Goal: Transaction & Acquisition: Purchase product/service

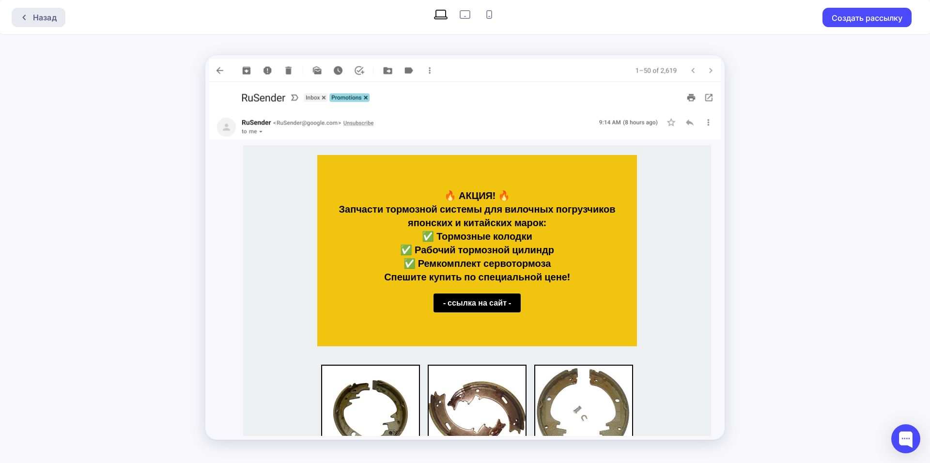
click at [37, 15] on div "Назад" at bounding box center [45, 18] width 24 height 12
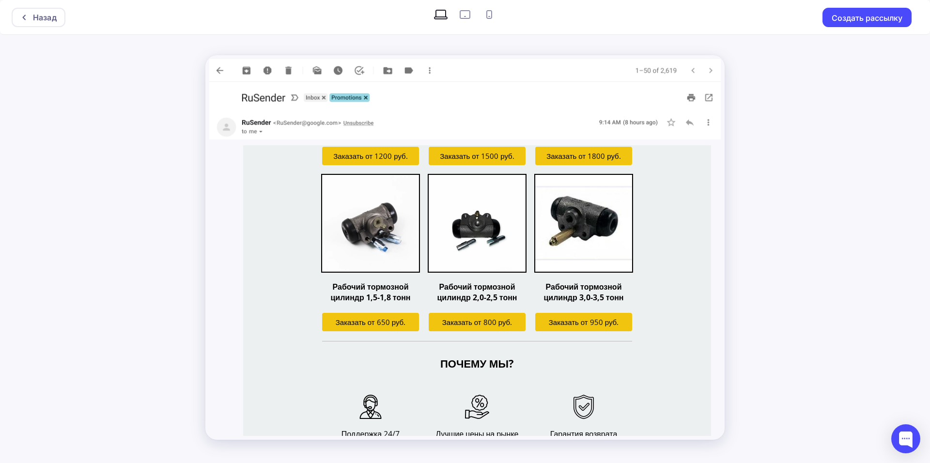
scroll to position [689, 0]
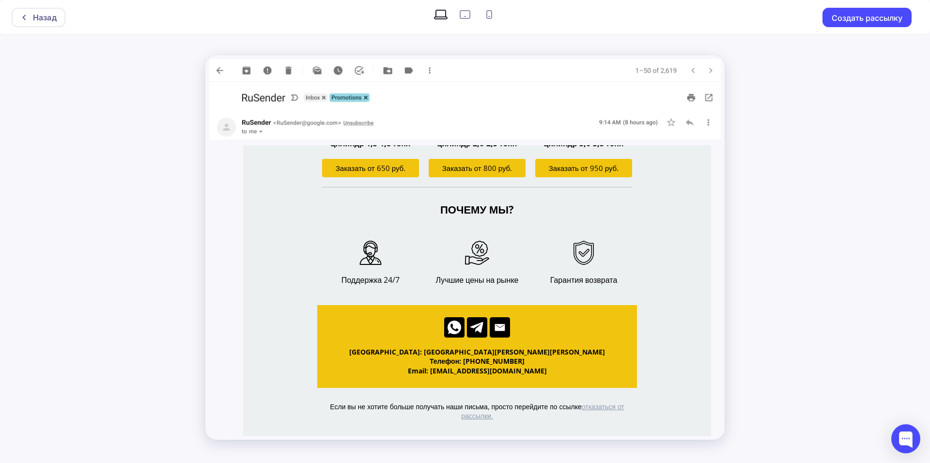
click at [462, 15] on icon at bounding box center [464, 14] width 15 height 15
radio input "true"
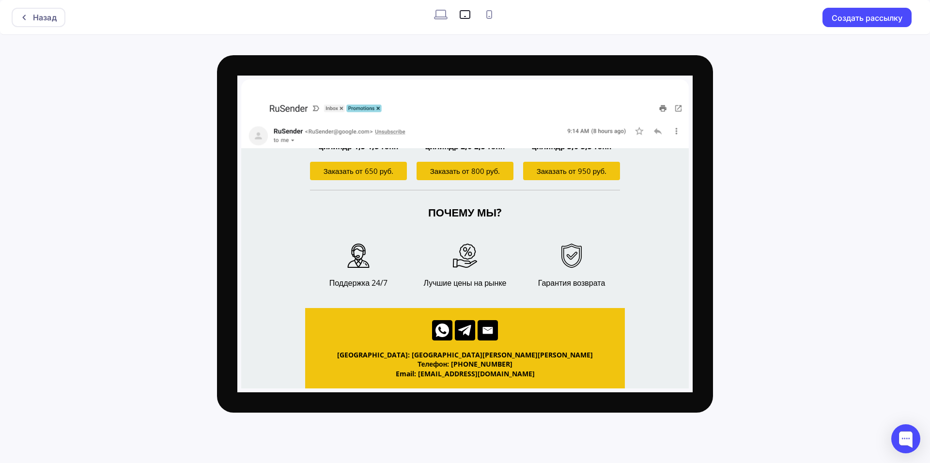
click at [486, 14] on icon at bounding box center [489, 14] width 6 height 9
radio input "true"
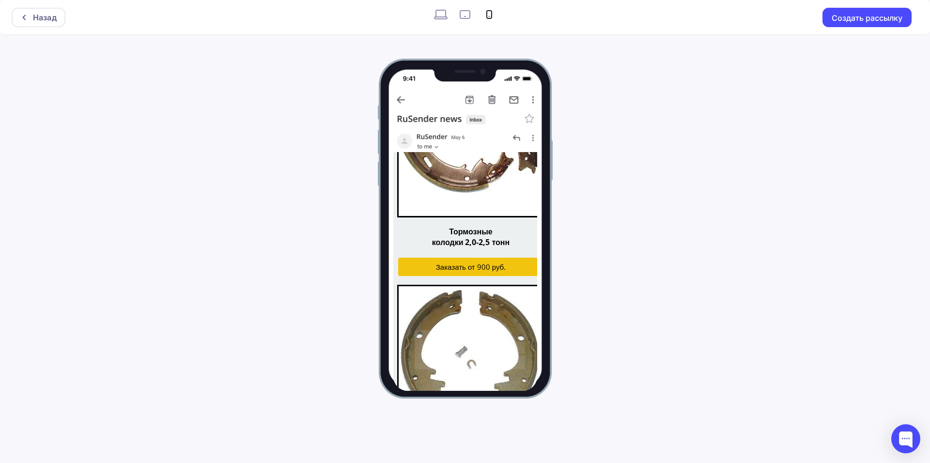
scroll to position [596, 0]
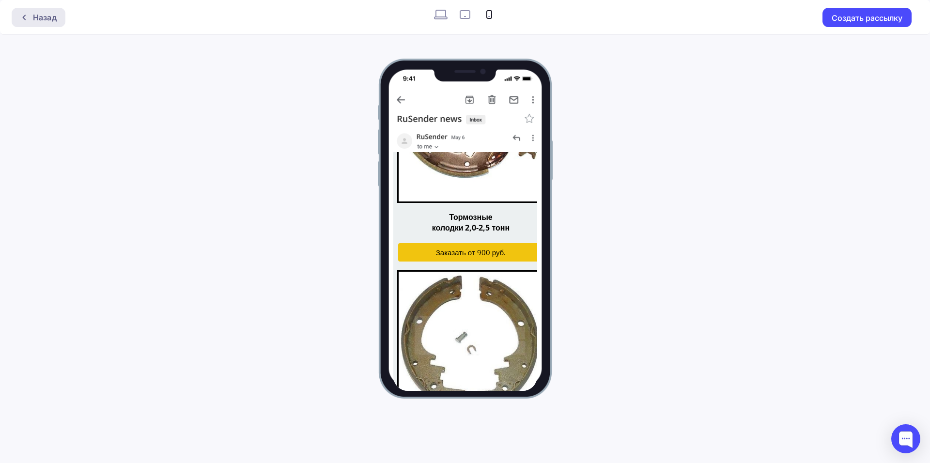
click at [48, 20] on div "Назад" at bounding box center [45, 18] width 24 height 12
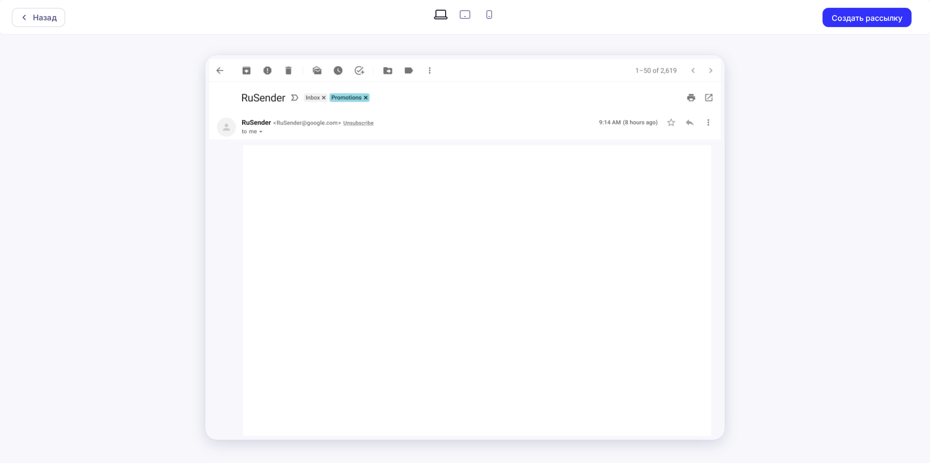
click at [870, 22] on button "Создать рассылку" at bounding box center [866, 17] width 89 height 19
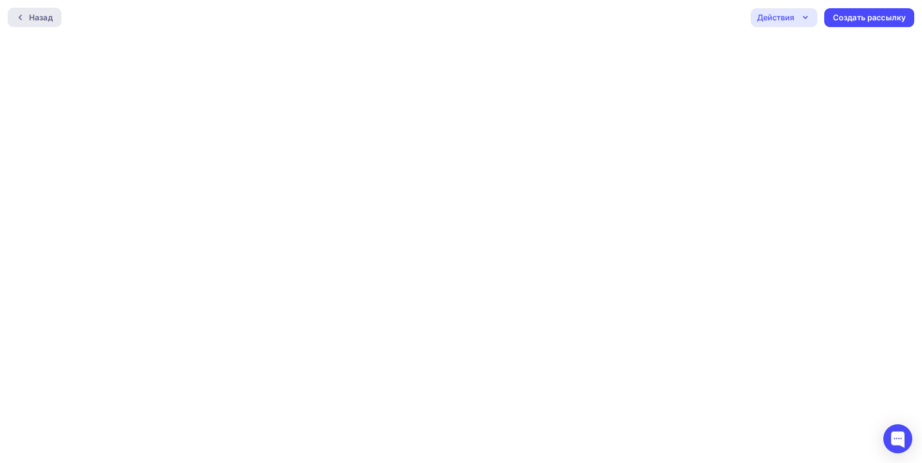
click at [37, 16] on div "Назад" at bounding box center [41, 18] width 24 height 12
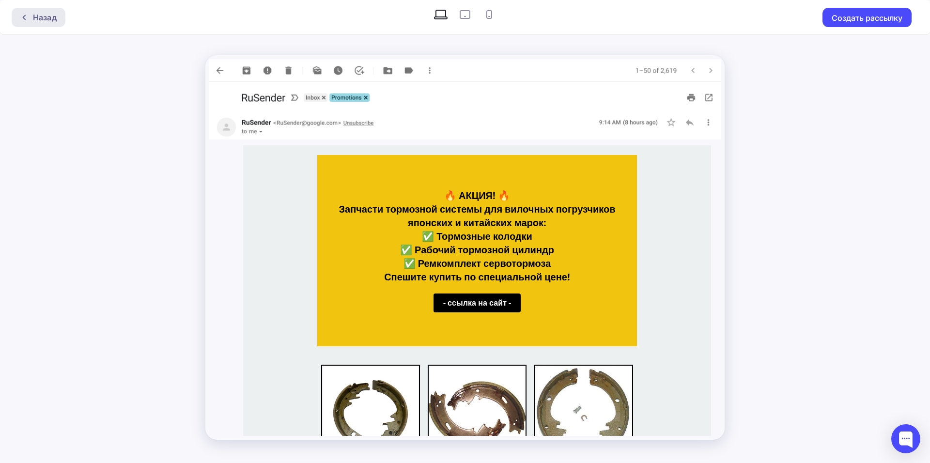
click at [42, 15] on div "Назад" at bounding box center [45, 18] width 24 height 12
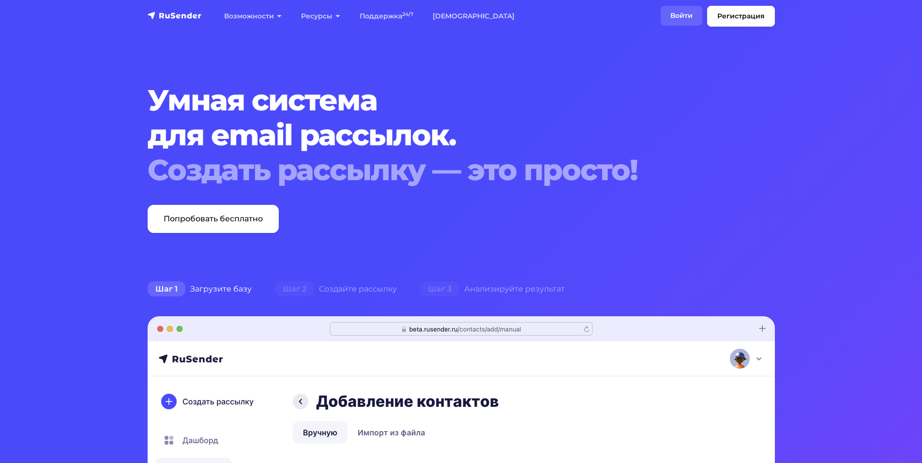
click at [682, 11] on link "Войти" at bounding box center [682, 16] width 42 height 20
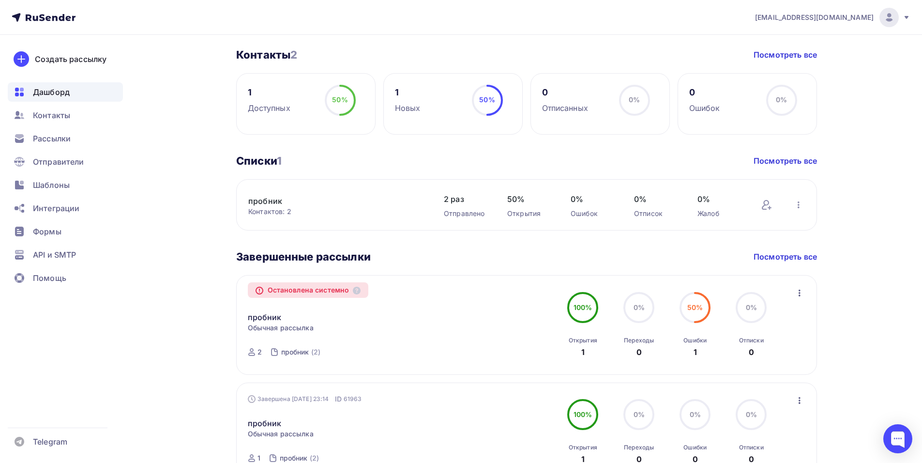
scroll to position [494, 0]
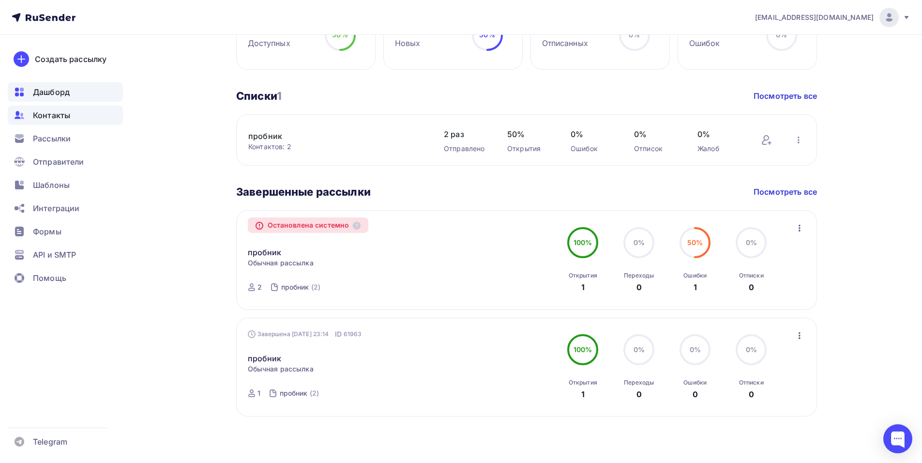
click at [75, 116] on div "Контакты" at bounding box center [65, 115] width 115 height 19
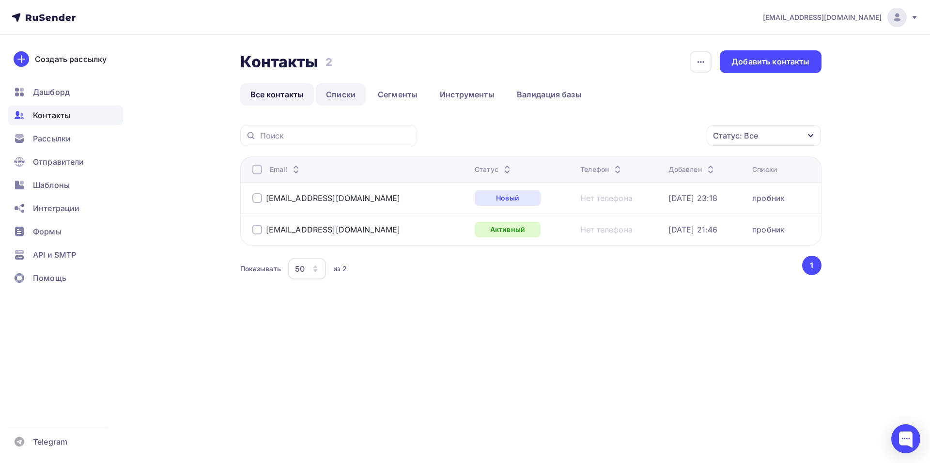
click at [337, 92] on link "Списки" at bounding box center [341, 94] width 50 height 22
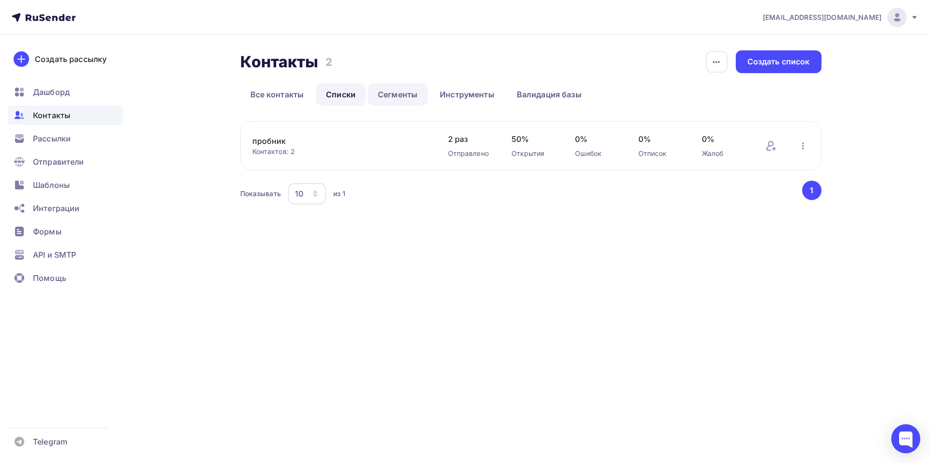
click at [406, 95] on link "Сегменты" at bounding box center [397, 94] width 60 height 22
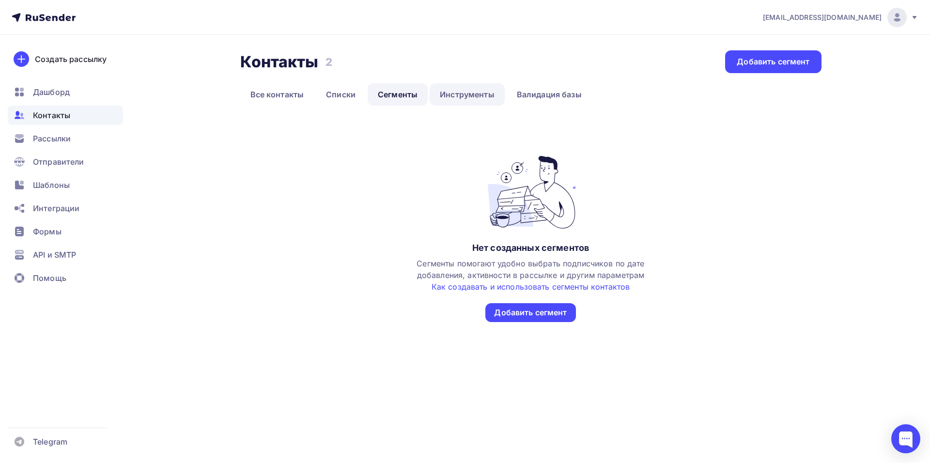
click at [467, 95] on link "Инструменты" at bounding box center [466, 94] width 75 height 22
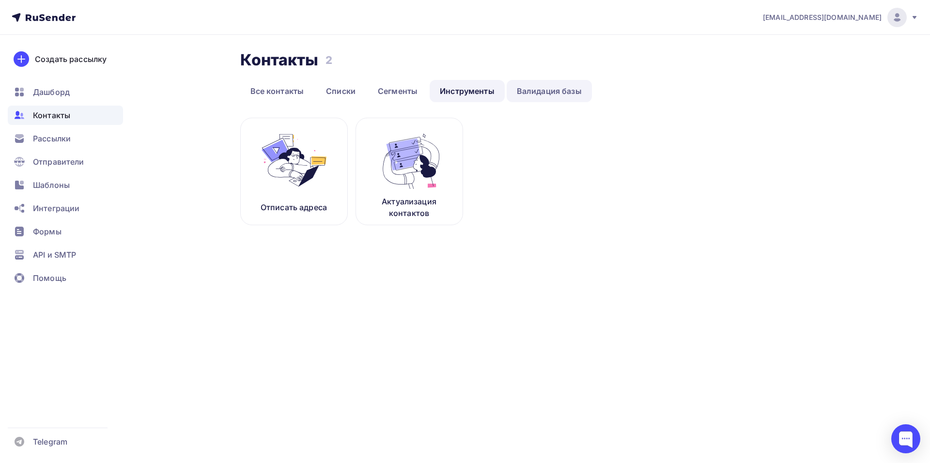
click at [564, 91] on link "Валидация базы" at bounding box center [548, 91] width 85 height 22
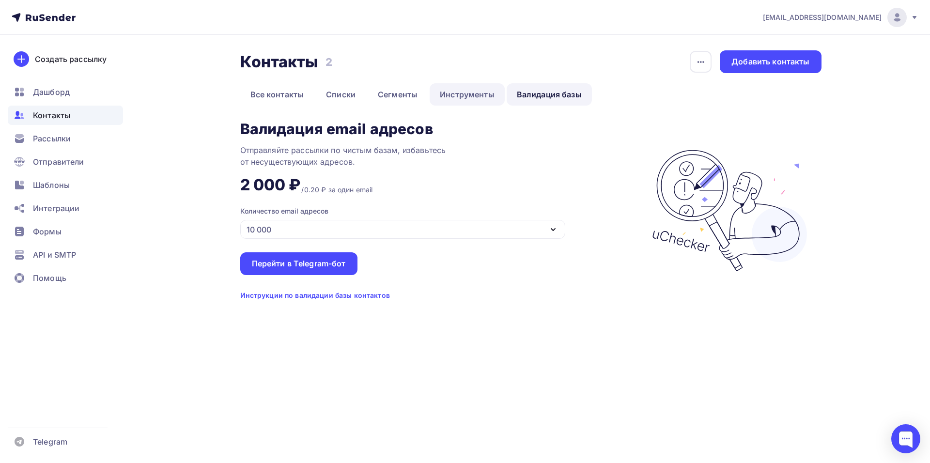
click at [489, 97] on link "Инструменты" at bounding box center [466, 94] width 75 height 22
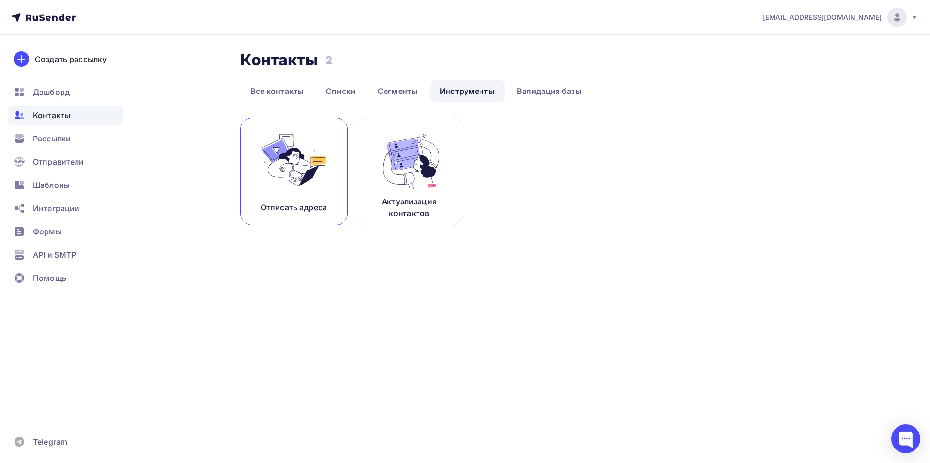
click at [301, 197] on link "Отписать адреса" at bounding box center [293, 171] width 107 height 107
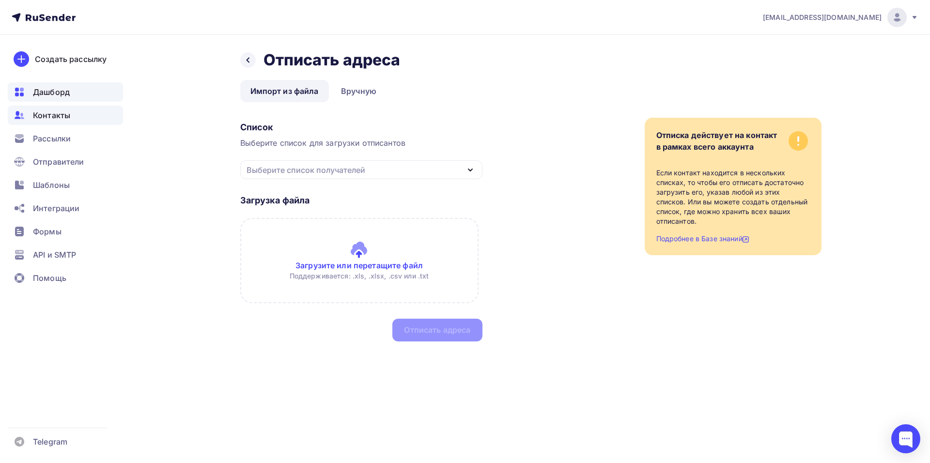
click at [78, 94] on div "Дашборд" at bounding box center [65, 91] width 115 height 19
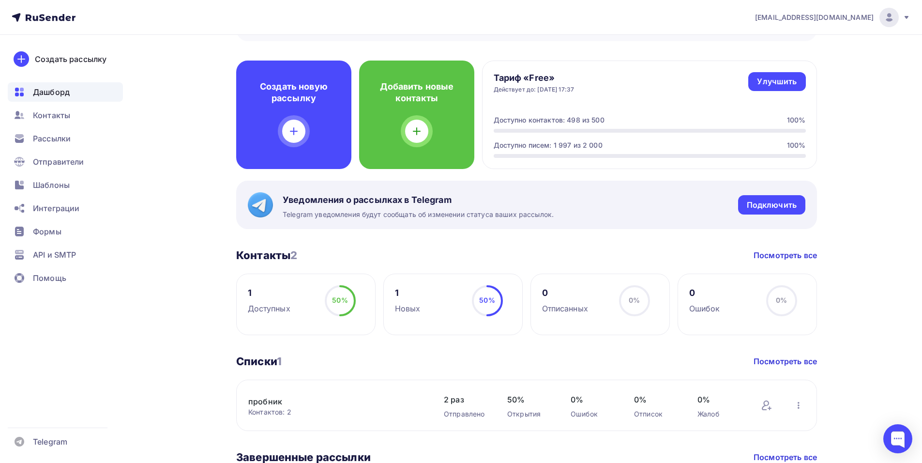
scroll to position [48, 0]
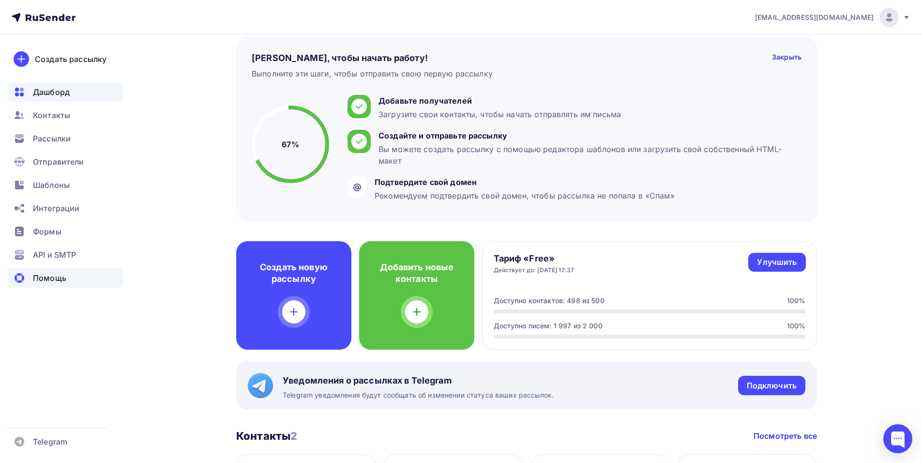
click at [59, 279] on span "Помощь" at bounding box center [49, 278] width 33 height 12
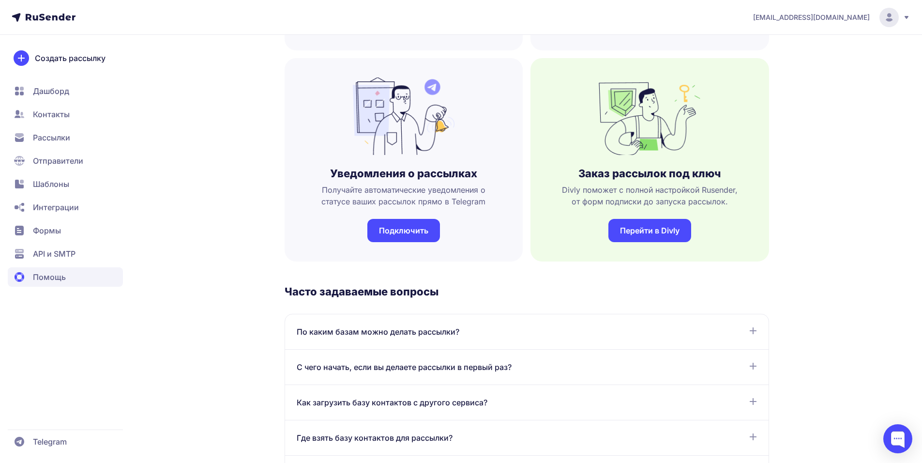
scroll to position [97, 0]
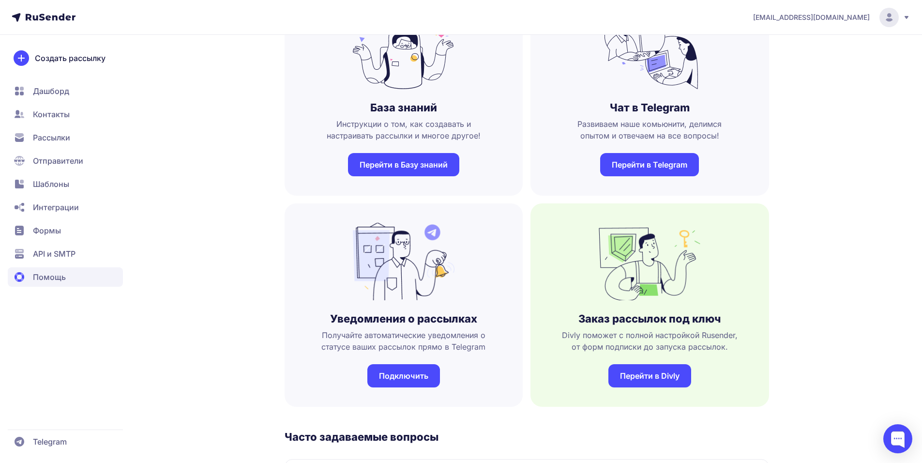
click at [63, 250] on span "API и SMTP" at bounding box center [54, 254] width 43 height 12
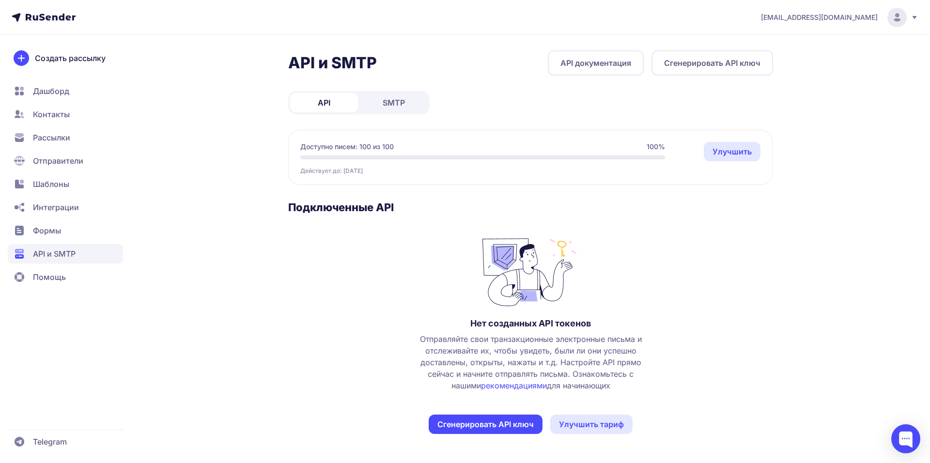
click at [89, 224] on span "Формы" at bounding box center [65, 230] width 115 height 19
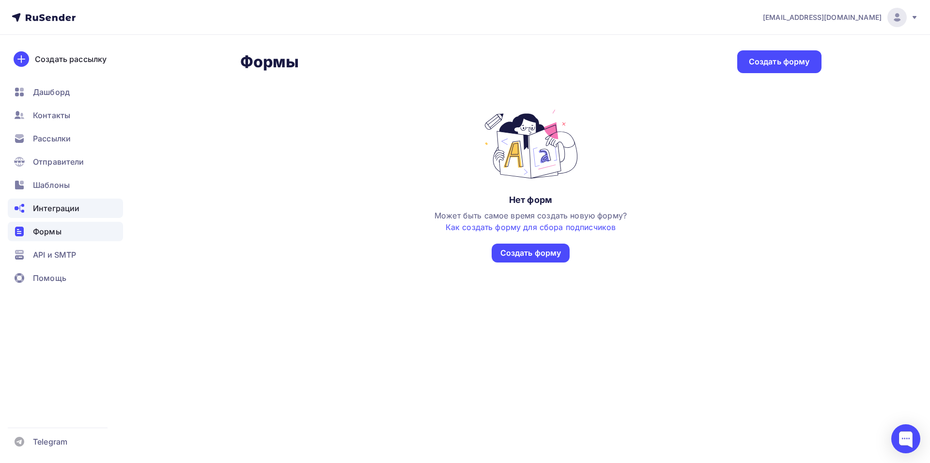
click at [64, 211] on span "Интеграции" at bounding box center [56, 208] width 46 height 12
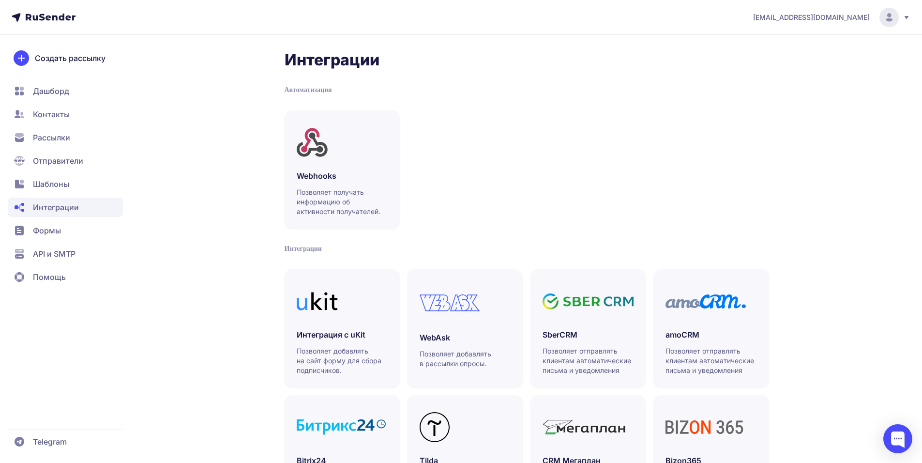
click at [73, 182] on span "Шаблоны" at bounding box center [65, 183] width 115 height 19
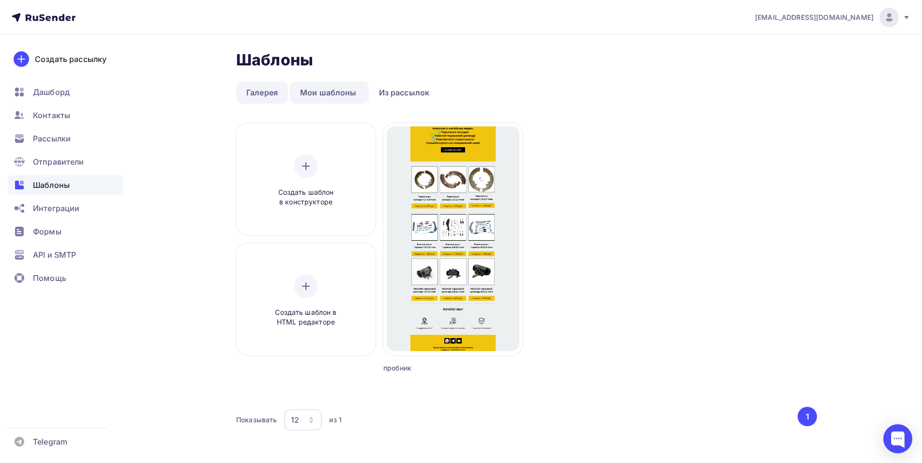
click at [262, 90] on link "Галерея" at bounding box center [262, 92] width 52 height 22
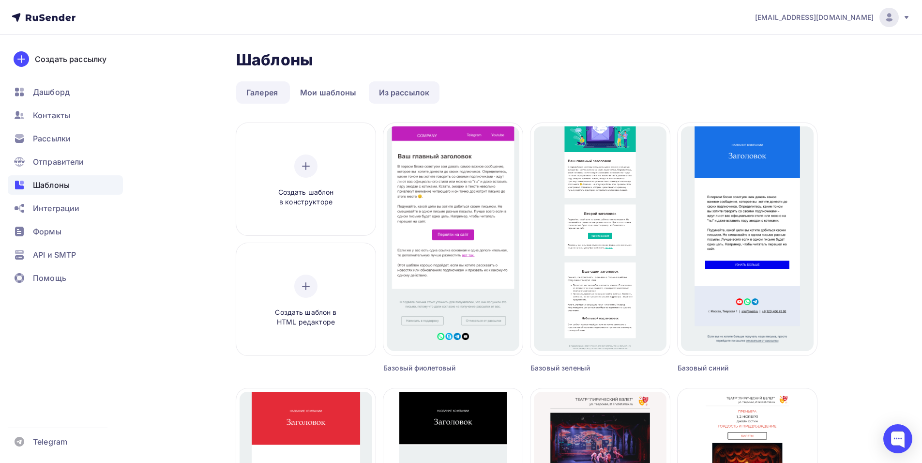
click at [422, 90] on link "Из рассылок" at bounding box center [404, 92] width 71 height 22
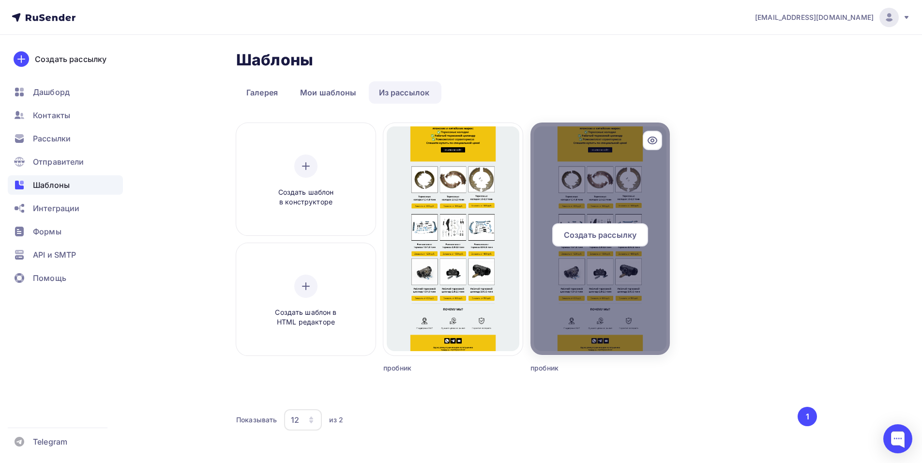
click at [650, 139] on icon at bounding box center [653, 141] width 12 height 12
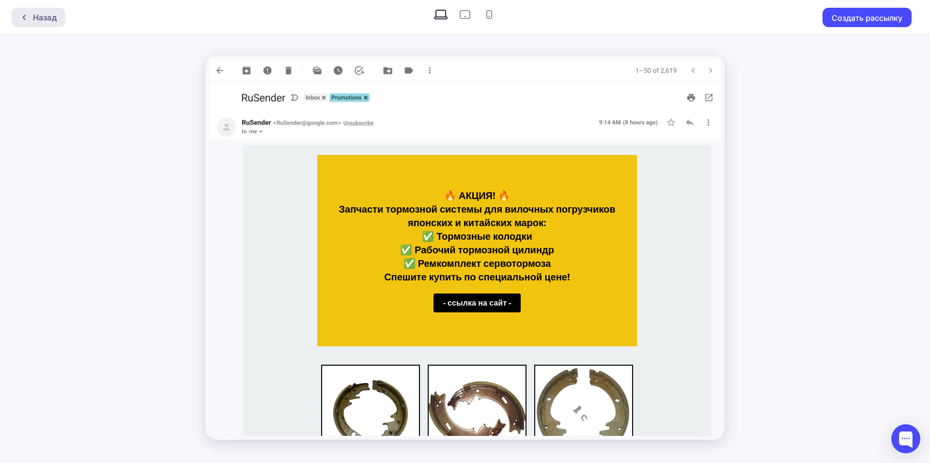
click at [27, 17] on icon at bounding box center [24, 18] width 8 height 8
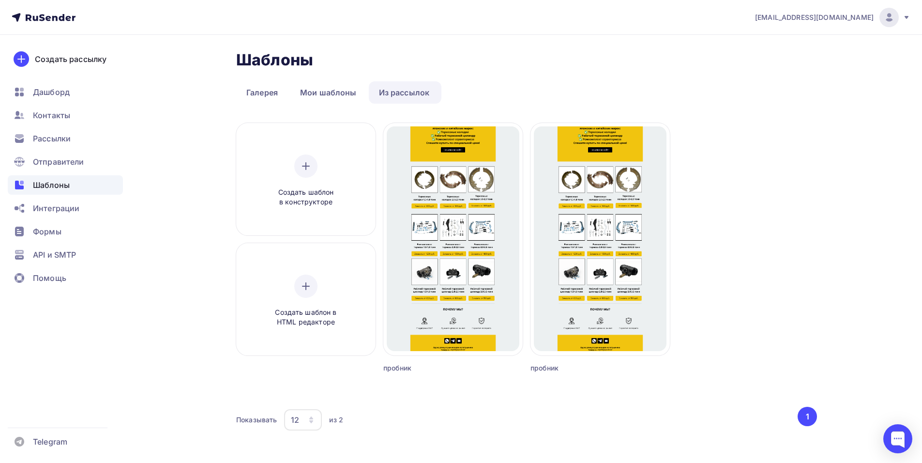
click at [529, 70] on div "Шаблоны Шаблоны Галерея Мои шаблоны Из рассылок Создать шаблон в конструкторе С…" at bounding box center [526, 246] width 581 height 393
click at [401, 370] on div "пробник" at bounding box center [435, 368] width 105 height 10
click at [309, 424] on div "12" at bounding box center [303, 419] width 38 height 21
click at [334, 392] on div "36" at bounding box center [341, 390] width 93 height 12
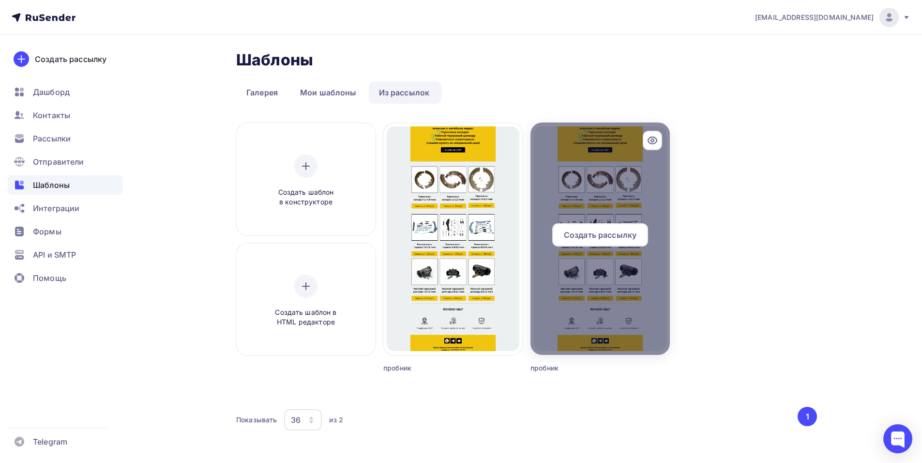
click at [634, 288] on div at bounding box center [600, 238] width 139 height 232
click at [651, 139] on icon at bounding box center [653, 141] width 12 height 12
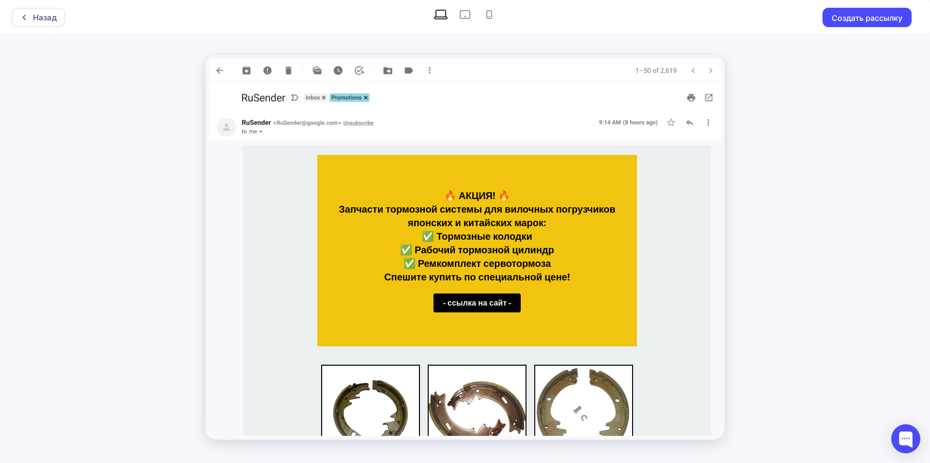
click at [664, 119] on img at bounding box center [464, 127] width 511 height 25
click at [32, 14] on div at bounding box center [26, 18] width 13 height 8
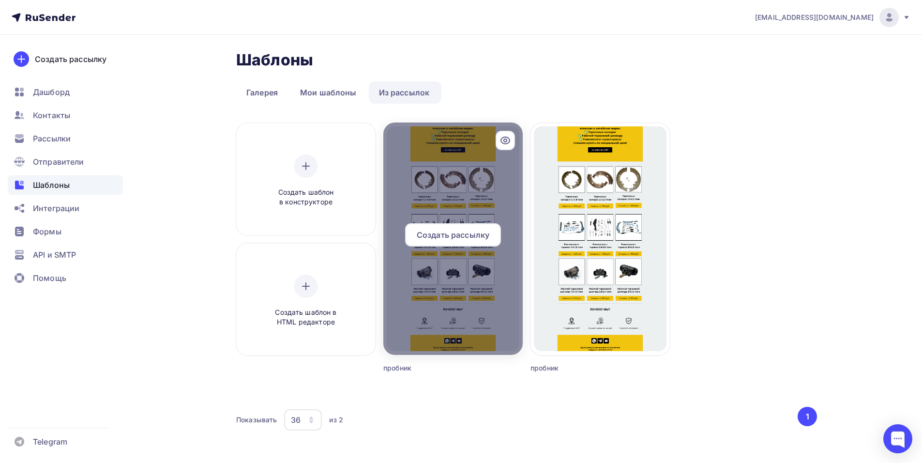
click at [475, 175] on div at bounding box center [452, 238] width 139 height 232
click at [472, 172] on div at bounding box center [452, 238] width 139 height 232
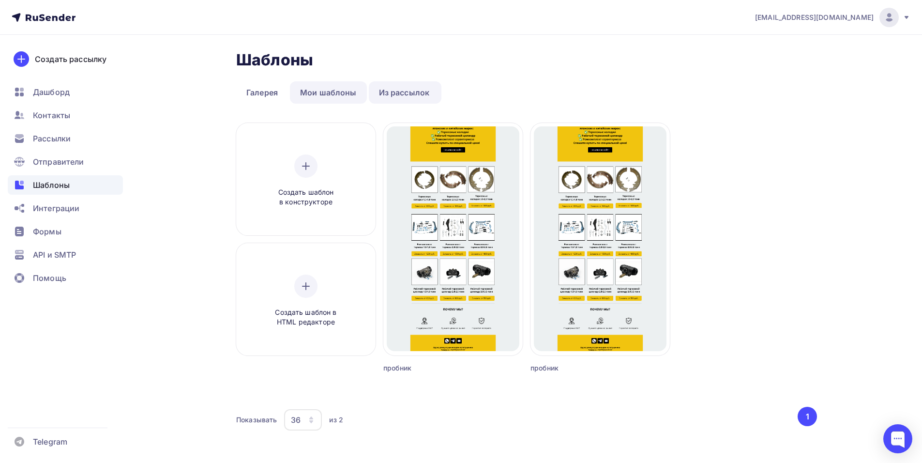
click at [345, 102] on link "Мои шаблоны" at bounding box center [328, 92] width 77 height 22
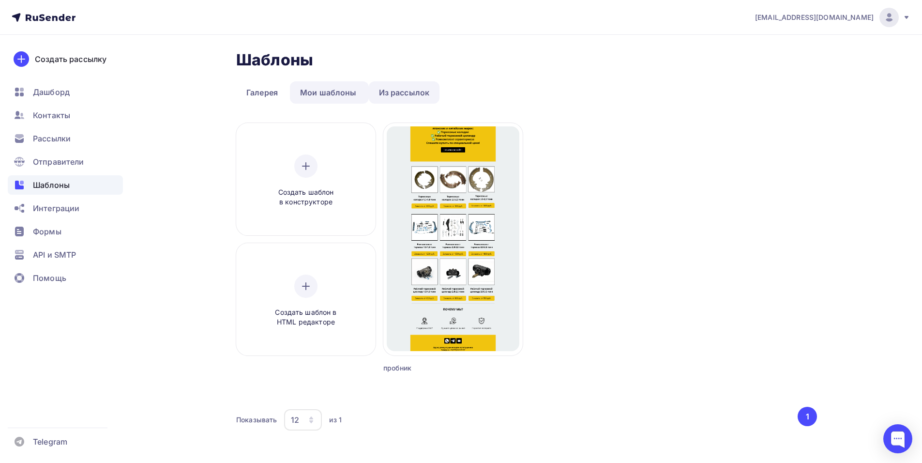
click at [396, 91] on link "Из рассылок" at bounding box center [404, 92] width 71 height 22
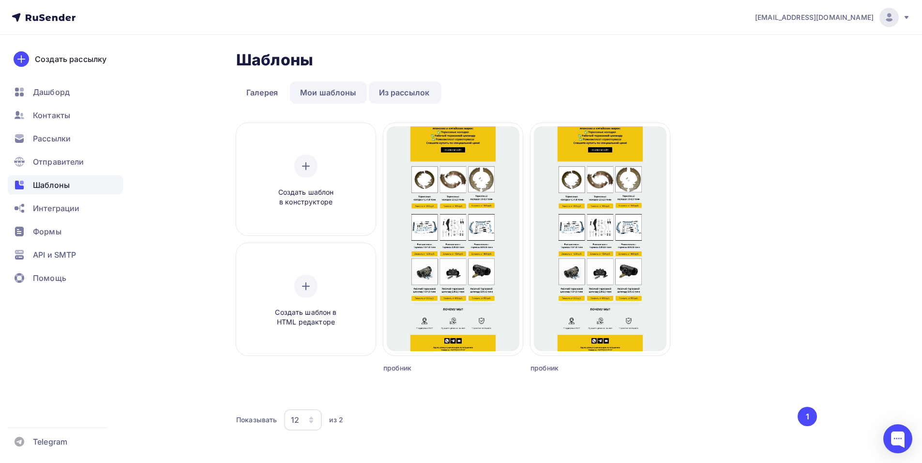
click at [326, 87] on link "Мои шаблоны" at bounding box center [328, 92] width 77 height 22
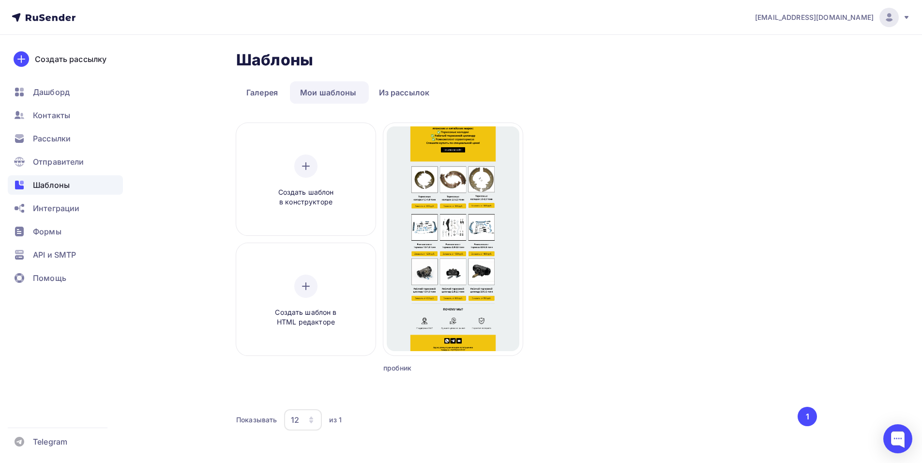
click at [326, 87] on link "Мои шаблоны" at bounding box center [328, 92] width 77 height 22
click at [240, 81] on link "Галерея" at bounding box center [262, 92] width 52 height 22
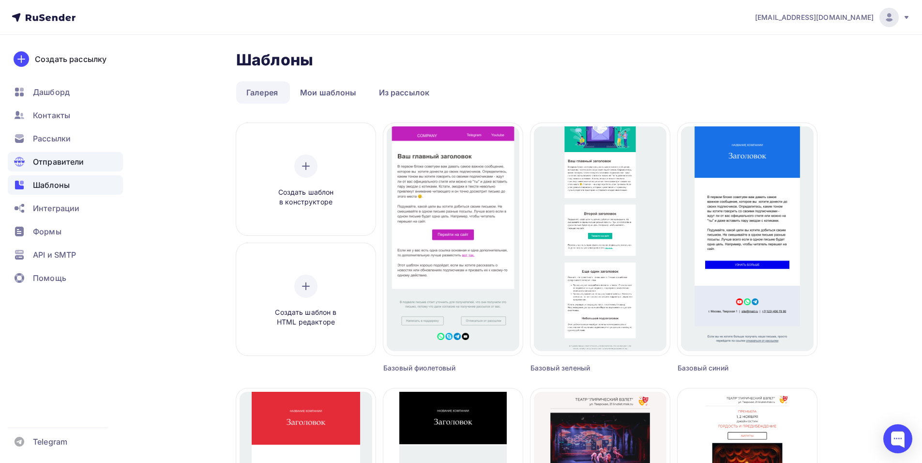
click at [71, 163] on span "Отправители" at bounding box center [58, 162] width 51 height 12
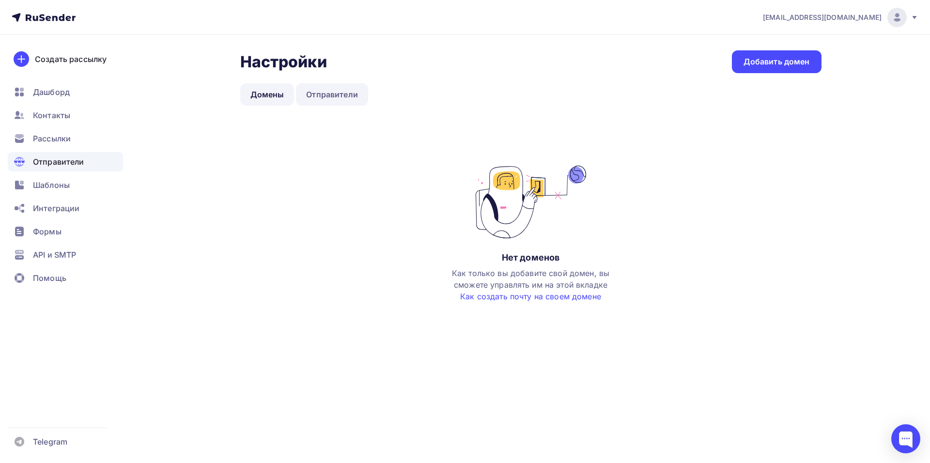
click at [333, 91] on link "Отправители" at bounding box center [332, 94] width 72 height 22
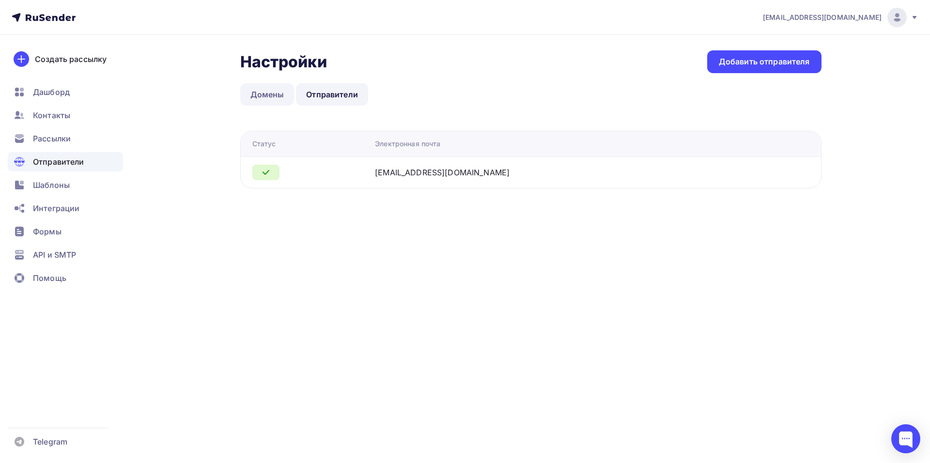
click at [278, 94] on link "Домены" at bounding box center [267, 94] width 54 height 22
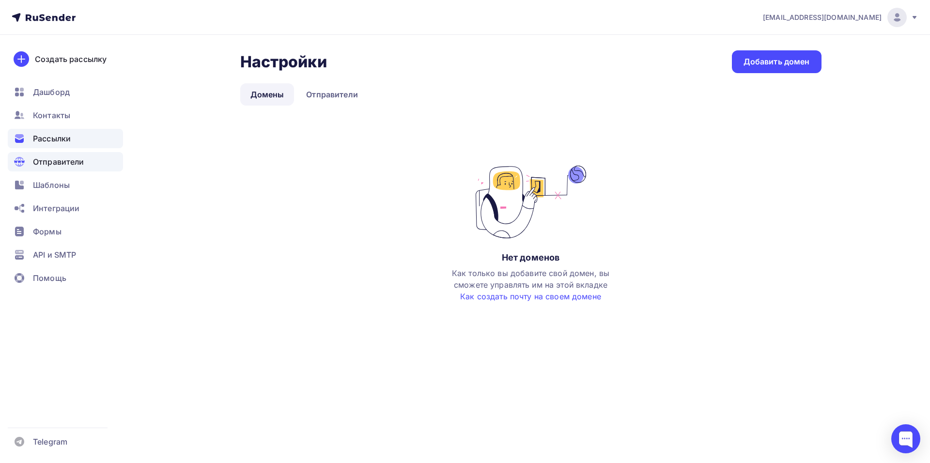
click at [79, 135] on div "Рассылки" at bounding box center [65, 138] width 115 height 19
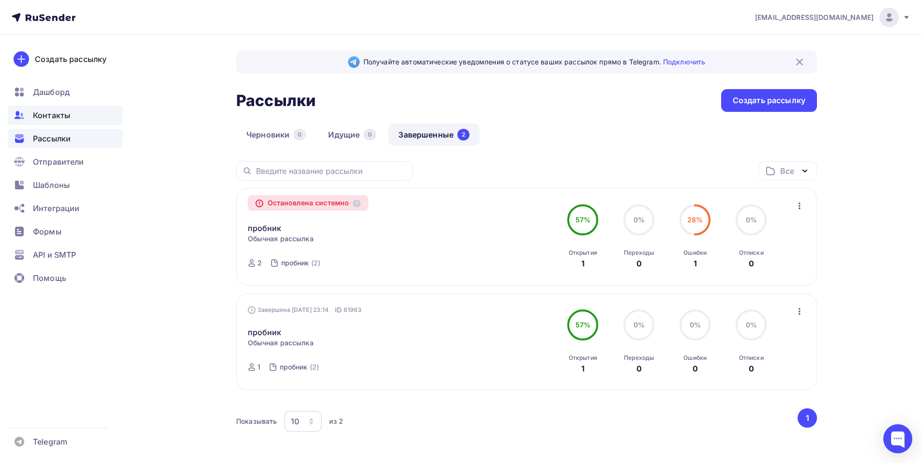
click at [96, 118] on div "Контакты" at bounding box center [65, 115] width 115 height 19
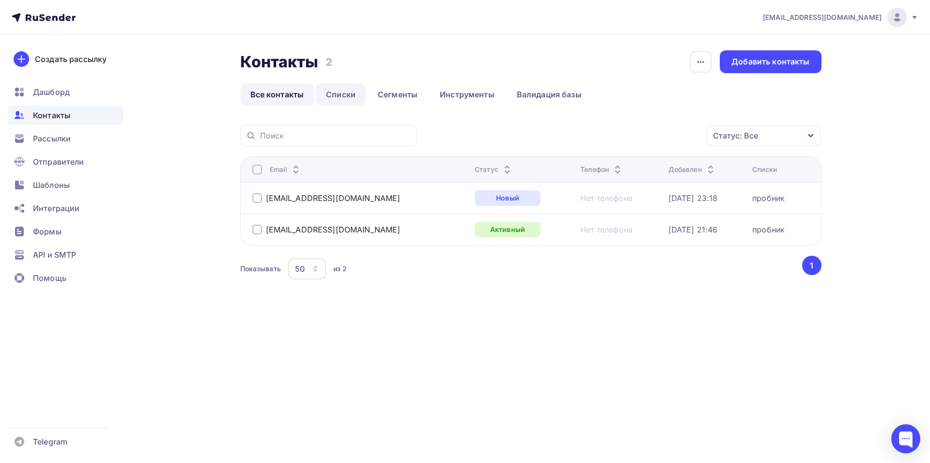
click at [353, 98] on link "Списки" at bounding box center [341, 94] width 50 height 22
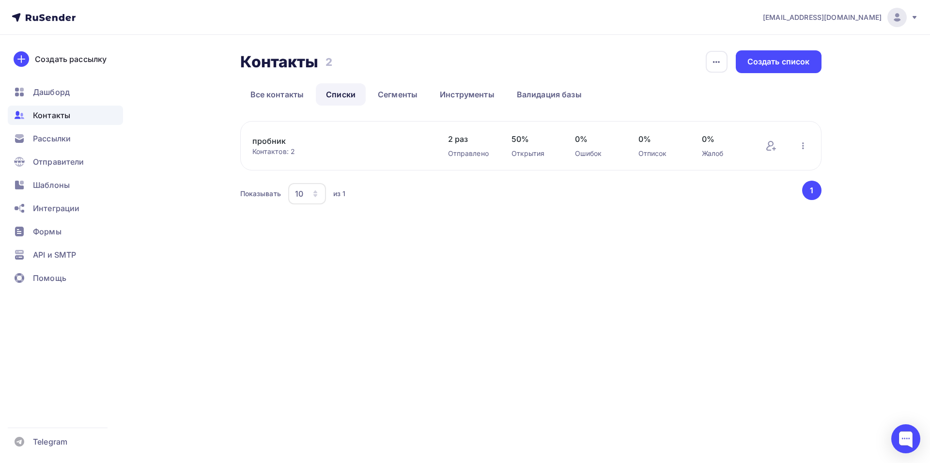
click at [326, 150] on div "Контактов: 2" at bounding box center [340, 152] width 176 height 10
click at [302, 141] on link "пробник" at bounding box center [334, 141] width 165 height 12
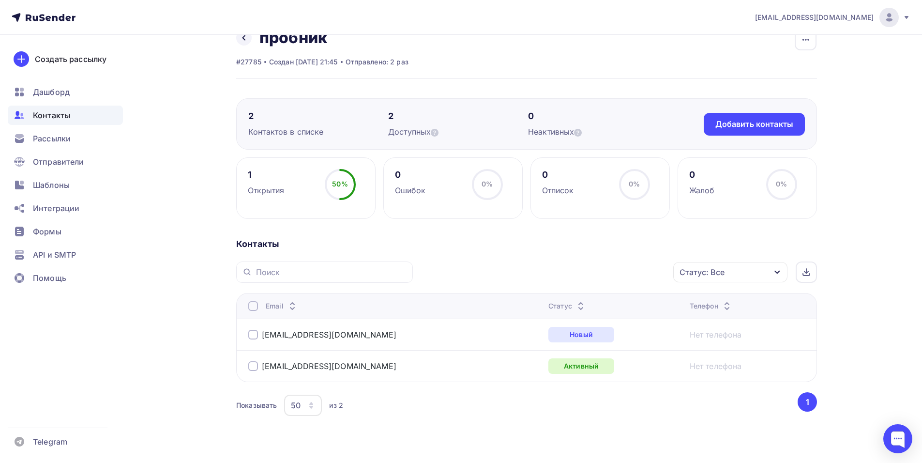
scroll to position [40, 0]
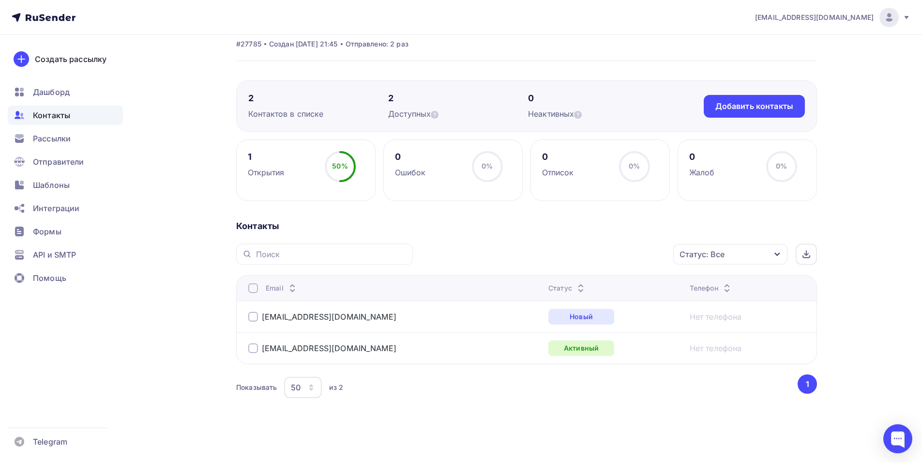
click at [424, 349] on div "dgolyako@yandex.ru" at bounding box center [369, 347] width 242 height 15
click at [255, 317] on div at bounding box center [253, 317] width 10 height 10
click at [616, 257] on div "Действие" at bounding box center [601, 254] width 128 height 19
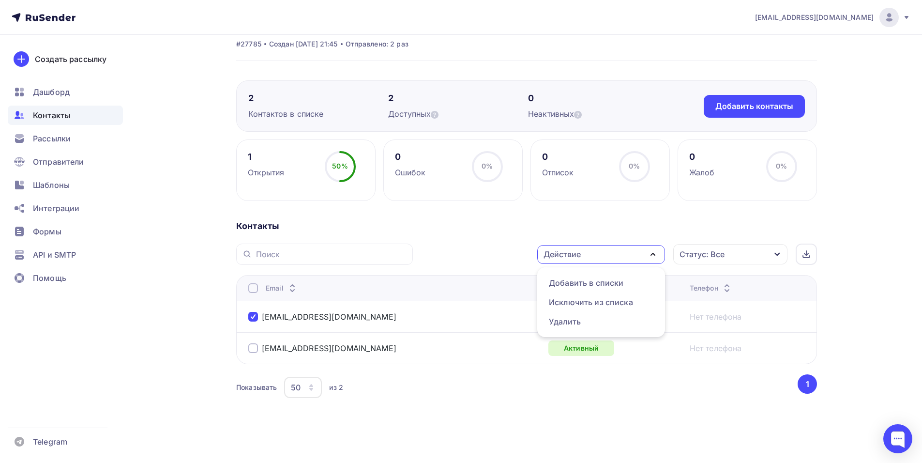
click at [616, 256] on div "Действие" at bounding box center [601, 254] width 128 height 19
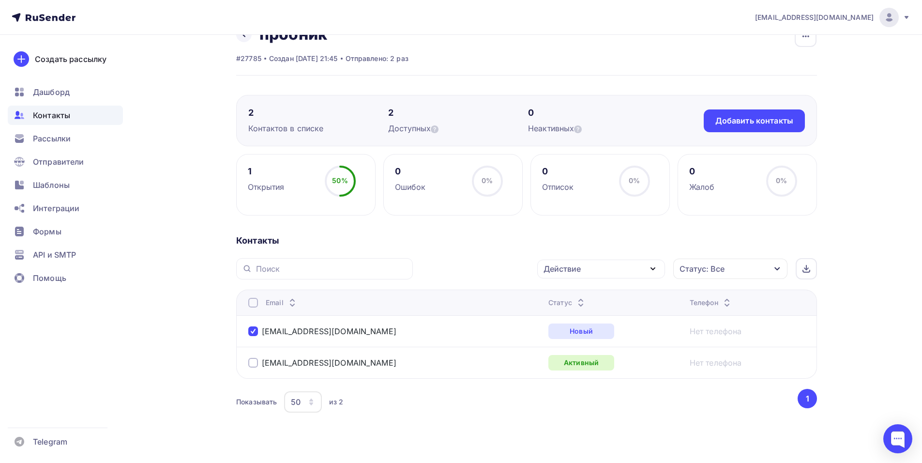
scroll to position [0, 0]
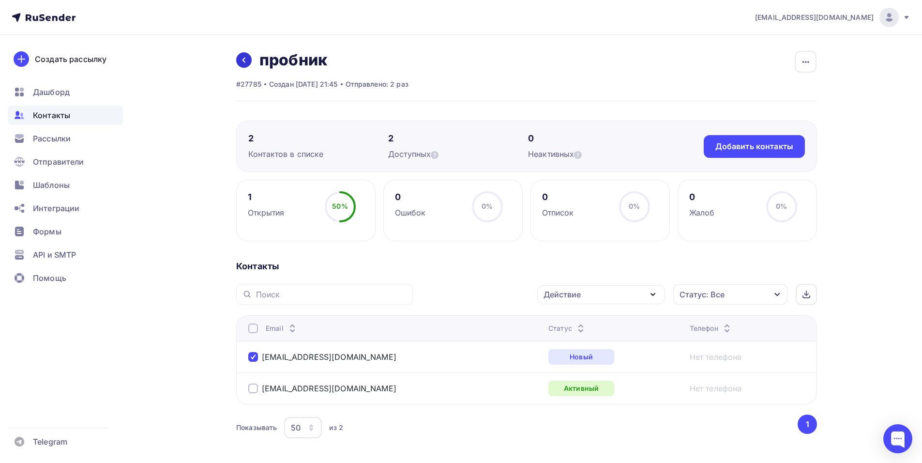
click at [242, 60] on icon at bounding box center [244, 60] width 8 height 8
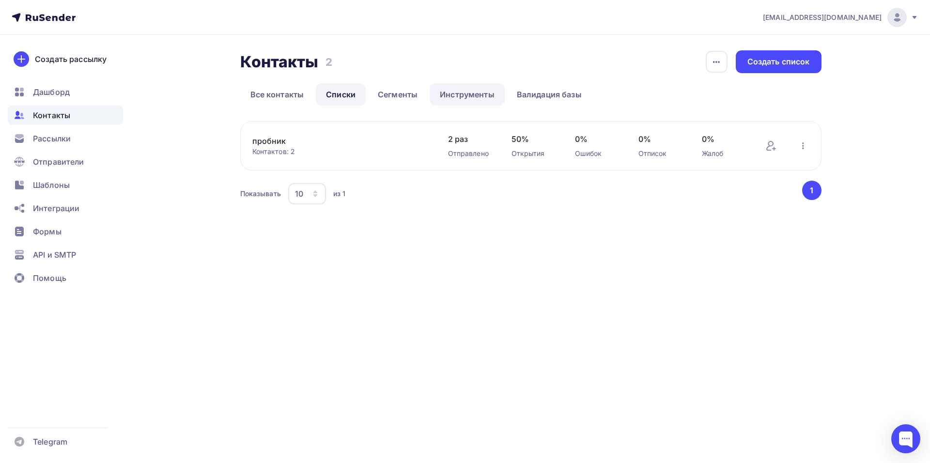
click at [478, 93] on link "Инструменты" at bounding box center [466, 94] width 75 height 22
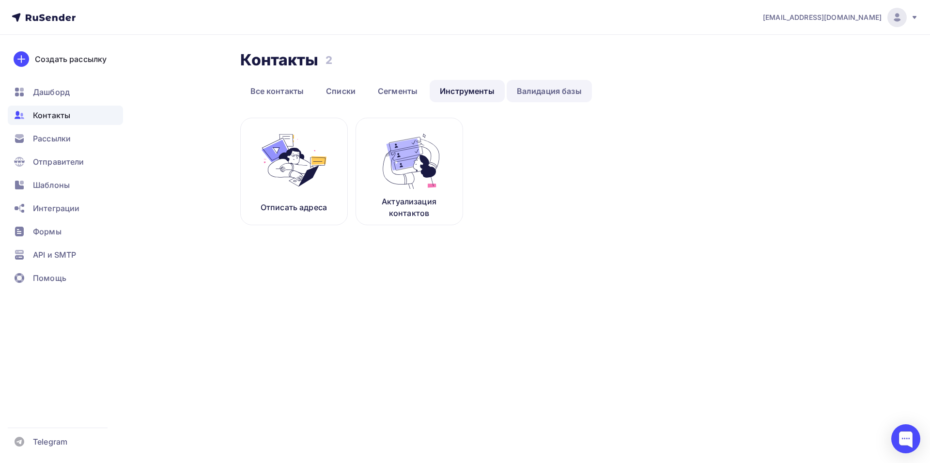
click at [544, 93] on link "Валидация базы" at bounding box center [548, 91] width 85 height 22
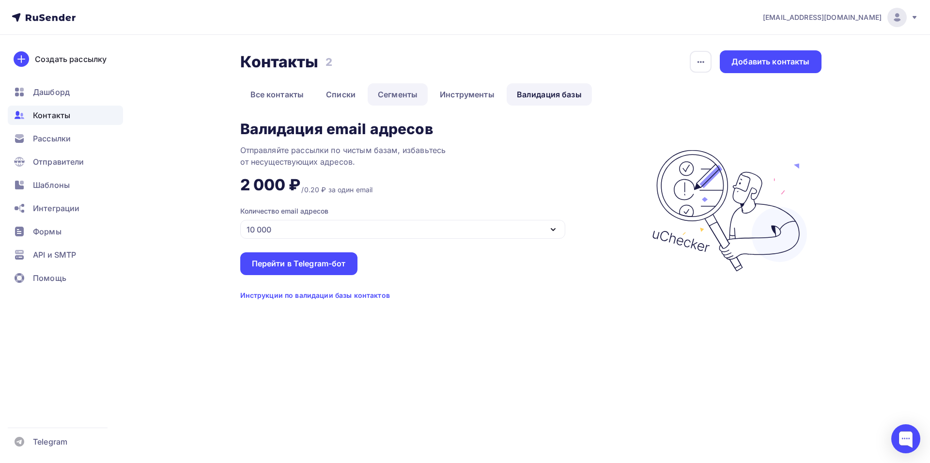
click at [401, 94] on link "Сегменты" at bounding box center [397, 94] width 60 height 22
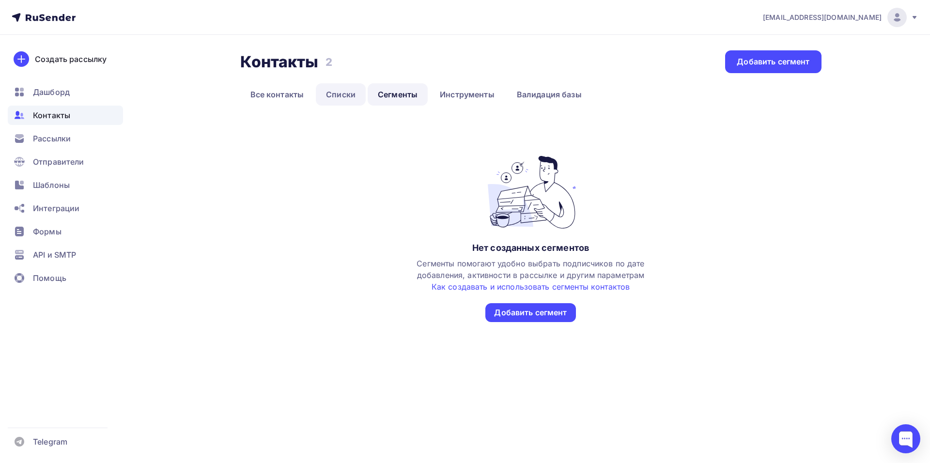
click at [341, 93] on link "Списки" at bounding box center [341, 94] width 50 height 22
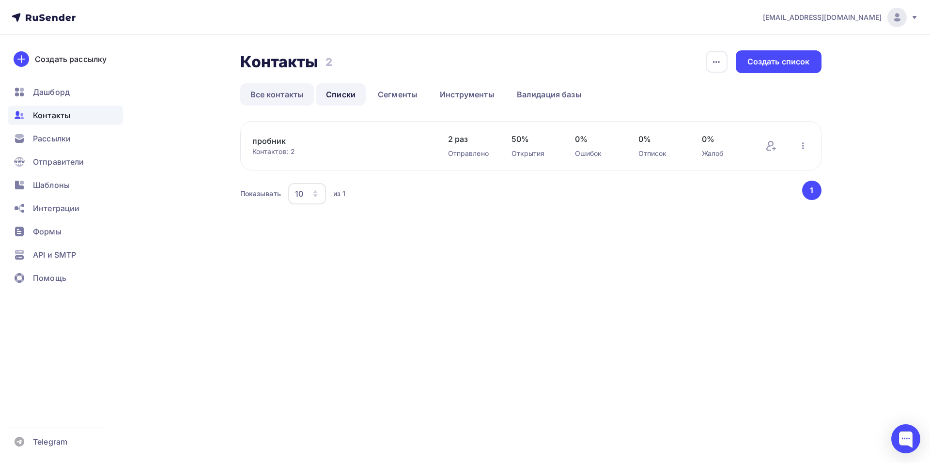
click at [297, 99] on link "Все контакты" at bounding box center [277, 94] width 74 height 22
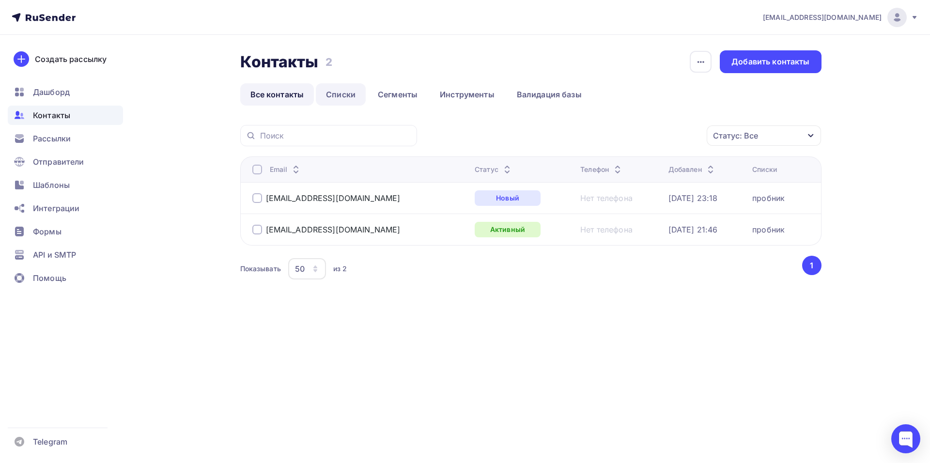
click at [335, 89] on link "Списки" at bounding box center [341, 94] width 50 height 22
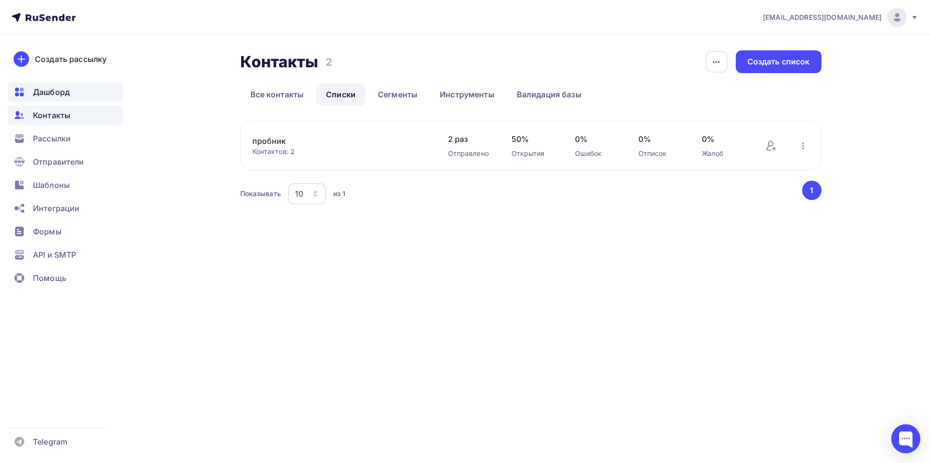
click at [67, 95] on span "Дашборд" at bounding box center [51, 92] width 37 height 12
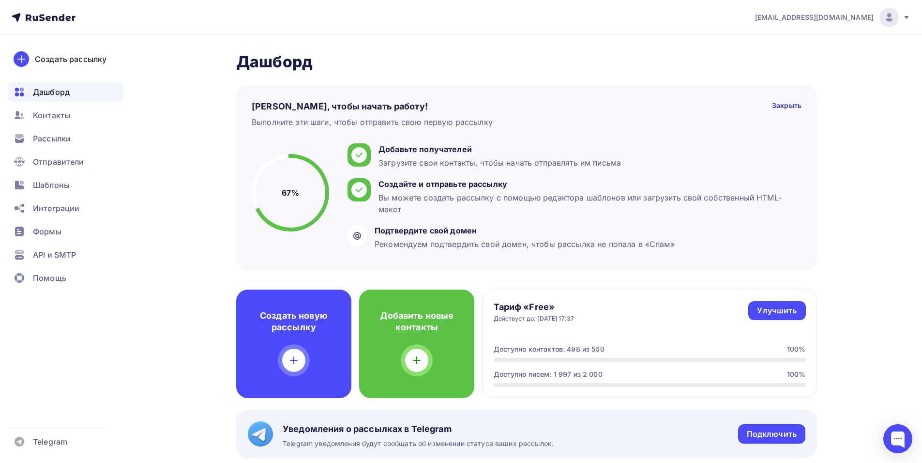
click at [538, 56] on h2 "Дашборд" at bounding box center [526, 61] width 581 height 19
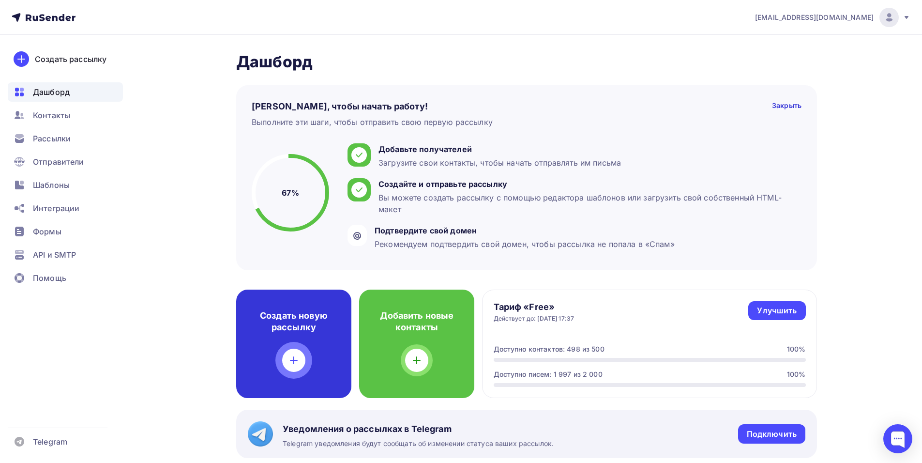
click at [298, 357] on icon at bounding box center [294, 360] width 12 height 12
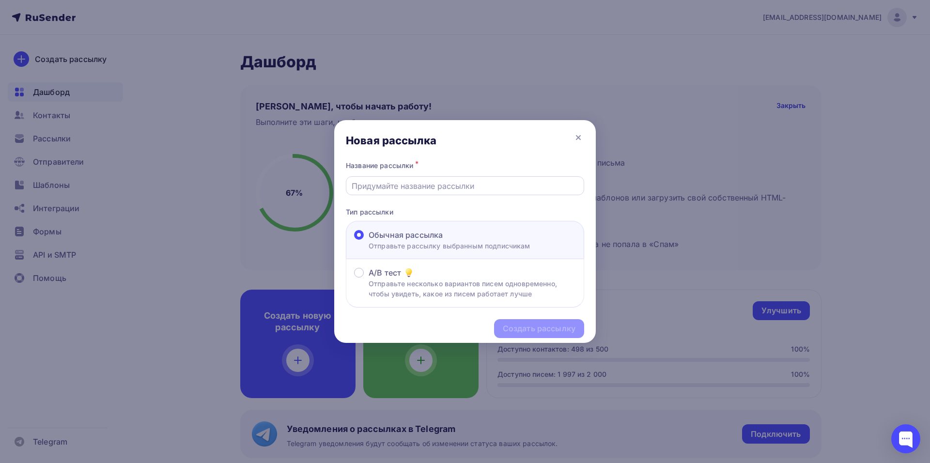
click at [420, 190] on input "text" at bounding box center [464, 186] width 227 height 12
click at [869, 136] on div at bounding box center [465, 231] width 930 height 463
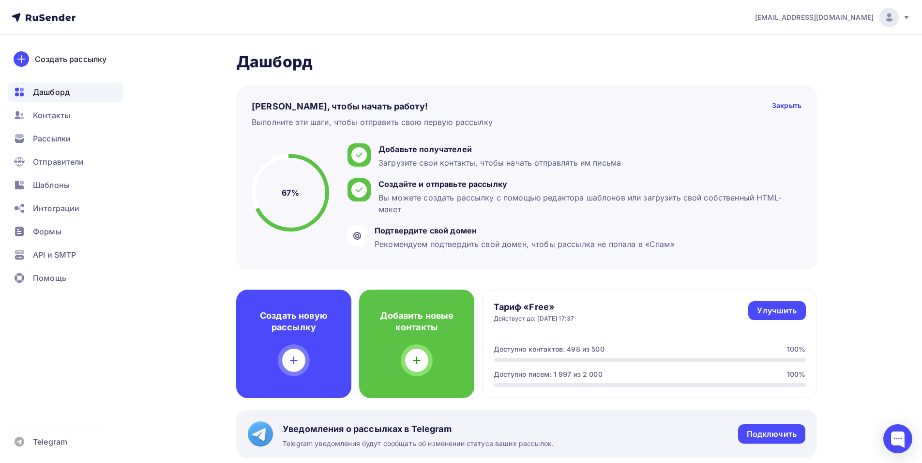
click at [56, 13] on icon at bounding box center [44, 18] width 64 height 12
click at [58, 12] on icon at bounding box center [44, 18] width 64 height 12
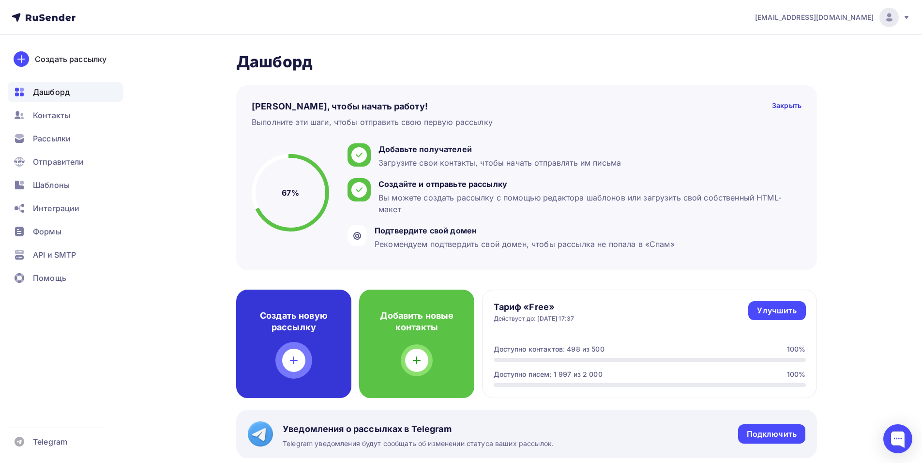
click at [295, 355] on icon at bounding box center [294, 360] width 12 height 12
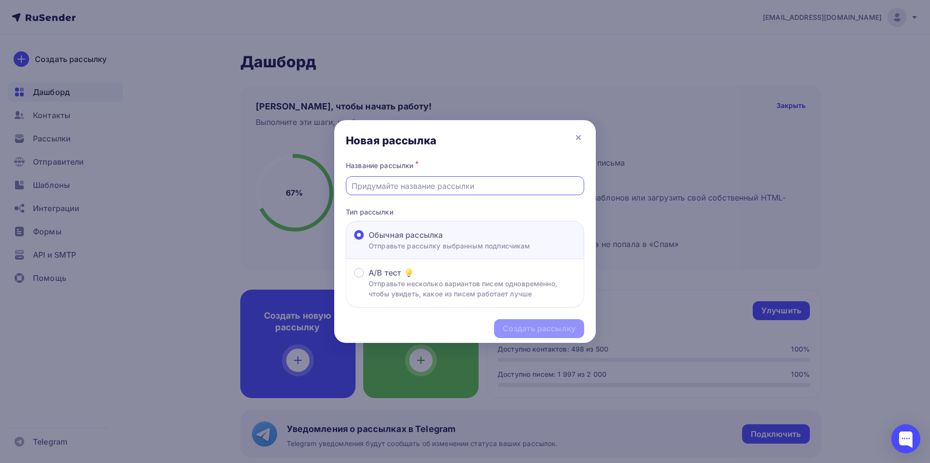
click at [424, 188] on input "text" at bounding box center [464, 186] width 227 height 12
type input "F"
click at [578, 137] on icon at bounding box center [578, 138] width 4 height 4
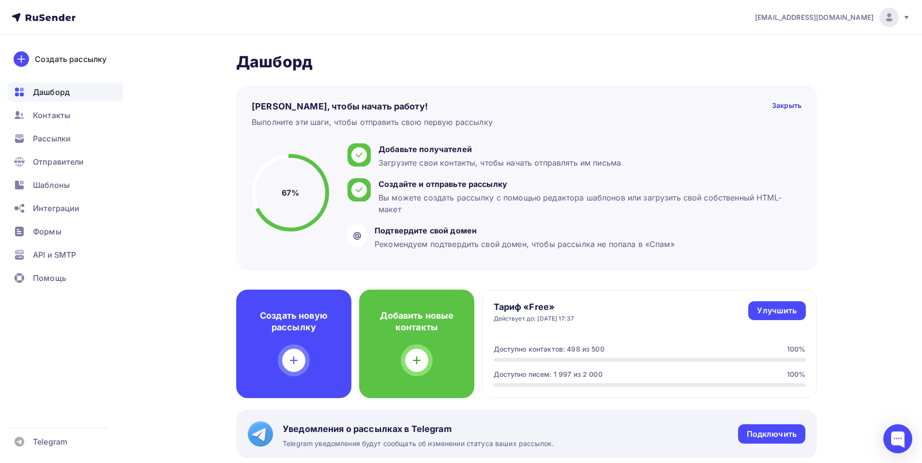
click at [76, 117] on div "Контакты" at bounding box center [65, 115] width 115 height 19
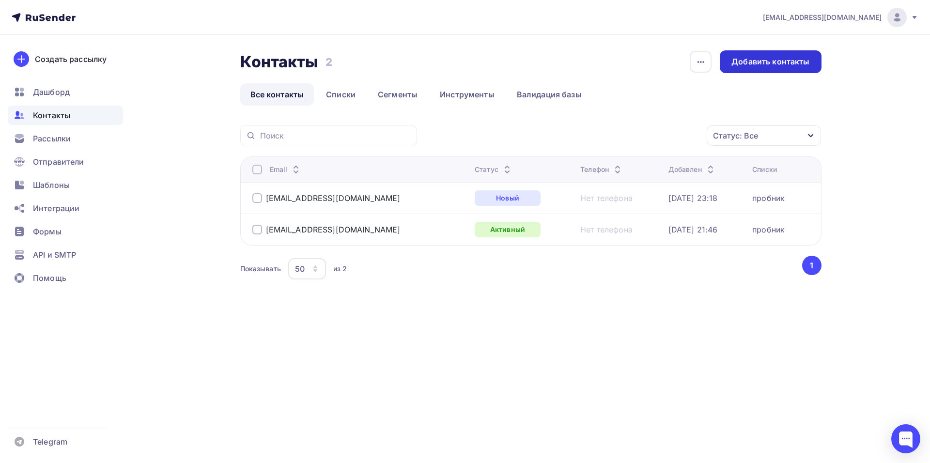
click at [759, 57] on div "Добавить контакты" at bounding box center [770, 61] width 78 height 11
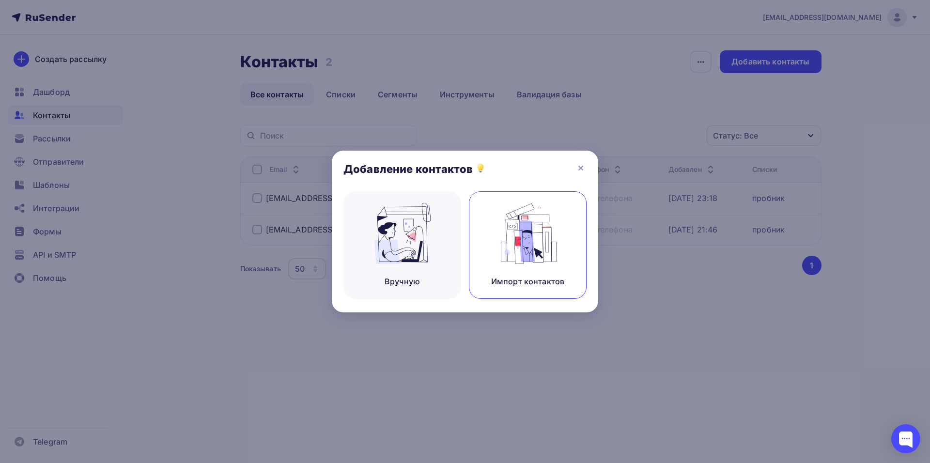
click at [510, 232] on img at bounding box center [527, 233] width 65 height 61
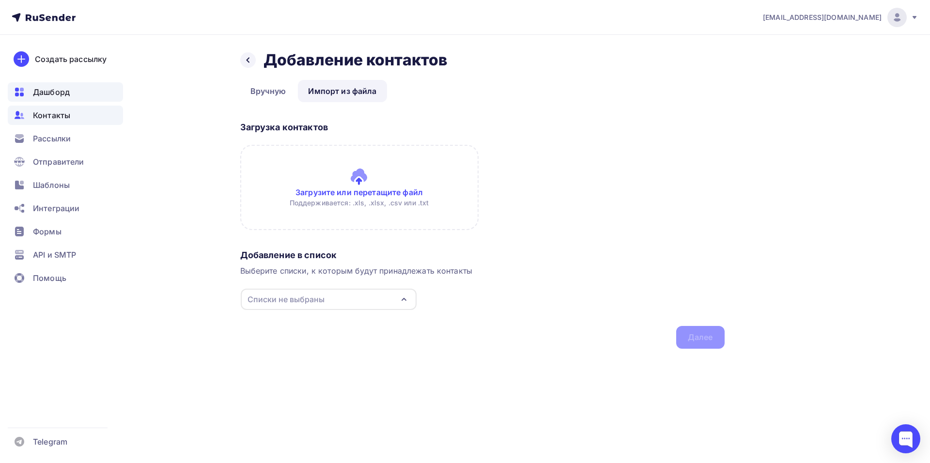
click at [75, 98] on div "Дашборд" at bounding box center [65, 91] width 115 height 19
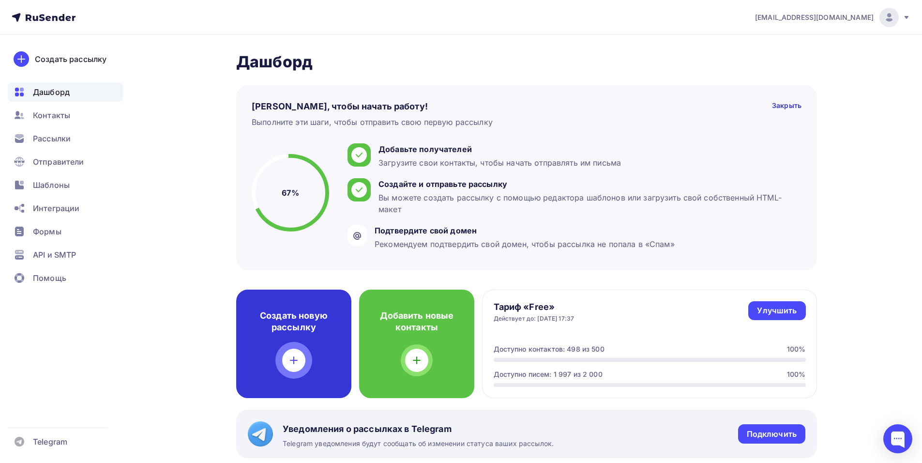
click at [306, 327] on h4 "Создать новую рассылку" at bounding box center [294, 321] width 84 height 23
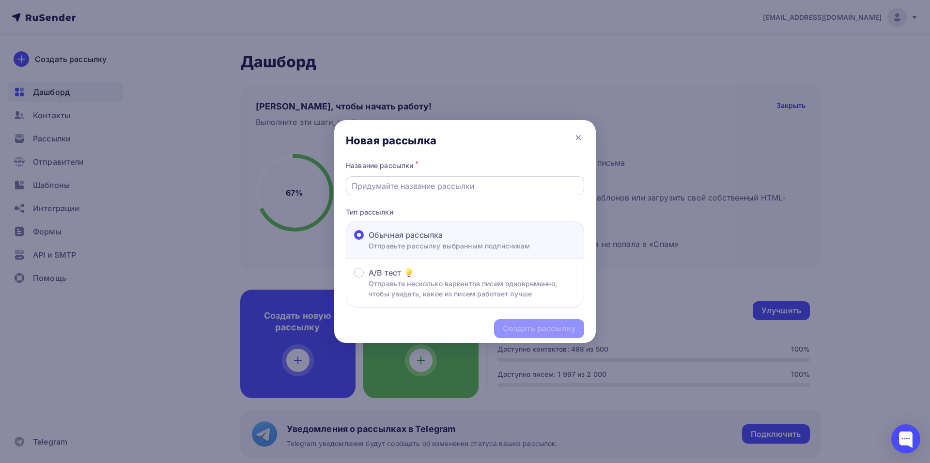
click at [489, 189] on input "text" at bounding box center [464, 186] width 227 height 12
click at [550, 330] on div "Создать рассылку" at bounding box center [539, 328] width 73 height 11
click at [426, 183] on input "1" at bounding box center [464, 186] width 227 height 12
type input "11111"
click at [557, 331] on div "Создать рассылку" at bounding box center [539, 328] width 73 height 11
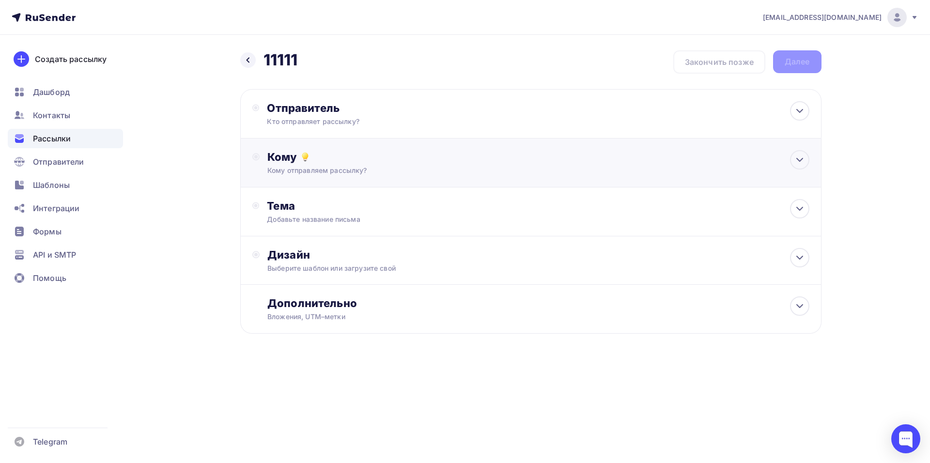
click at [417, 172] on div "Кому отправляем рассылку?" at bounding box center [511, 171] width 488 height 10
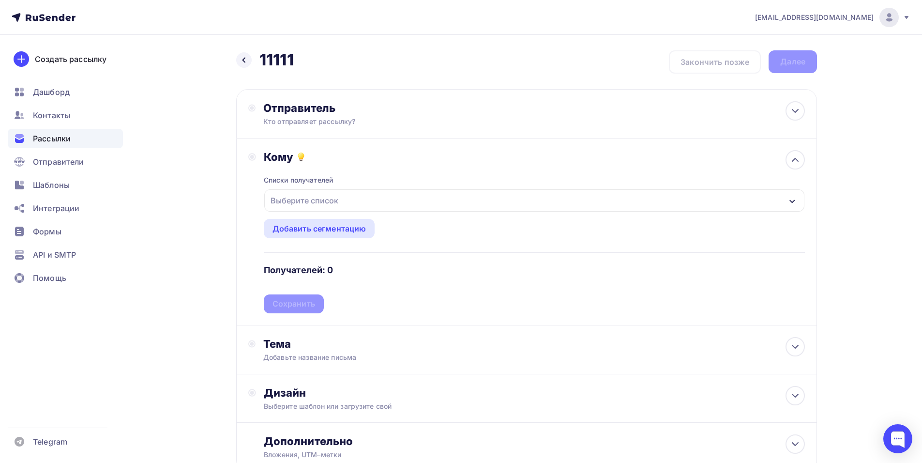
click at [337, 174] on div "Списки получателей Выберите список Все списки id пробник (2) #27785 Добавить сп…" at bounding box center [534, 239] width 541 height 150
click at [328, 186] on div "Списки получателей Выберите список Все списки id пробник (2) #27785 Добавить сп…" at bounding box center [534, 239] width 541 height 150
click at [340, 204] on div "Выберите список" at bounding box center [305, 200] width 76 height 17
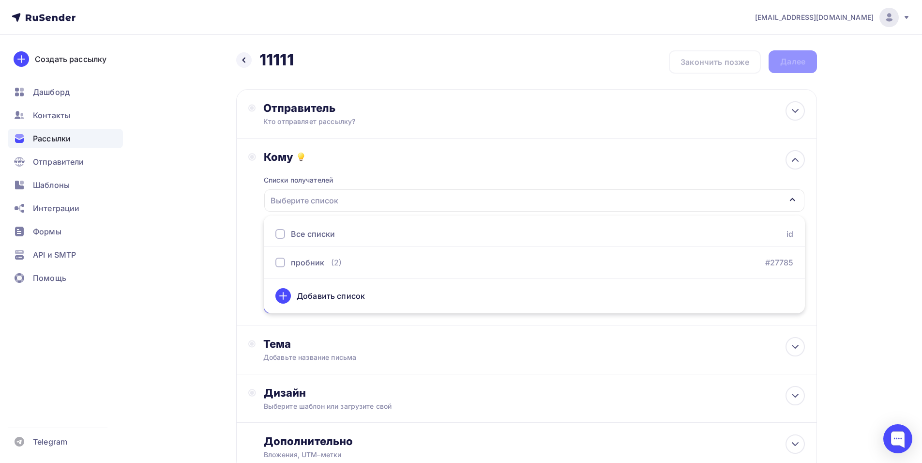
click at [346, 203] on div "Выберите список" at bounding box center [534, 200] width 540 height 22
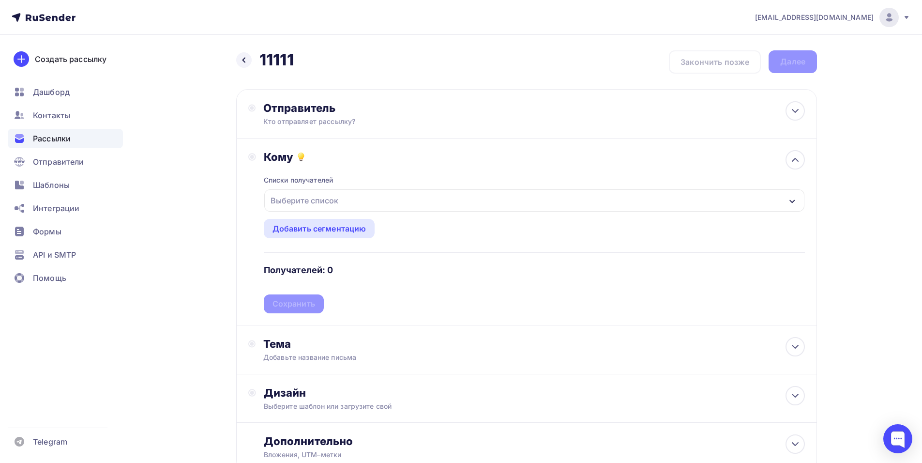
click at [251, 64] on div "Назад 11111 11111" at bounding box center [265, 59] width 58 height 19
click at [247, 62] on icon at bounding box center [244, 60] width 8 height 8
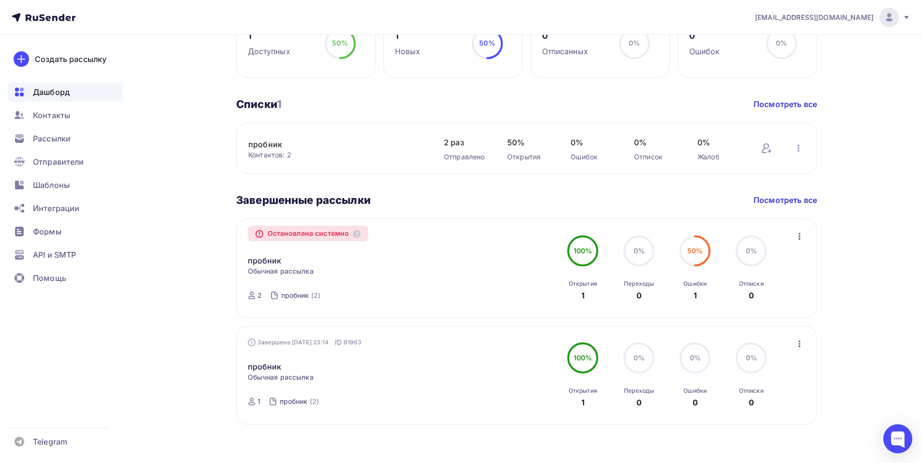
scroll to position [494, 0]
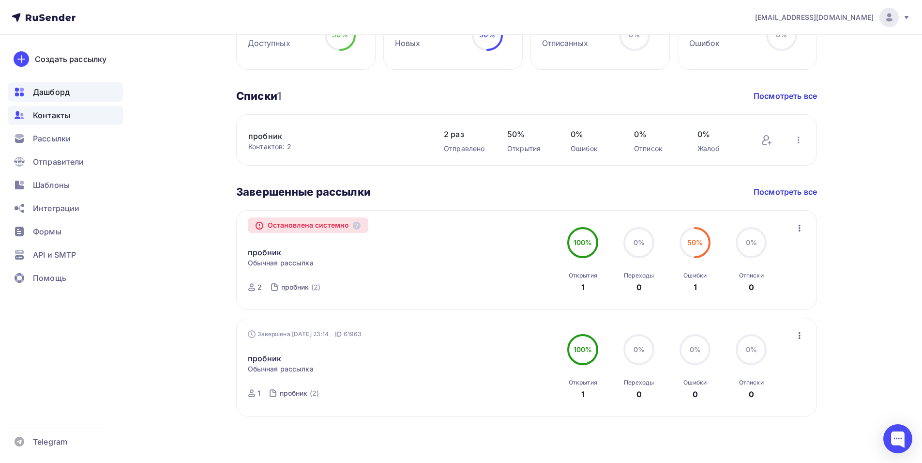
click at [65, 115] on span "Контакты" at bounding box center [51, 115] width 37 height 12
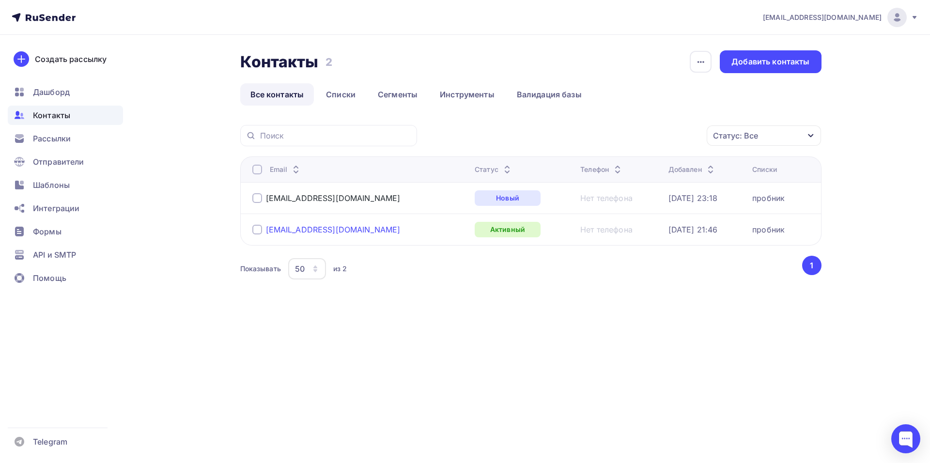
click at [279, 233] on div "dgolyako@yandex.ru" at bounding box center [333, 230] width 135 height 10
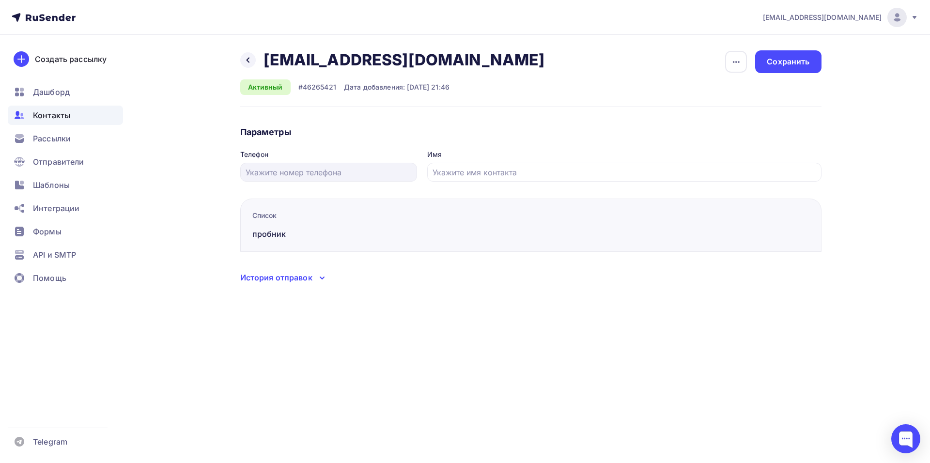
click at [299, 275] on div "История отправок" at bounding box center [276, 278] width 72 height 12
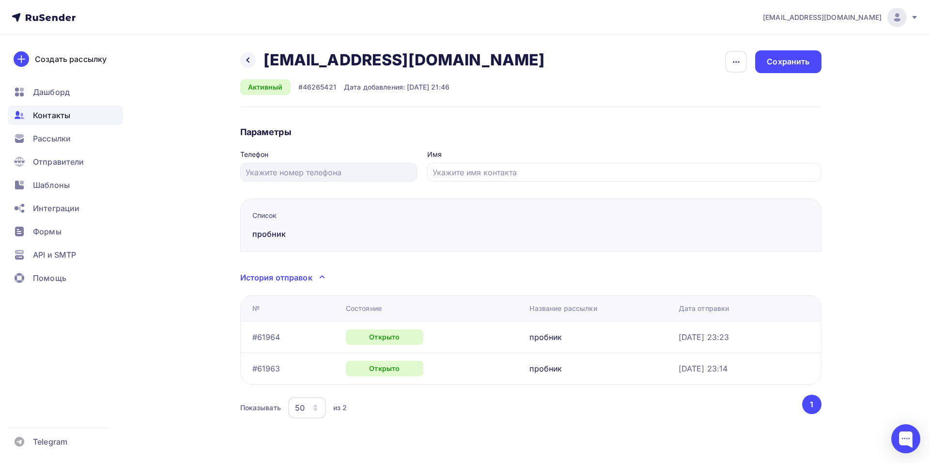
click at [241, 66] on div "Назад dgolyako@yandex.ru dgolyako@yandex.ru Удалить Отписать" at bounding box center [395, 59] width 311 height 19
click at [244, 64] on div at bounding box center [247, 59] width 15 height 15
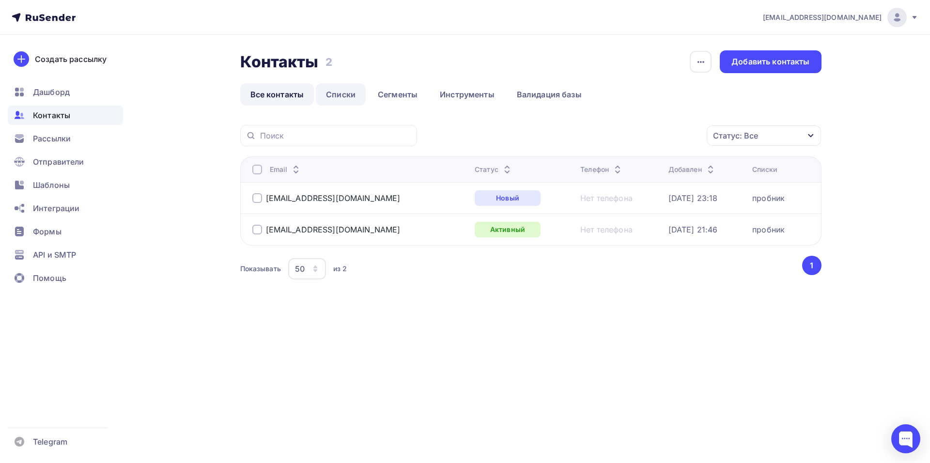
click at [339, 99] on link "Списки" at bounding box center [341, 94] width 50 height 22
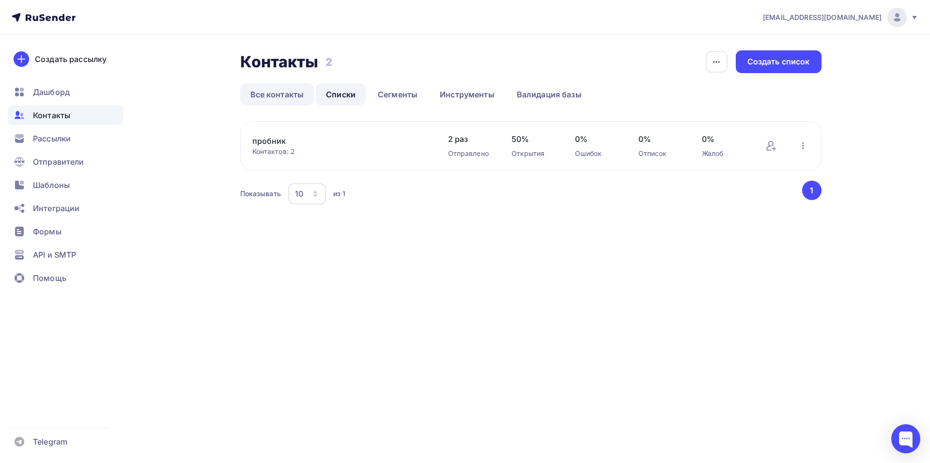
click at [268, 93] on link "Все контакты" at bounding box center [277, 94] width 74 height 22
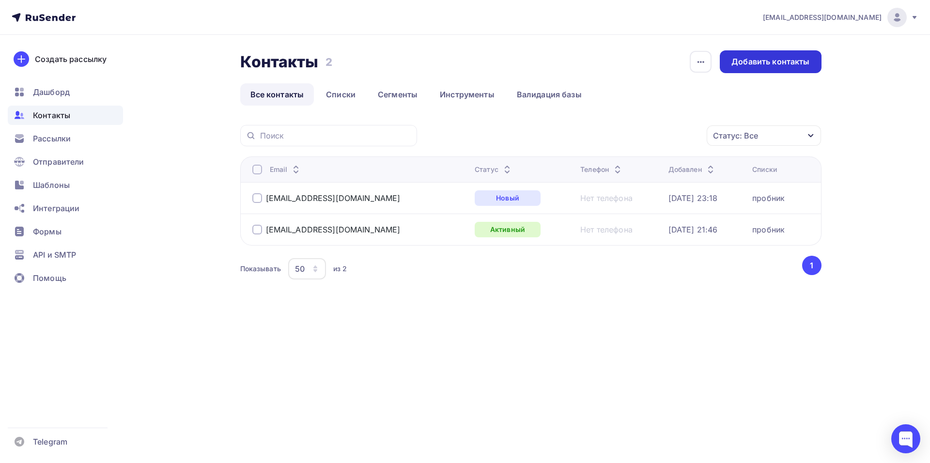
click at [767, 62] on div "Добавить контакты" at bounding box center [770, 61] width 78 height 11
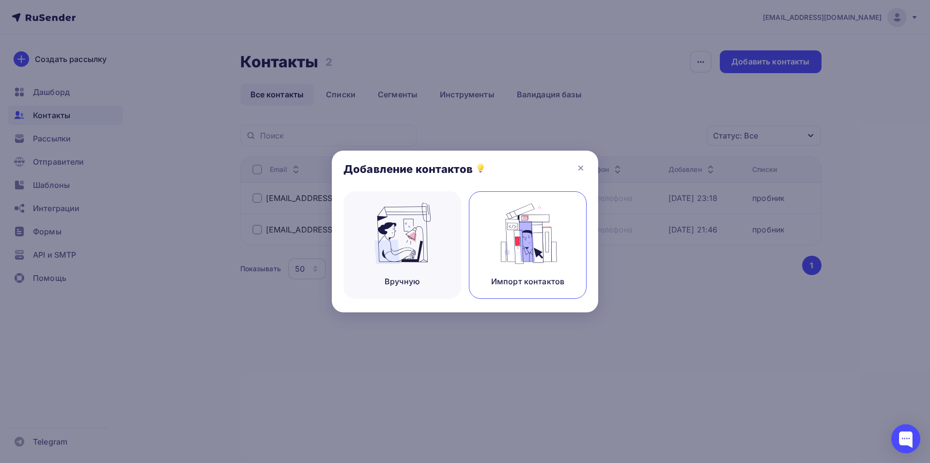
click at [536, 241] on img at bounding box center [527, 233] width 65 height 61
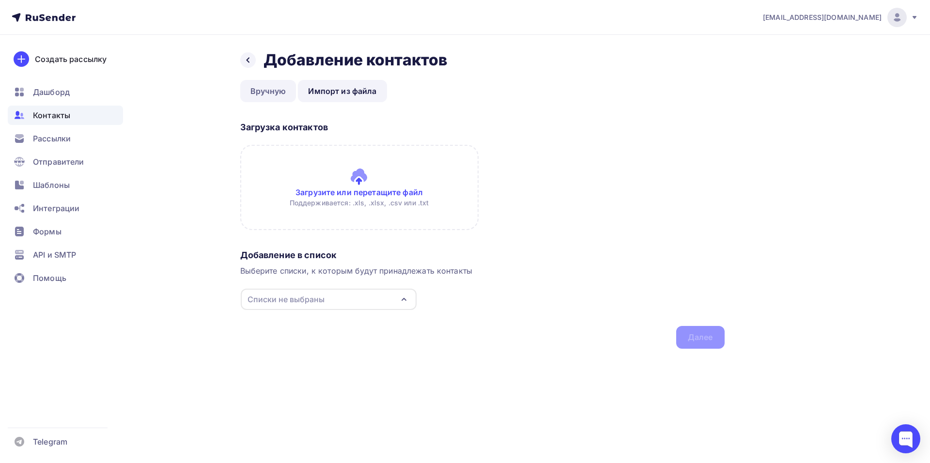
click at [259, 93] on link "Вручную" at bounding box center [268, 91] width 56 height 22
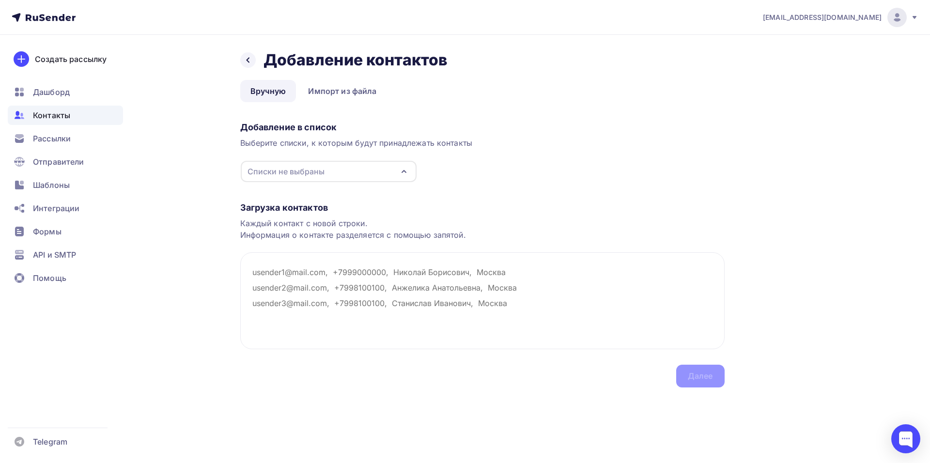
click at [392, 171] on div "Списки не выбраны" at bounding box center [329, 171] width 176 height 21
click at [89, 139] on div "Рассылки" at bounding box center [65, 138] width 115 height 19
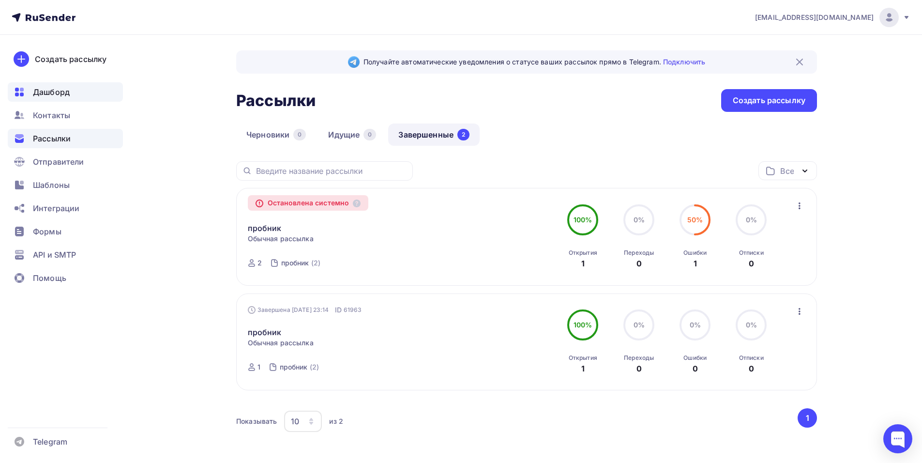
click at [68, 93] on span "Дашборд" at bounding box center [51, 92] width 37 height 12
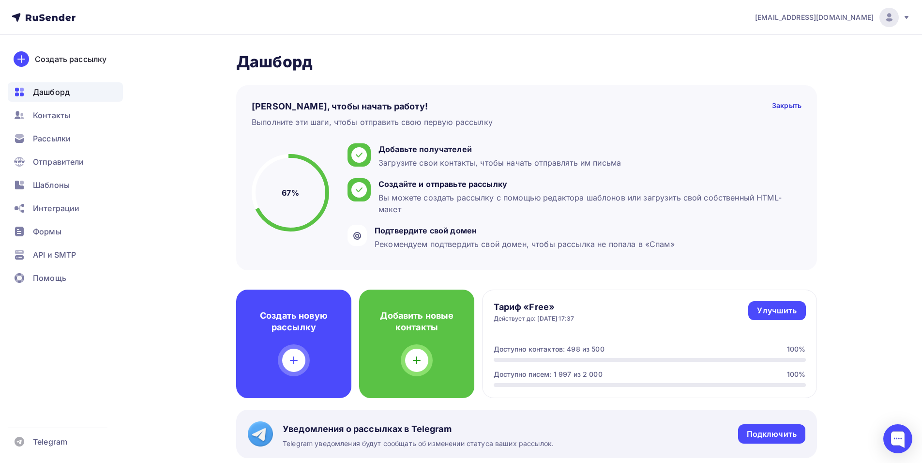
click at [80, 113] on div "Контакты" at bounding box center [65, 115] width 115 height 19
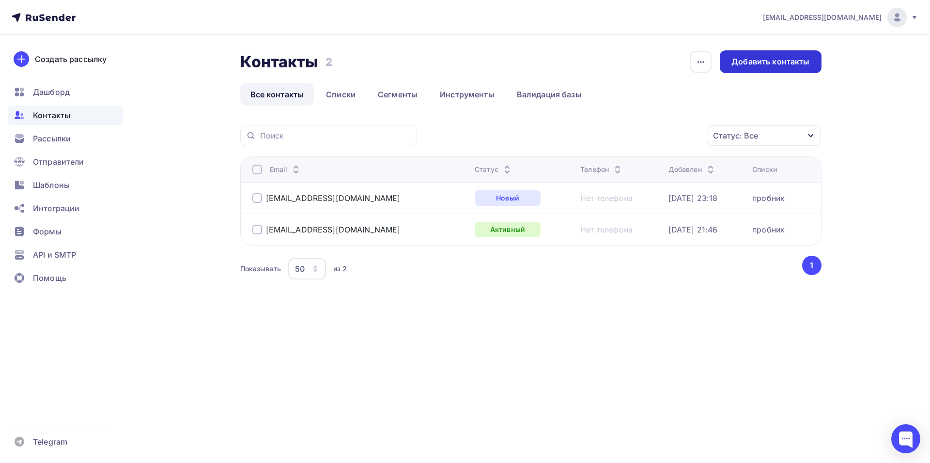
click at [760, 65] on div "Добавить контакты" at bounding box center [770, 61] width 78 height 11
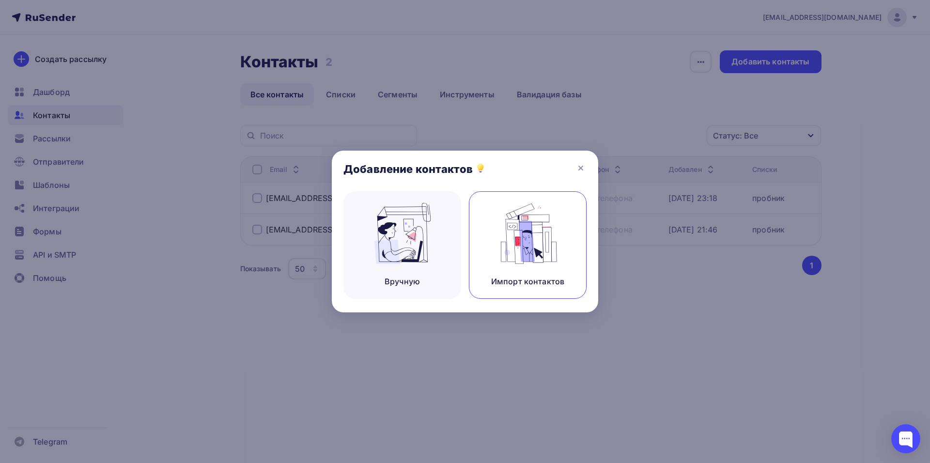
click at [545, 251] on img at bounding box center [527, 233] width 65 height 61
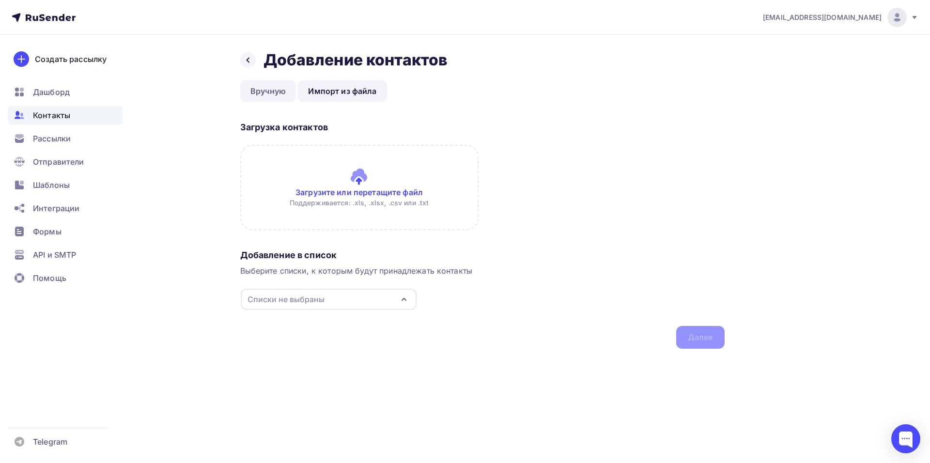
click at [274, 90] on link "Вручную" at bounding box center [268, 91] width 56 height 22
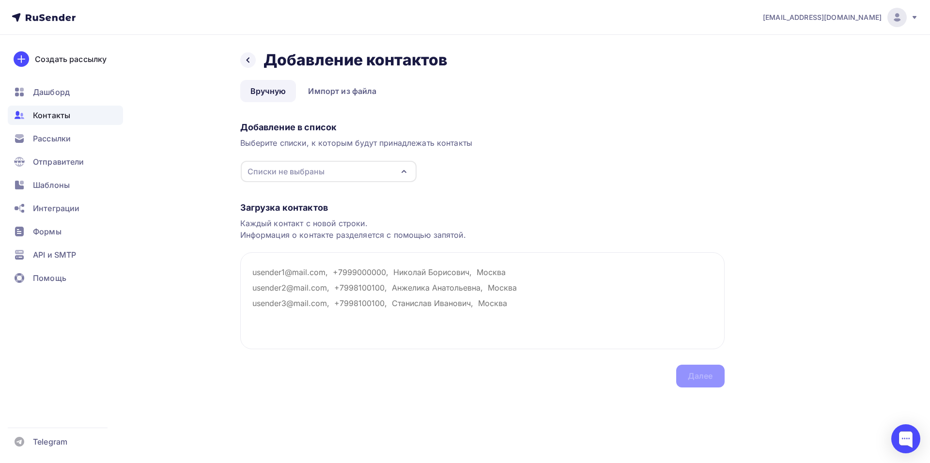
click at [302, 173] on div "Списки не выбраны" at bounding box center [285, 172] width 77 height 12
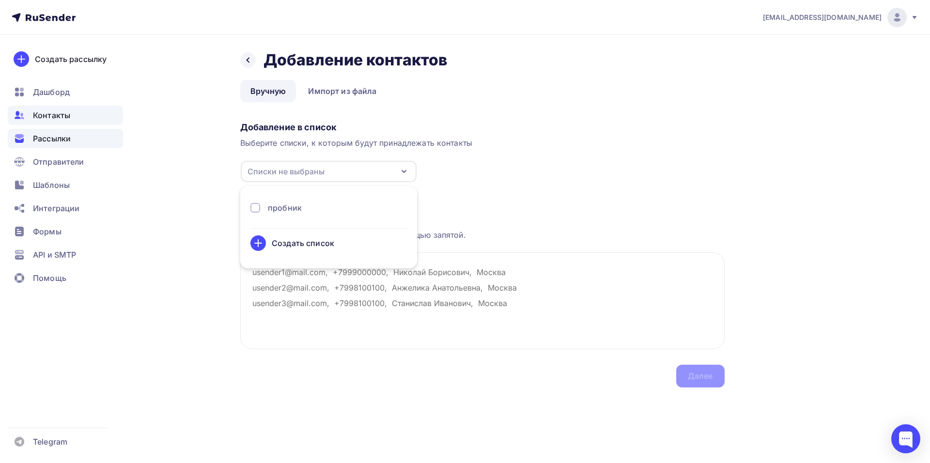
click at [60, 137] on span "Рассылки" at bounding box center [52, 139] width 38 height 12
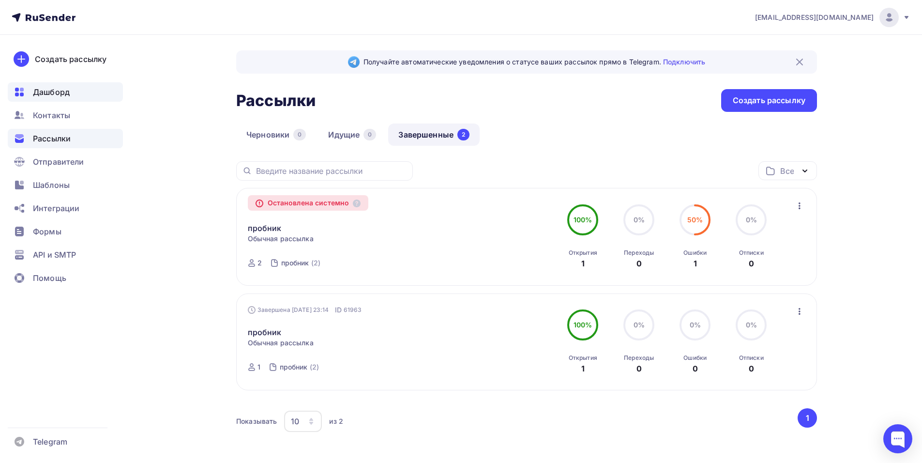
click at [74, 92] on div "Дашборд" at bounding box center [65, 91] width 115 height 19
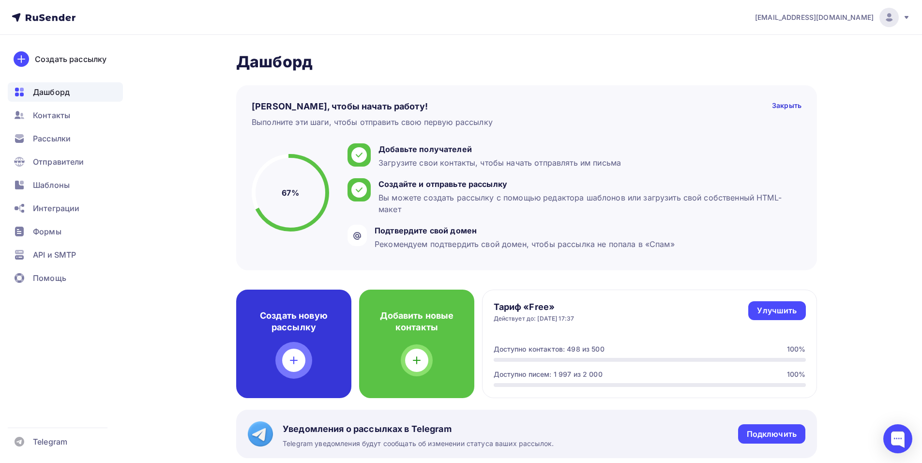
click at [280, 343] on div "Создать новую рассылку" at bounding box center [293, 344] width 115 height 108
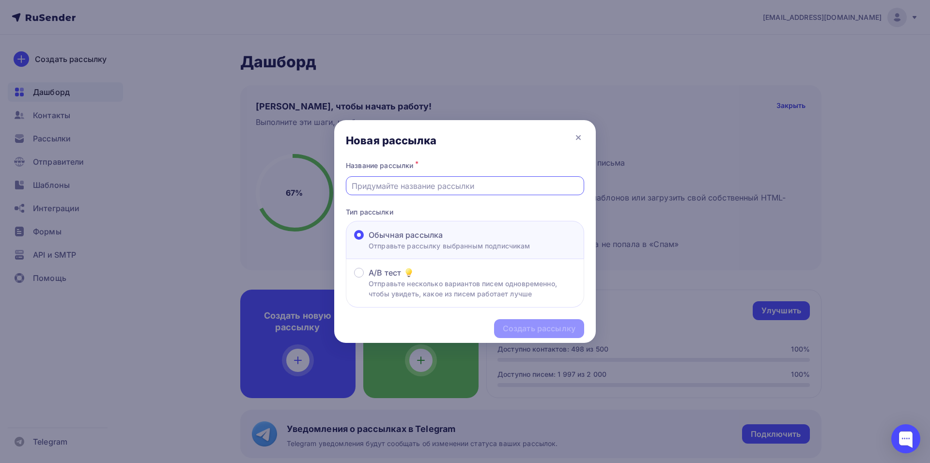
click at [404, 185] on input "text" at bounding box center [464, 186] width 227 height 12
type input "11111"
click at [539, 326] on div "Создать рассылку" at bounding box center [539, 328] width 73 height 11
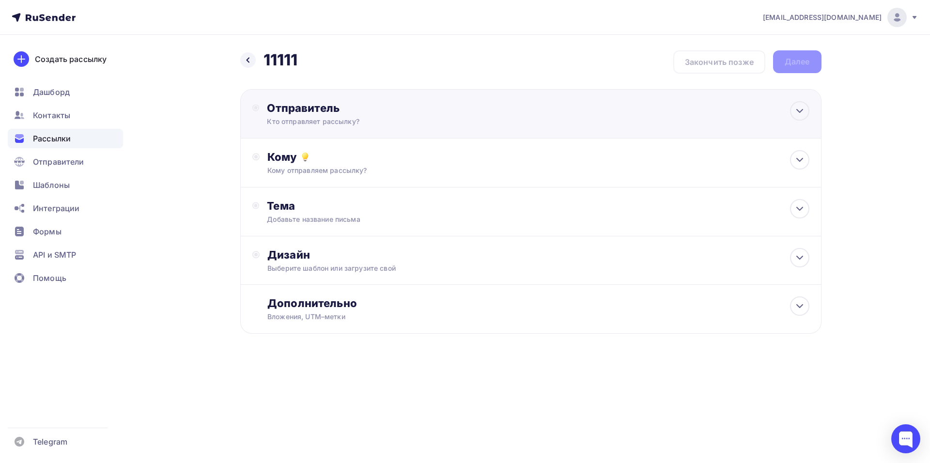
click at [424, 111] on div "Отправитель" at bounding box center [372, 108] width 210 height 14
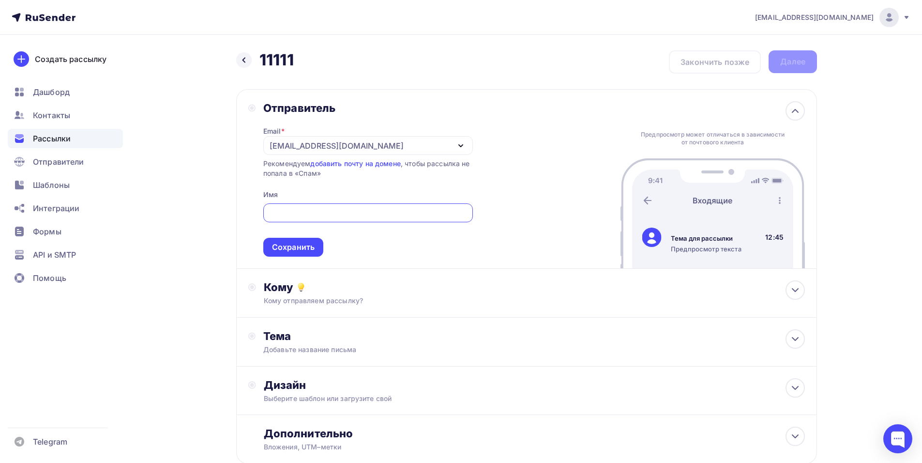
click at [323, 212] on input "text" at bounding box center [368, 213] width 198 height 12
type input "ООО "АРТИТЕХ""
click at [297, 248] on div "Сохранить" at bounding box center [293, 247] width 43 height 11
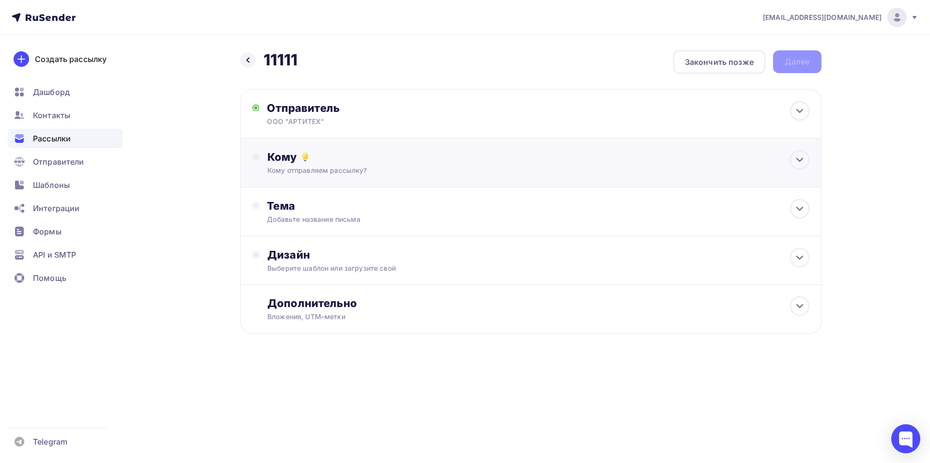
drag, startPoint x: 394, startPoint y: 157, endPoint x: 399, endPoint y: 157, distance: 5.3
click at [397, 156] on div "Кому" at bounding box center [537, 157] width 541 height 14
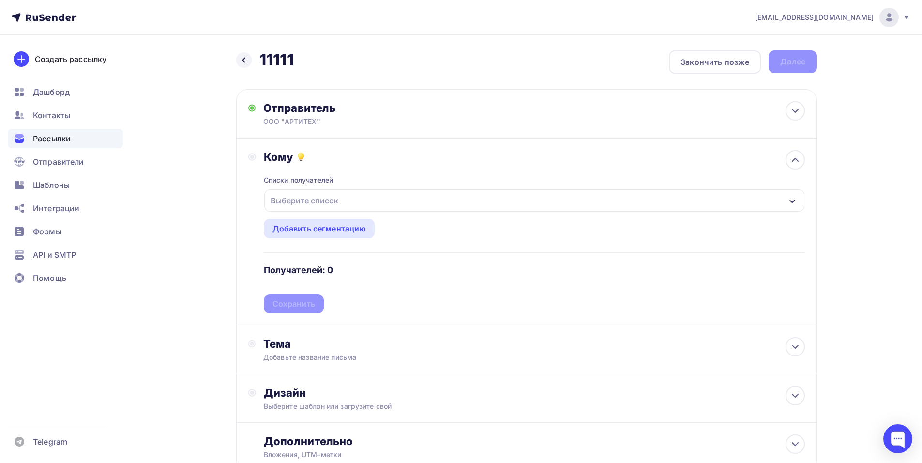
click at [338, 200] on div "Выберите список" at bounding box center [305, 200] width 76 height 17
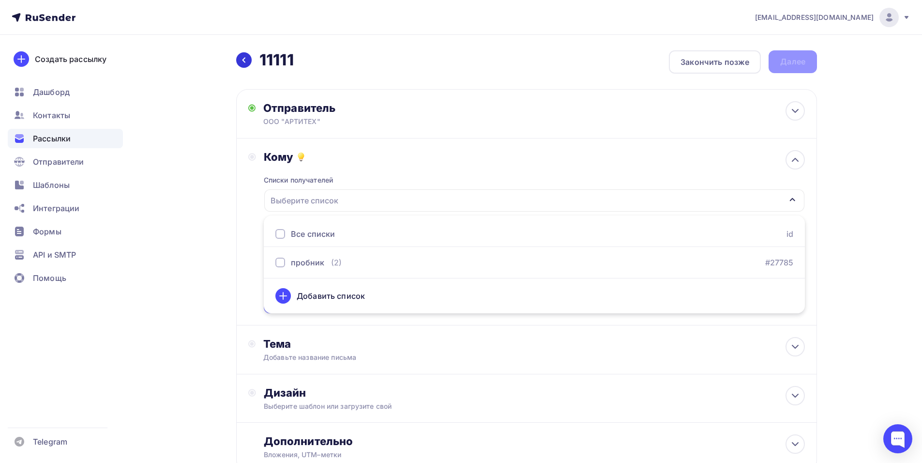
click at [244, 60] on icon at bounding box center [244, 60] width 3 height 5
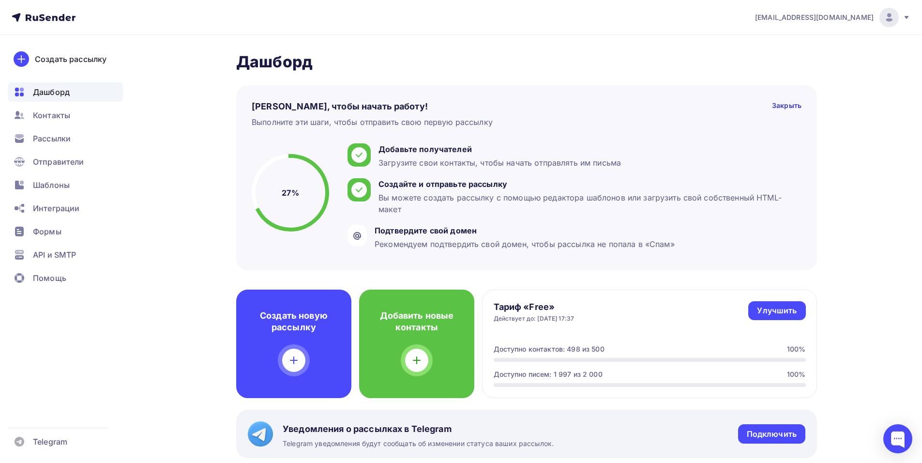
click at [66, 90] on span "Дашборд" at bounding box center [51, 92] width 37 height 12
click at [89, 116] on div "Контакты" at bounding box center [65, 115] width 115 height 19
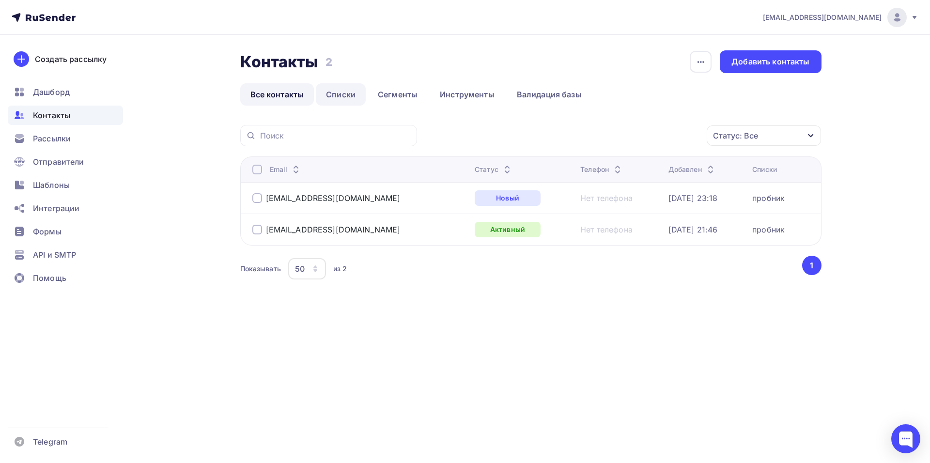
click at [340, 97] on link "Списки" at bounding box center [341, 94] width 50 height 22
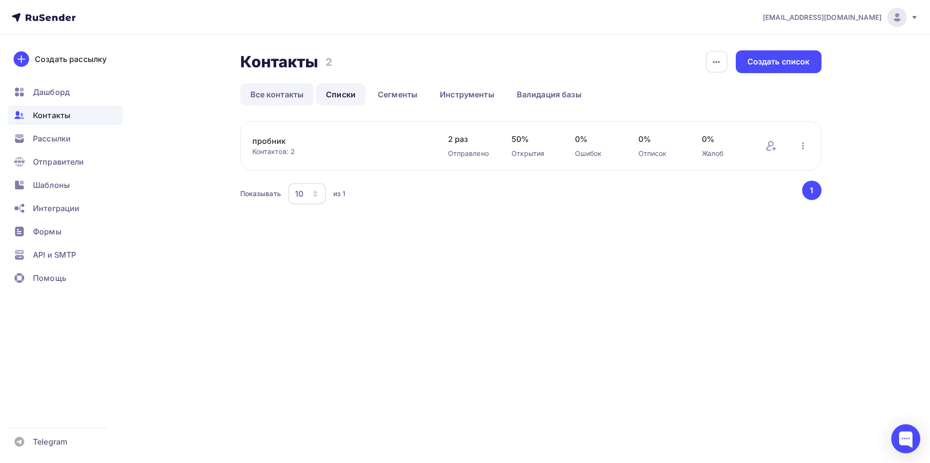
click at [276, 99] on link "Все контакты" at bounding box center [277, 94] width 74 height 22
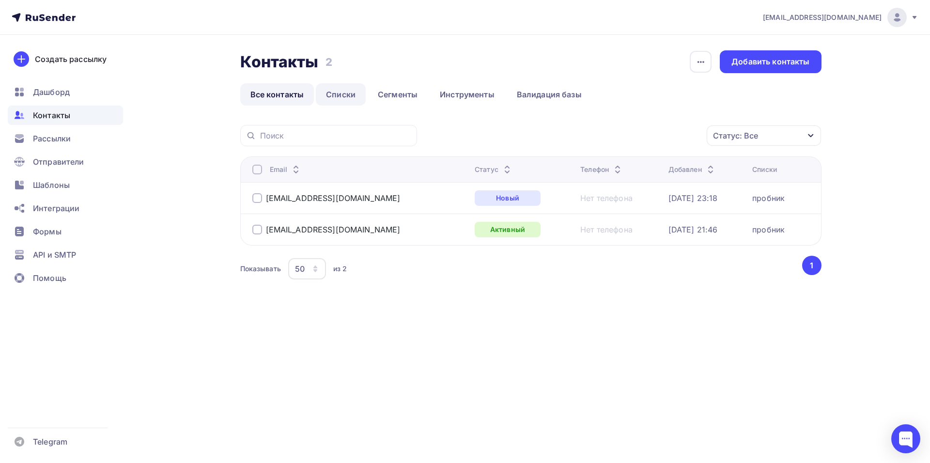
click at [343, 99] on link "Списки" at bounding box center [341, 94] width 50 height 22
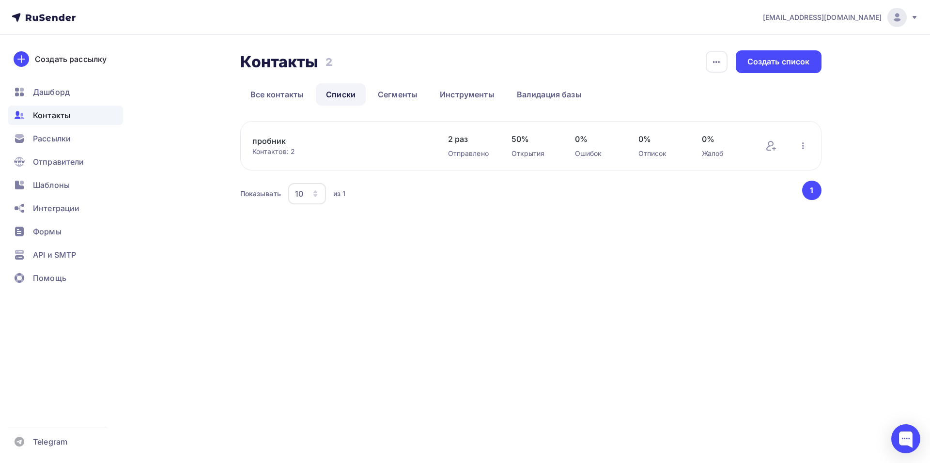
click at [290, 141] on link "пробник" at bounding box center [334, 141] width 165 height 12
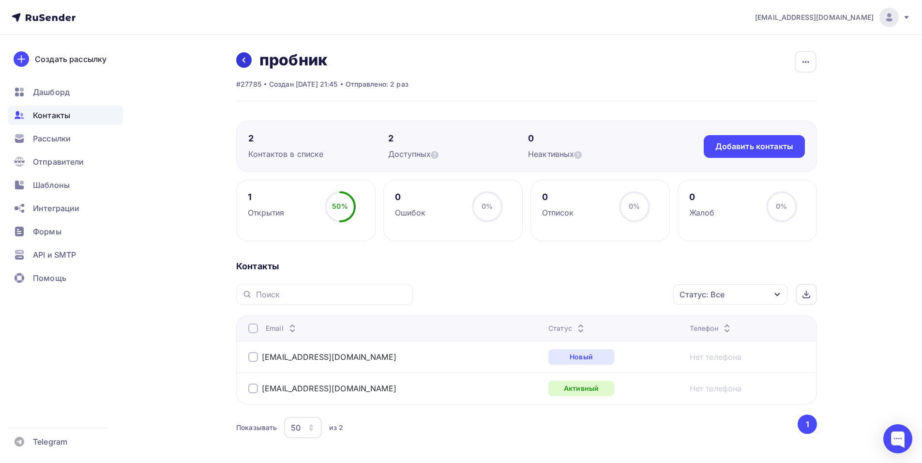
click at [247, 67] on link at bounding box center [243, 59] width 15 height 15
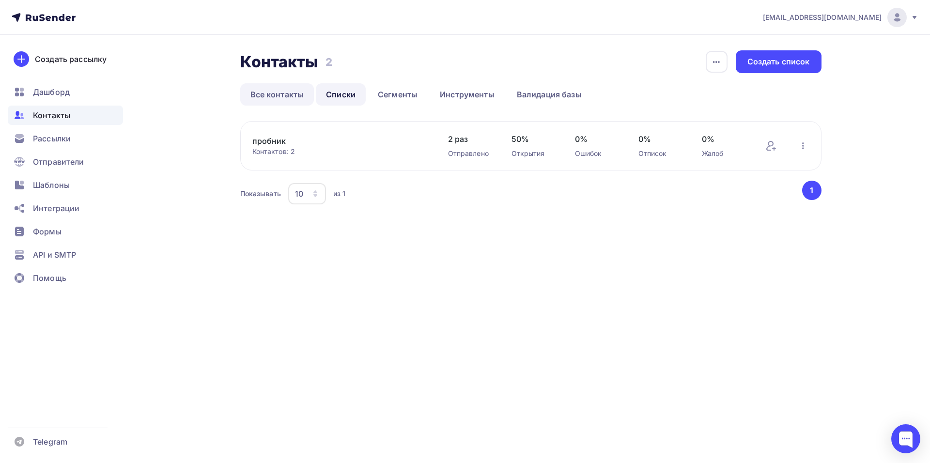
click at [274, 95] on link "Все контакты" at bounding box center [277, 94] width 74 height 22
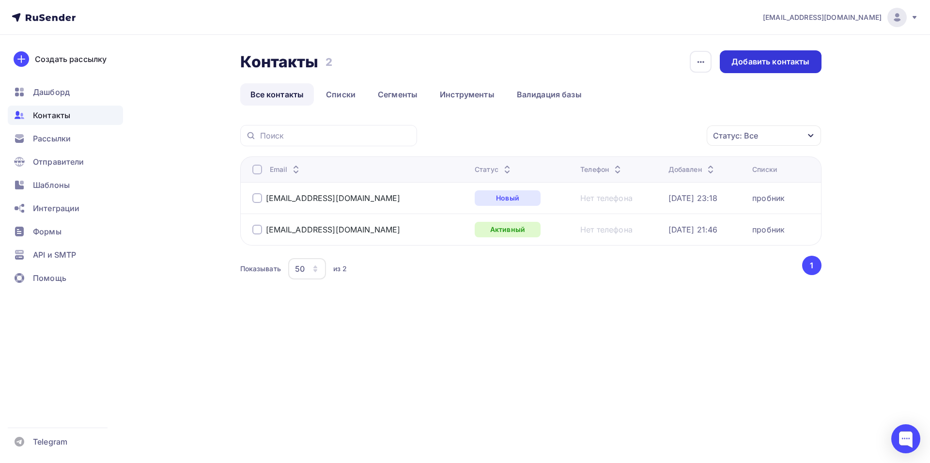
click at [760, 65] on div "Добавить контакты" at bounding box center [770, 61] width 78 height 11
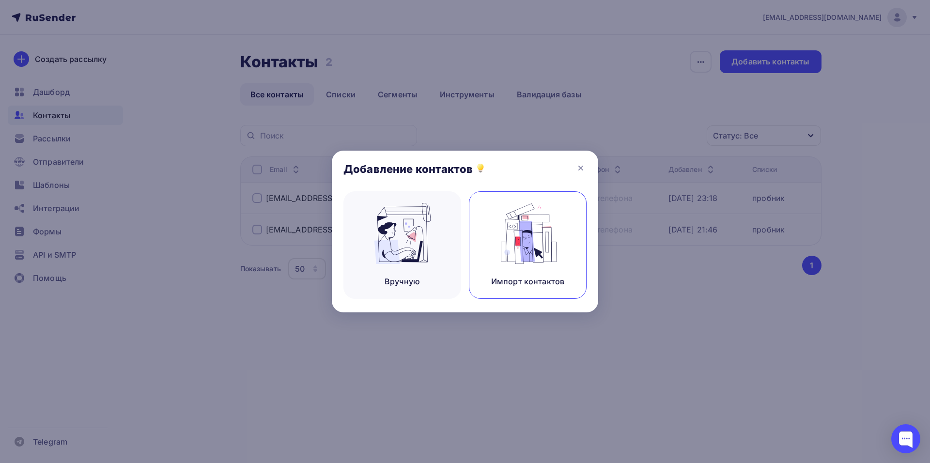
click at [525, 229] on img at bounding box center [527, 233] width 65 height 61
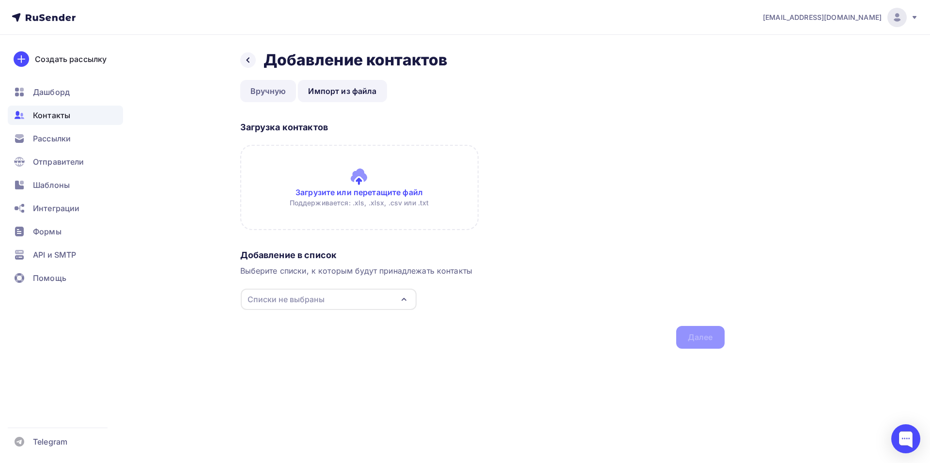
click at [277, 93] on link "Вручную" at bounding box center [268, 91] width 56 height 22
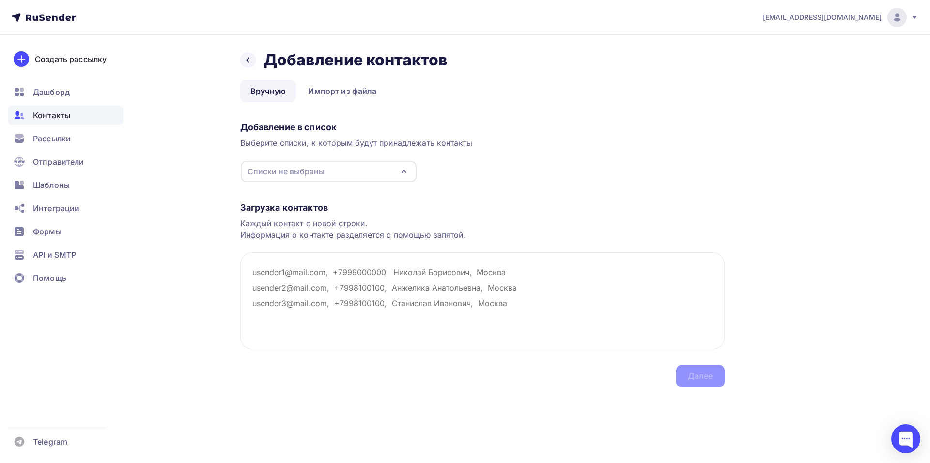
click at [327, 171] on div "Списки не выбраны" at bounding box center [329, 171] width 176 height 21
click at [373, 375] on div "Загрузка контактов Каждый контакт с новой строки. Информация о контакте разделя…" at bounding box center [482, 285] width 484 height 205
click at [67, 87] on span "Дашборд" at bounding box center [51, 92] width 37 height 12
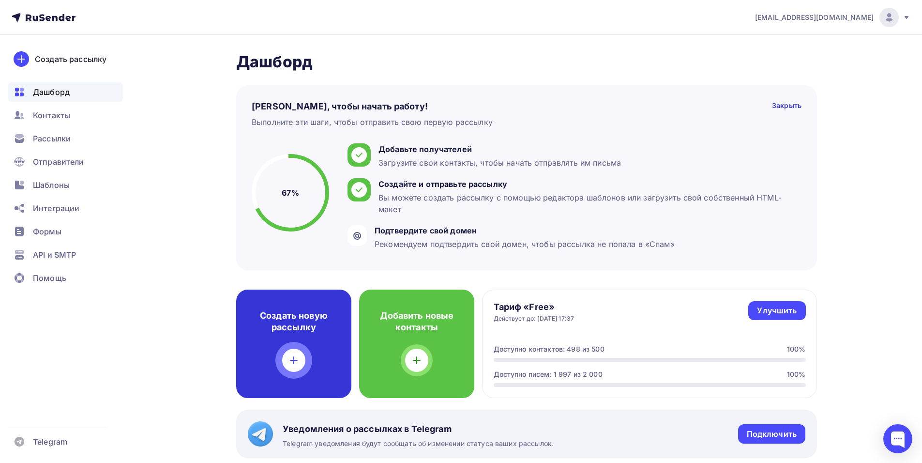
click at [301, 340] on div "Создать новую рассылку" at bounding box center [293, 344] width 115 height 108
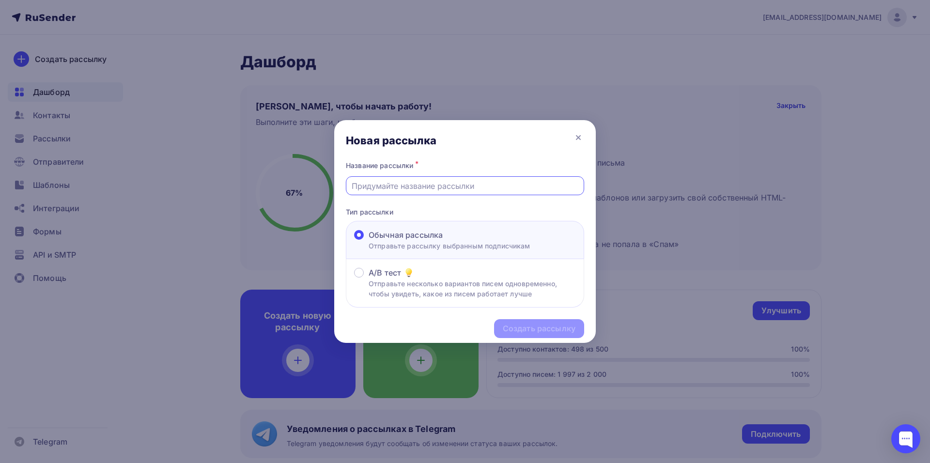
click at [418, 188] on input "text" at bounding box center [464, 186] width 227 height 12
type input "11111"
click at [545, 329] on div "Создать рассылку" at bounding box center [539, 328] width 73 height 11
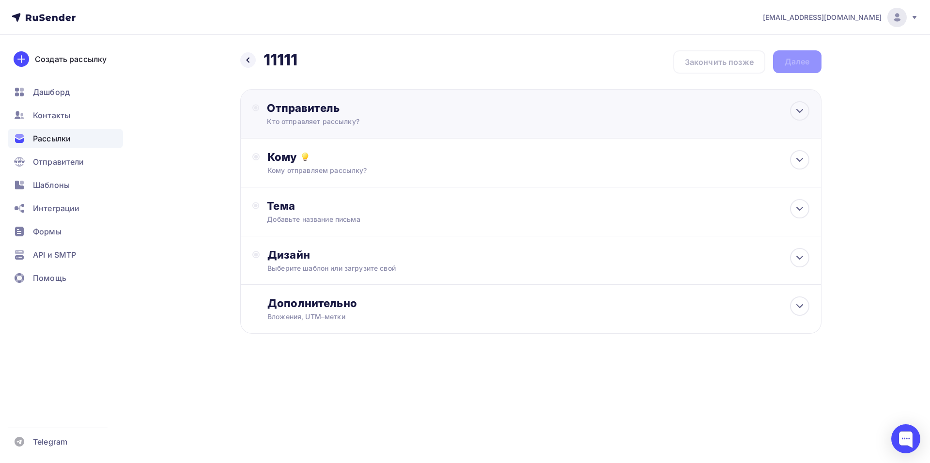
click at [395, 120] on div "Кто отправляет рассылку?" at bounding box center [361, 122] width 189 height 10
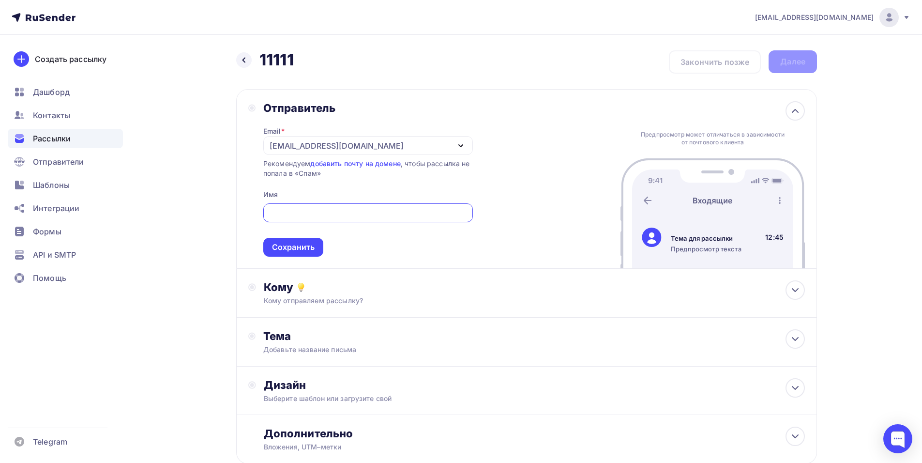
click at [323, 212] on input "text" at bounding box center [368, 213] width 198 height 12
type input "ООО "АРТИТЕХ""
drag, startPoint x: 735, startPoint y: 226, endPoint x: 671, endPoint y: 229, distance: 63.5
click at [671, 229] on div "ООО "АРТИТЕХ"" at bounding box center [706, 227] width 71 height 12
click at [368, 214] on input "ООО "АРТИТЕХ"" at bounding box center [368, 213] width 198 height 12
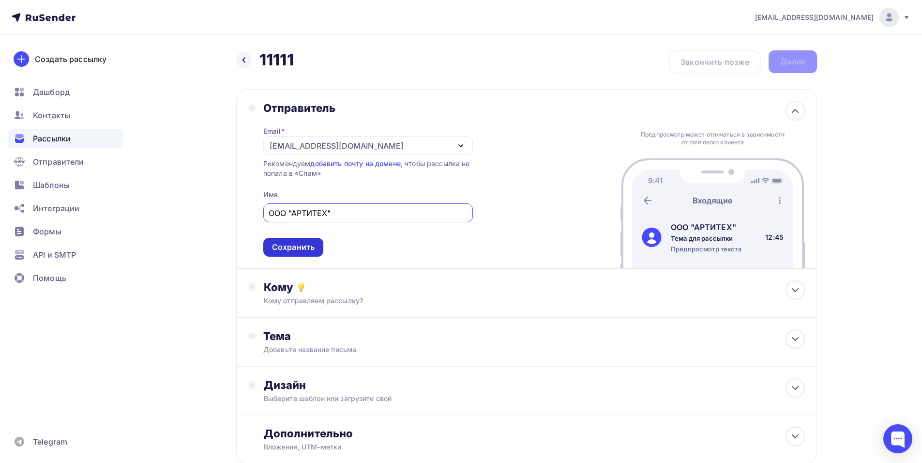
click at [303, 249] on div "Сохранить" at bounding box center [293, 247] width 43 height 11
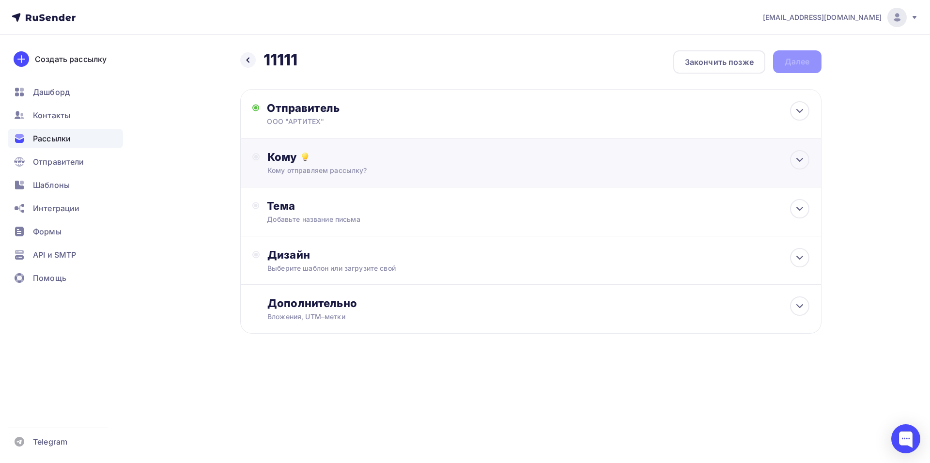
click at [374, 166] on div "Кому отправляем рассылку?" at bounding box center [511, 171] width 488 height 10
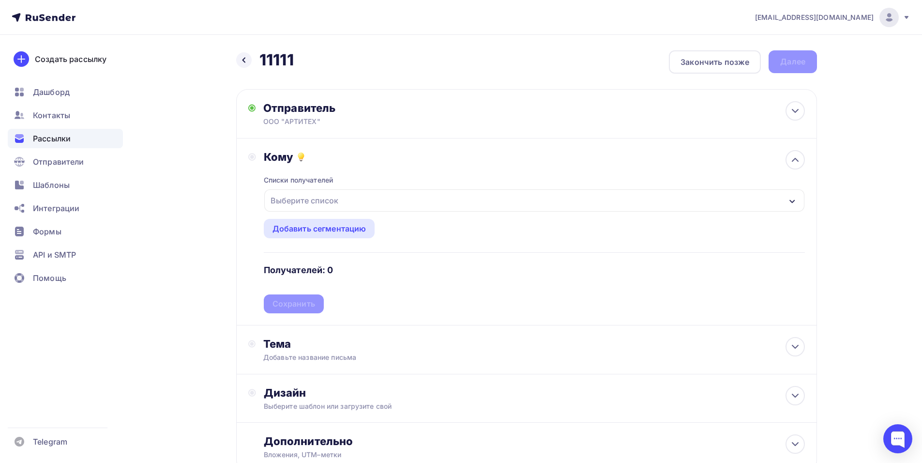
click at [408, 203] on div "Выберите список" at bounding box center [534, 200] width 540 height 22
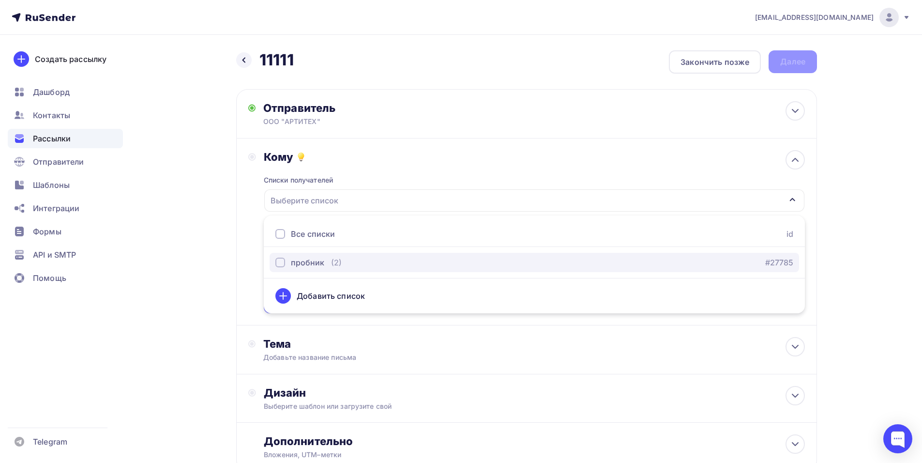
click at [298, 261] on div "пробник" at bounding box center [307, 263] width 33 height 12
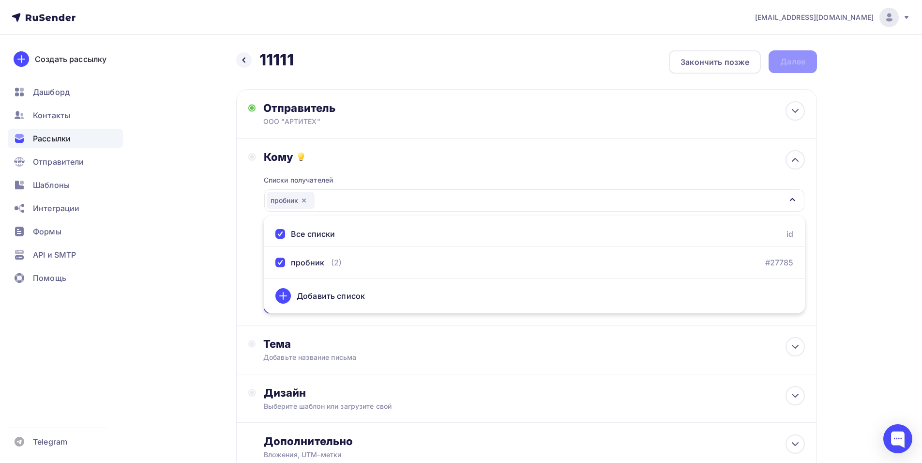
click at [875, 232] on div "parts@arti-tech.ru Аккаунт Тарифы Выйти Создать рассылку Дашборд Контакты Рассы…" at bounding box center [461, 267] width 922 height 534
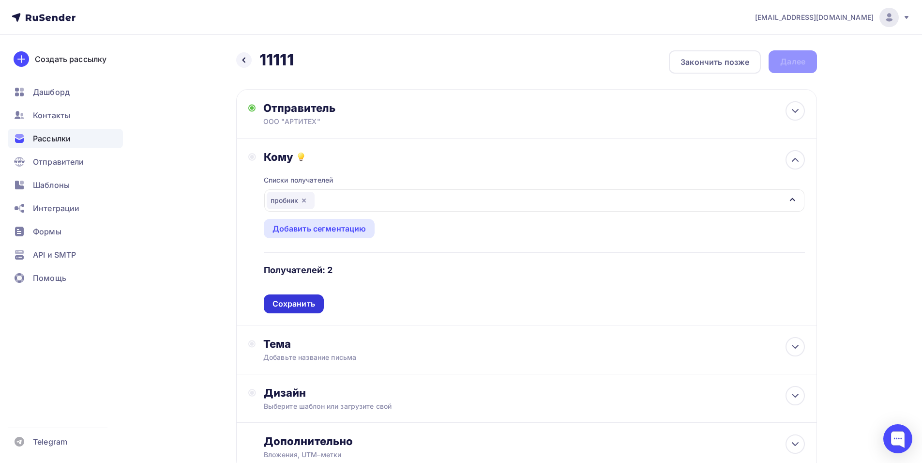
click at [306, 305] on div "Сохранить" at bounding box center [294, 303] width 43 height 11
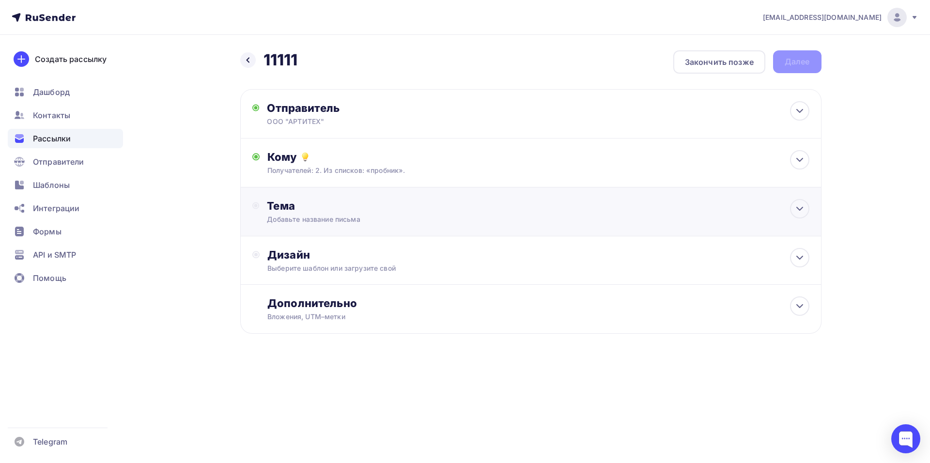
click at [394, 211] on div "Тема" at bounding box center [362, 206] width 191 height 14
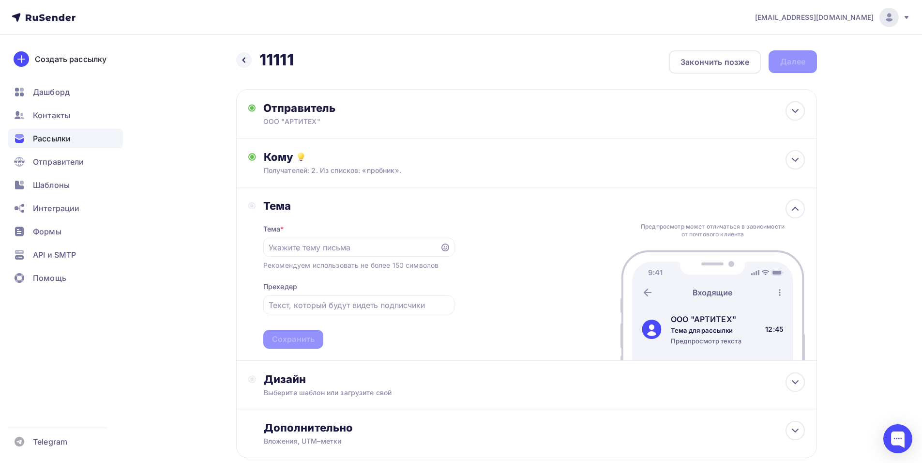
drag, startPoint x: 734, startPoint y: 330, endPoint x: 671, endPoint y: 330, distance: 63.4
click at [671, 330] on div "Тема для рассылки" at bounding box center [706, 330] width 71 height 9
click at [323, 251] on input "text" at bounding box center [352, 248] width 166 height 12
type input "АКЦИЯ НА ЗАПЧАСТИ"
click at [355, 308] on input "text" at bounding box center [359, 305] width 180 height 12
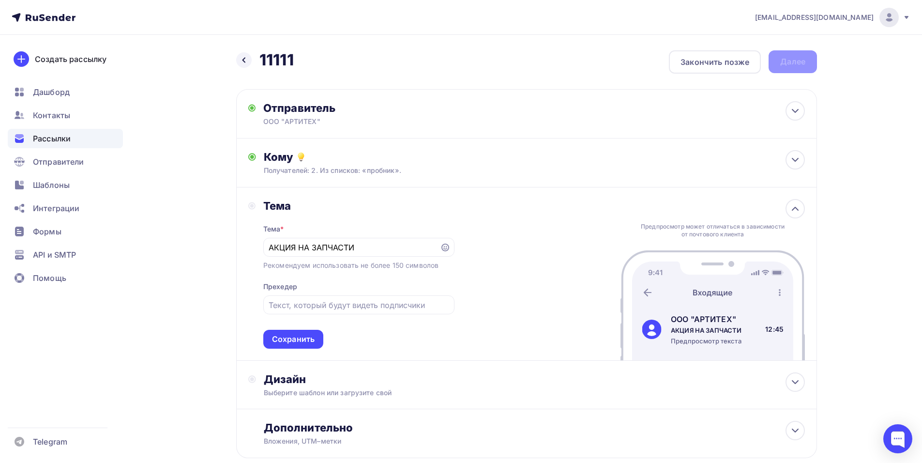
drag, startPoint x: 744, startPoint y: 341, endPoint x: 669, endPoint y: 342, distance: 75.5
click at [669, 342] on div "ООО "АРТИТЕХ" АКЦИЯ НА ЗАПЧАСТИ Предпросмотр текста 12:45" at bounding box center [712, 329] width 161 height 32
click at [333, 307] on input "text" at bounding box center [359, 305] width 180 height 12
type input "в"
type input "запчасти по сниженным ценам"
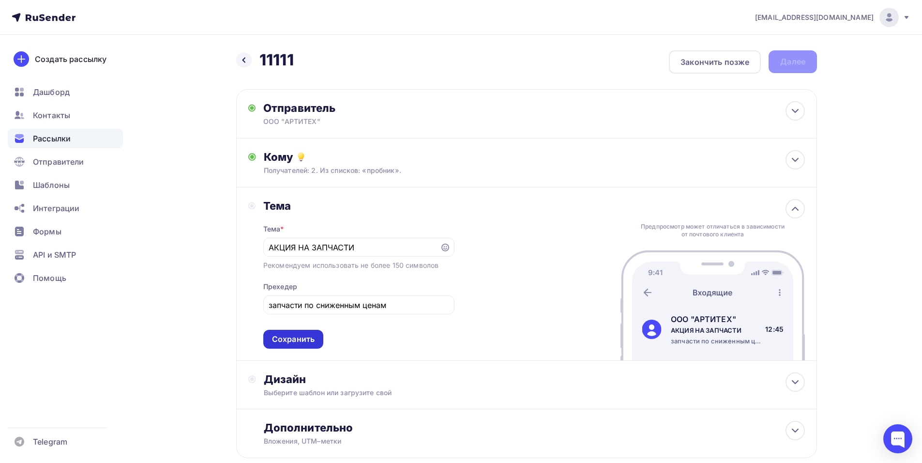
click at [302, 337] on div "Сохранить" at bounding box center [293, 339] width 43 height 11
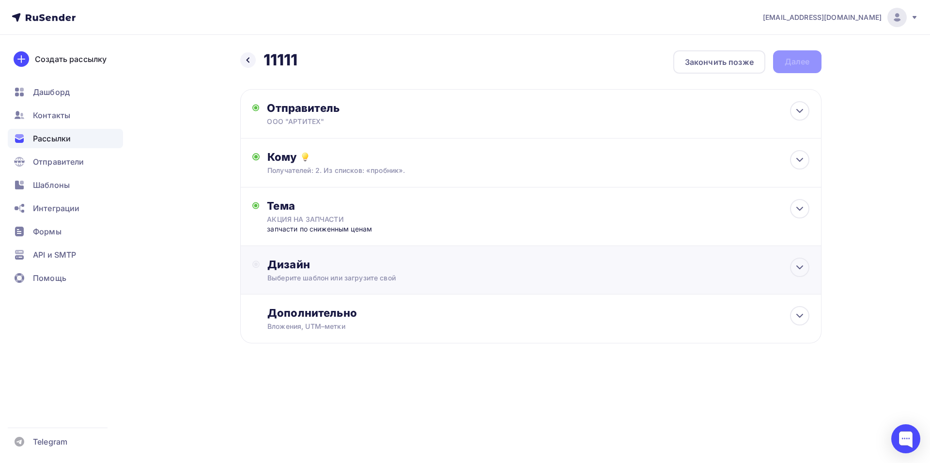
click at [412, 268] on div "Дизайн" at bounding box center [537, 265] width 541 height 14
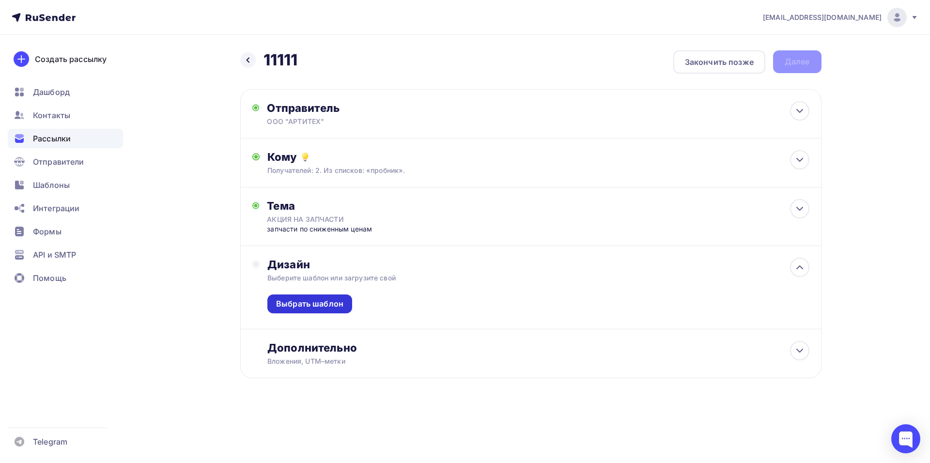
click at [311, 301] on div "Выбрать шаблон" at bounding box center [309, 303] width 67 height 11
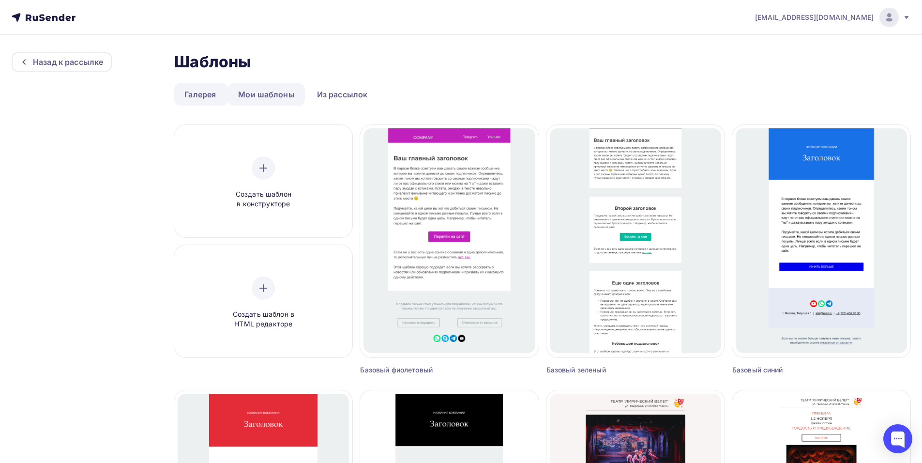
click at [258, 100] on link "Мои шаблоны" at bounding box center [266, 94] width 77 height 22
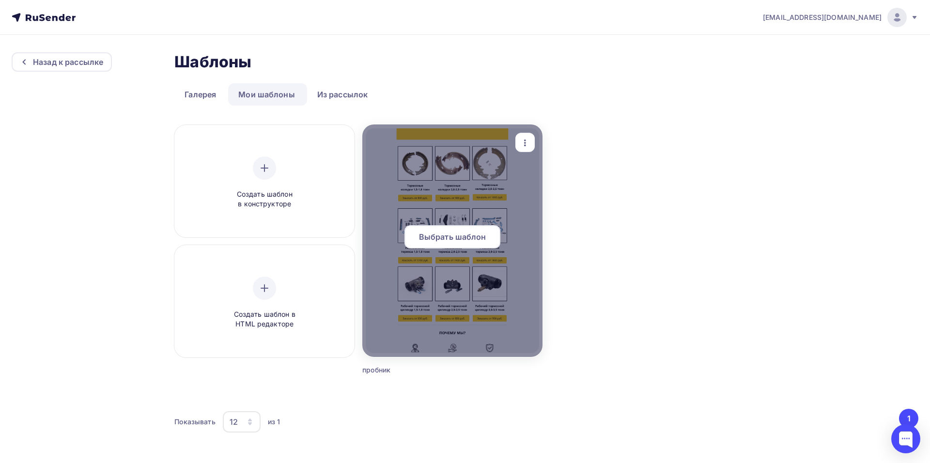
click at [444, 235] on span "Выбрать шаблон" at bounding box center [452, 237] width 67 height 12
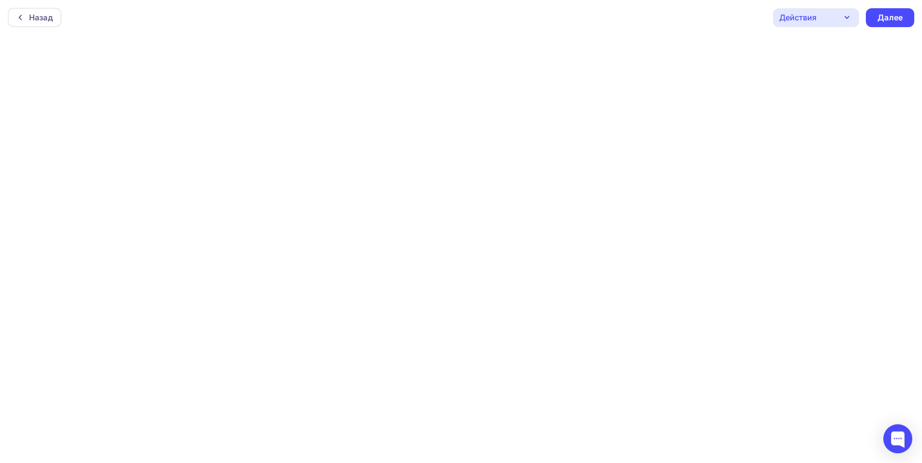
click at [836, 17] on div "Действия" at bounding box center [816, 17] width 86 height 19
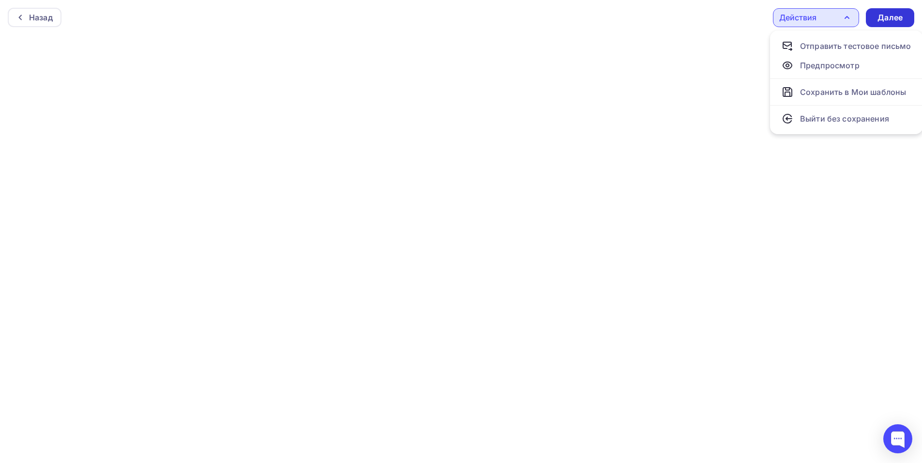
click at [892, 17] on div "Далее" at bounding box center [890, 17] width 25 height 11
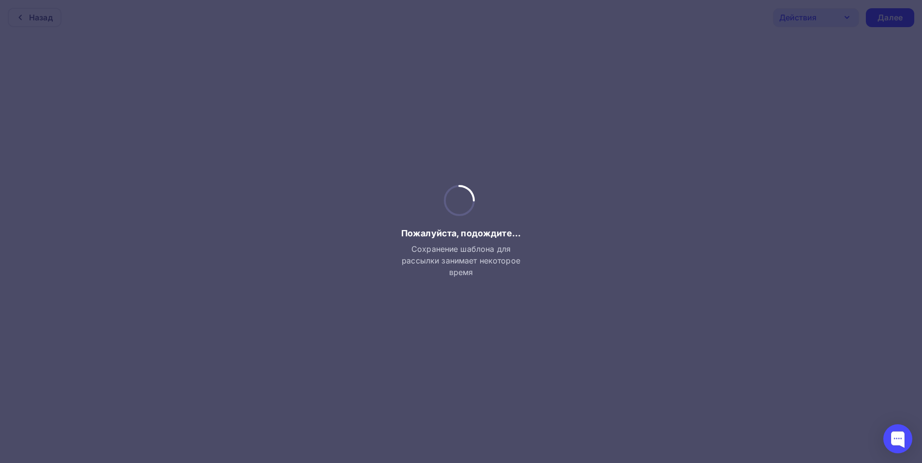
click at [118, 68] on div at bounding box center [461, 231] width 922 height 463
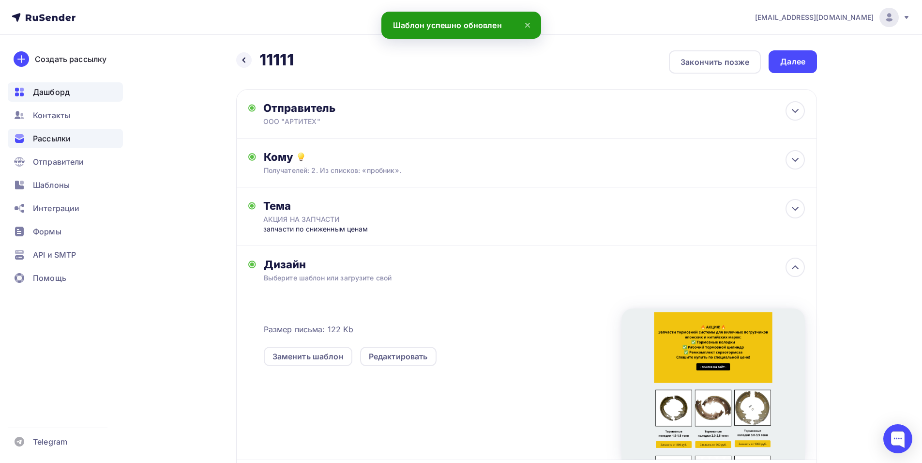
click at [55, 93] on span "Дашборд" at bounding box center [51, 92] width 37 height 12
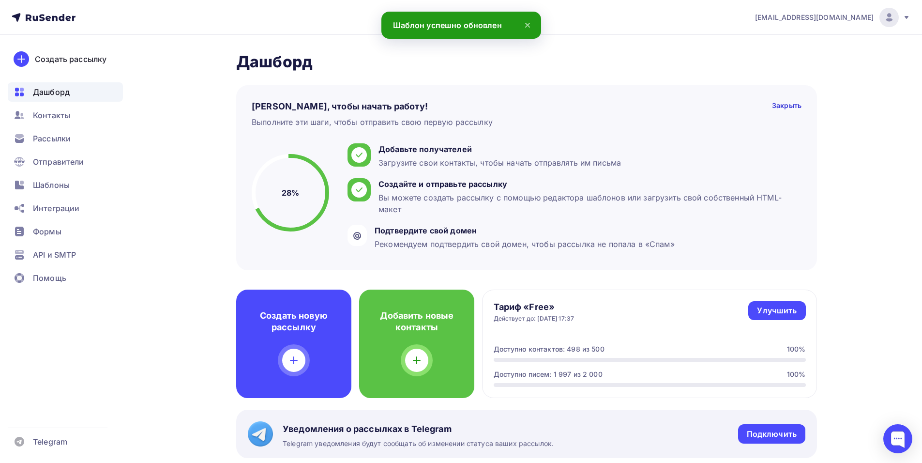
click at [530, 27] on icon at bounding box center [528, 25] width 12 height 12
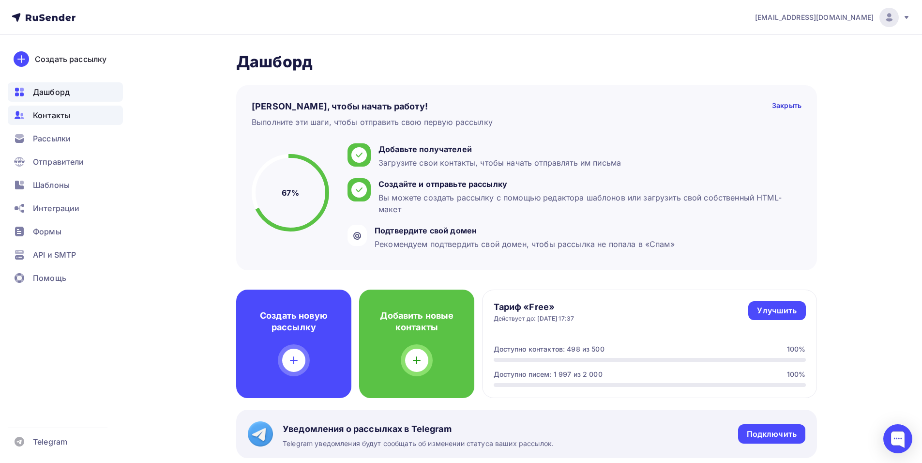
click at [92, 113] on div "Контакты" at bounding box center [65, 115] width 115 height 19
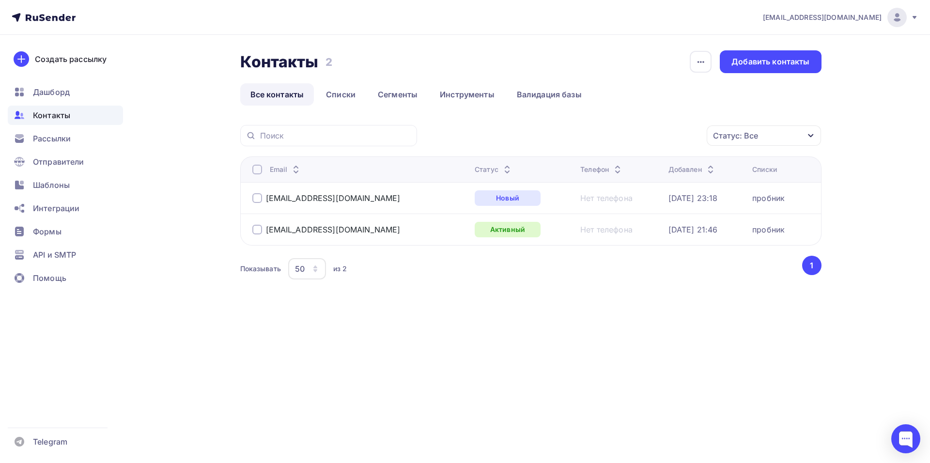
click at [679, 318] on div "Контакты Контакты 2 2 История импорта Добавить контакты Все контакты Списки Сег…" at bounding box center [464, 189] width 793 height 309
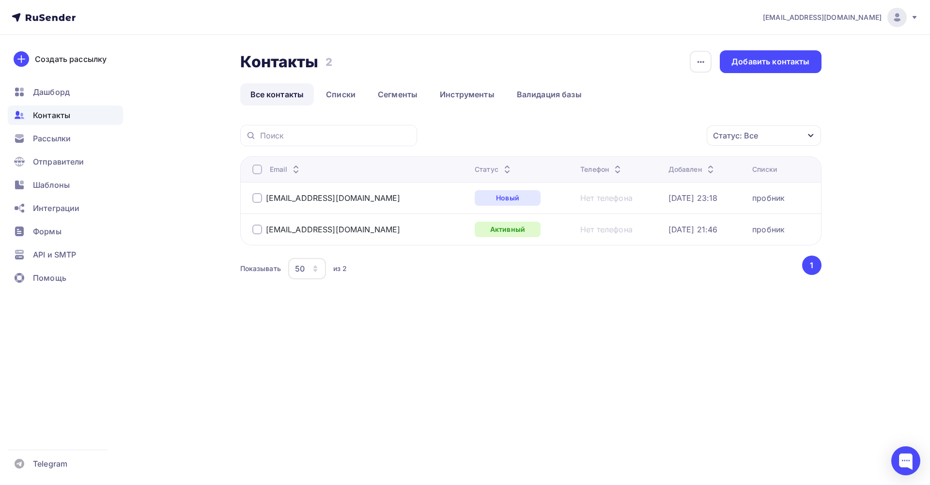
click at [545, 314] on div "Контакты Контакты 2 2 История импорта Добавить контакты Все контакты Списки Сег…" at bounding box center [464, 189] width 793 height 309
click at [765, 65] on div "Добавить контакты" at bounding box center [770, 61] width 78 height 11
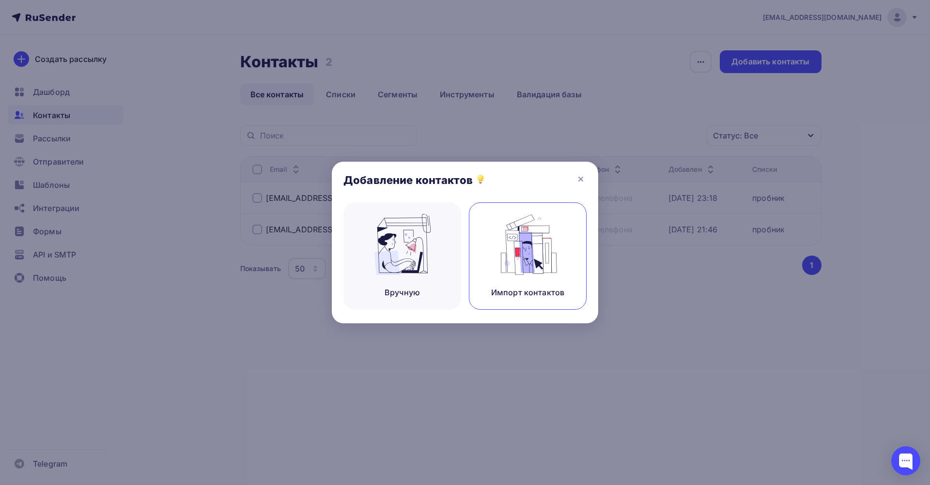
click at [522, 257] on img at bounding box center [527, 244] width 65 height 61
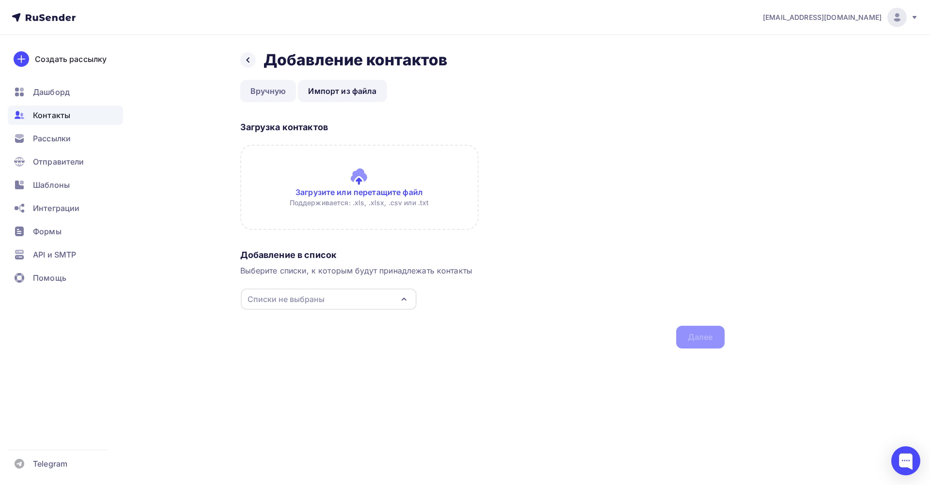
click at [268, 95] on link "Вручную" at bounding box center [268, 91] width 56 height 22
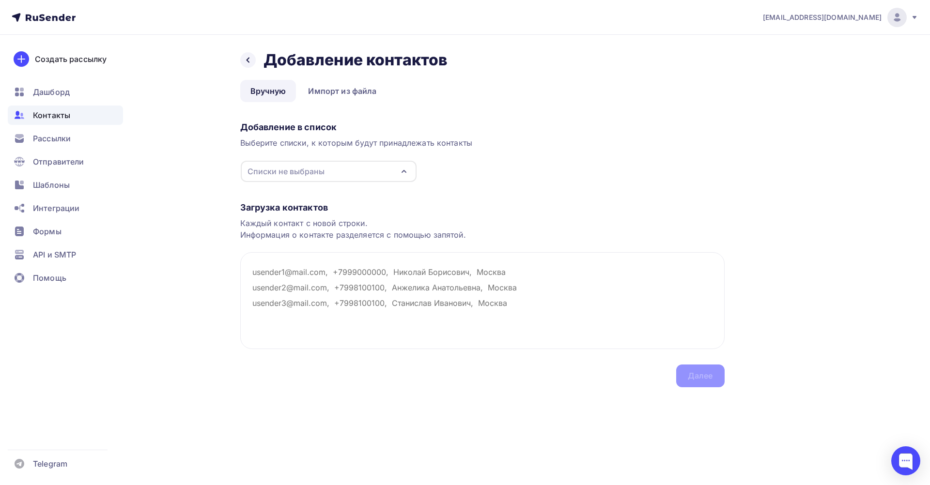
click at [349, 170] on div "Списки не выбраны" at bounding box center [329, 171] width 176 height 21
click at [65, 88] on span "Дашборд" at bounding box center [51, 92] width 37 height 12
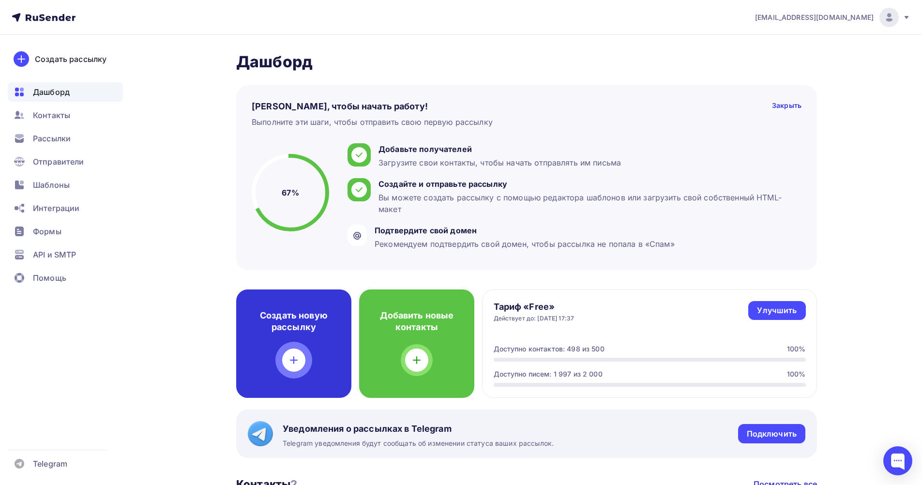
click at [324, 340] on div "Создать новую рассылку" at bounding box center [293, 344] width 115 height 108
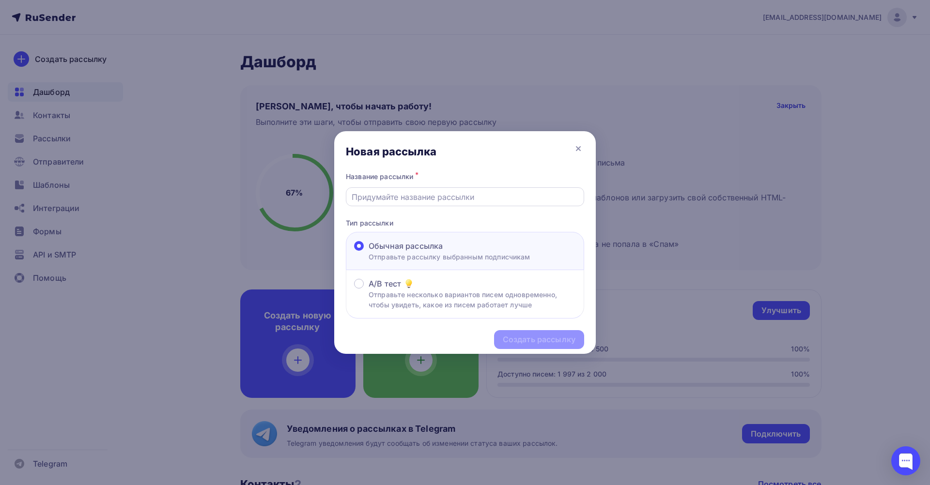
click at [417, 198] on input "text" at bounding box center [464, 197] width 227 height 12
type input "11111"
click at [536, 338] on div "Создать рассылку" at bounding box center [539, 339] width 73 height 11
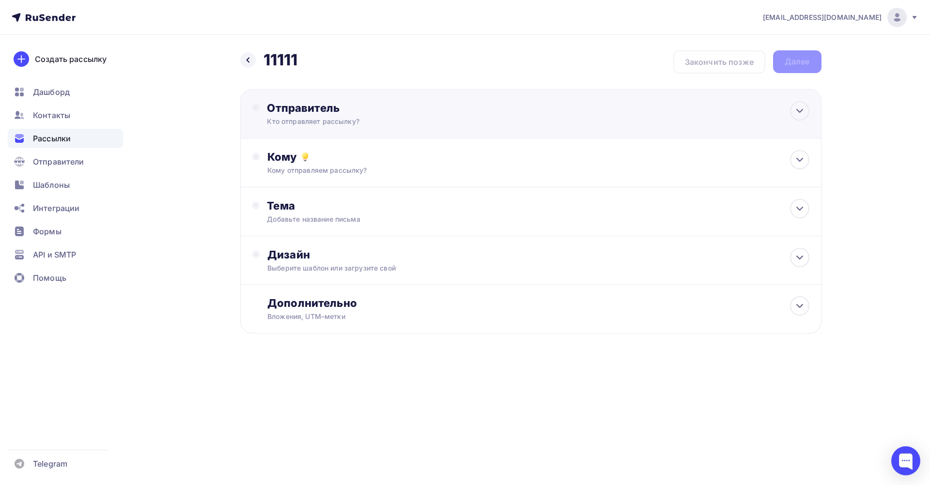
click at [433, 122] on div "Кто отправляет рассылку?" at bounding box center [361, 122] width 189 height 10
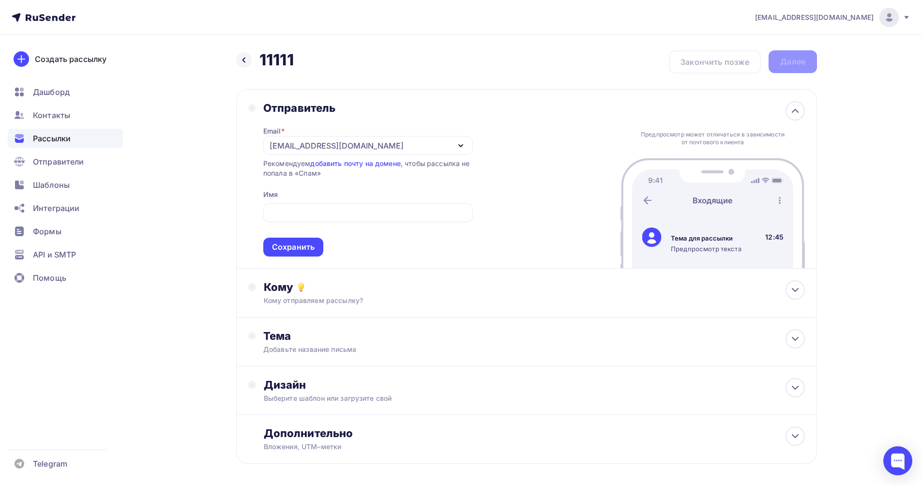
drag, startPoint x: 729, startPoint y: 228, endPoint x: 684, endPoint y: 227, distance: 45.0
click at [674, 232] on div at bounding box center [706, 227] width 71 height 12
click at [291, 215] on input "text" at bounding box center [368, 213] width 198 height 12
click at [275, 212] on input "ОО "АРТИТЕХ"" at bounding box center [368, 213] width 198 height 12
type input "ООО "АРТИТЕХ""
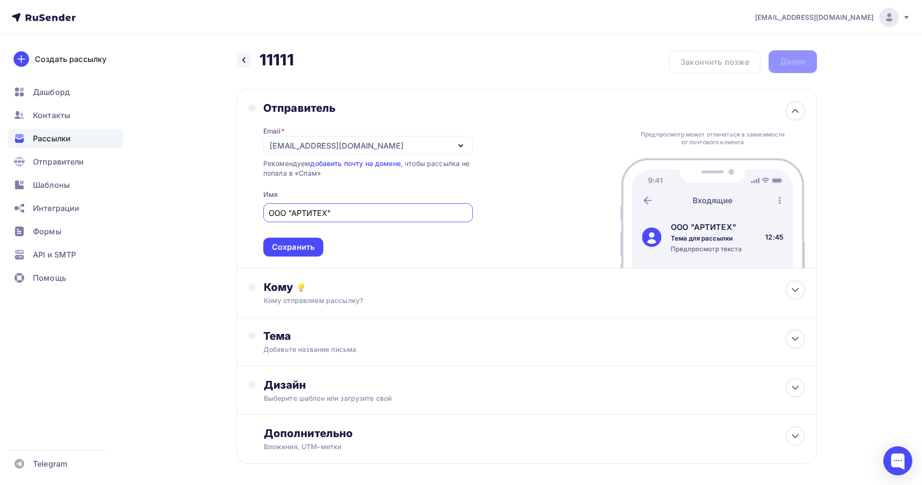
click at [302, 244] on div "Сохранить" at bounding box center [293, 247] width 43 height 11
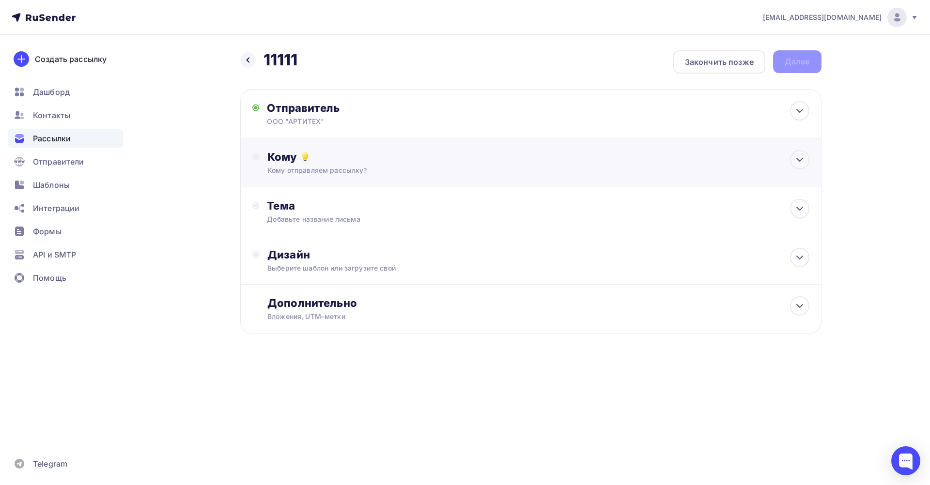
click at [411, 167] on div "Кому отправляем рассылку?" at bounding box center [511, 171] width 488 height 10
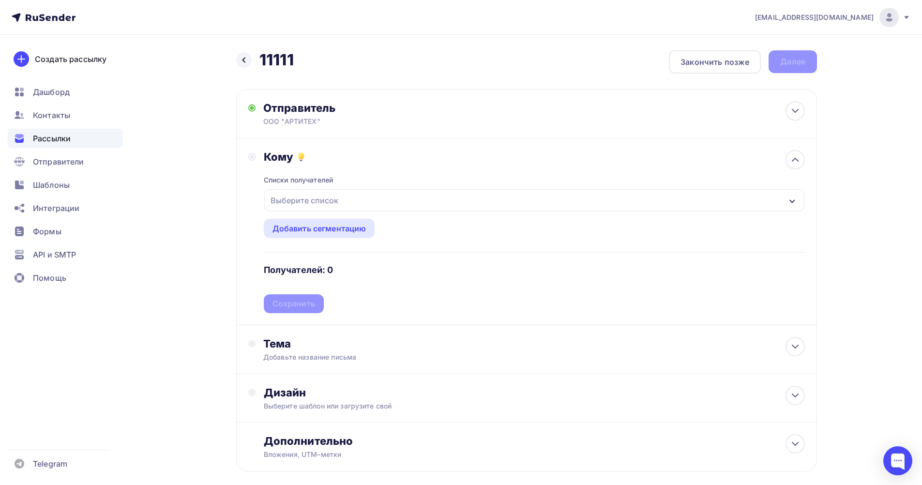
click at [362, 198] on div "Выберите список" at bounding box center [534, 200] width 540 height 22
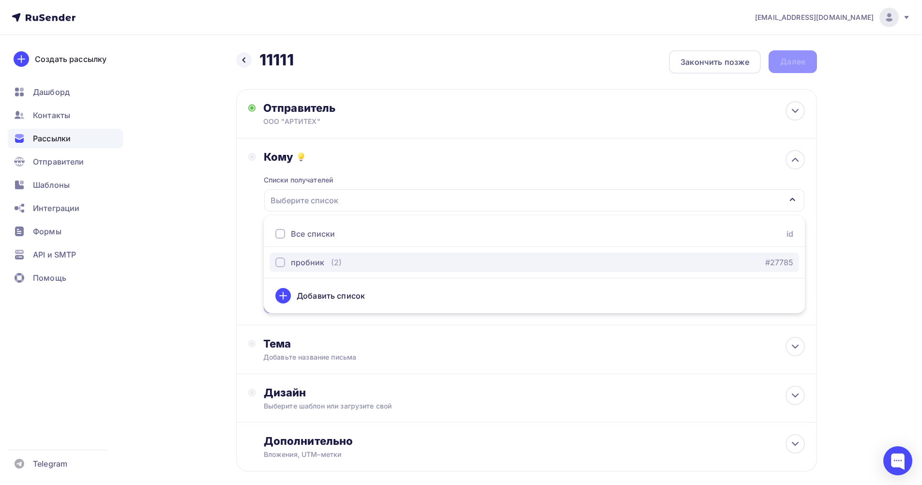
click at [360, 261] on div "пробник (2) #27785" at bounding box center [534, 263] width 518 height 12
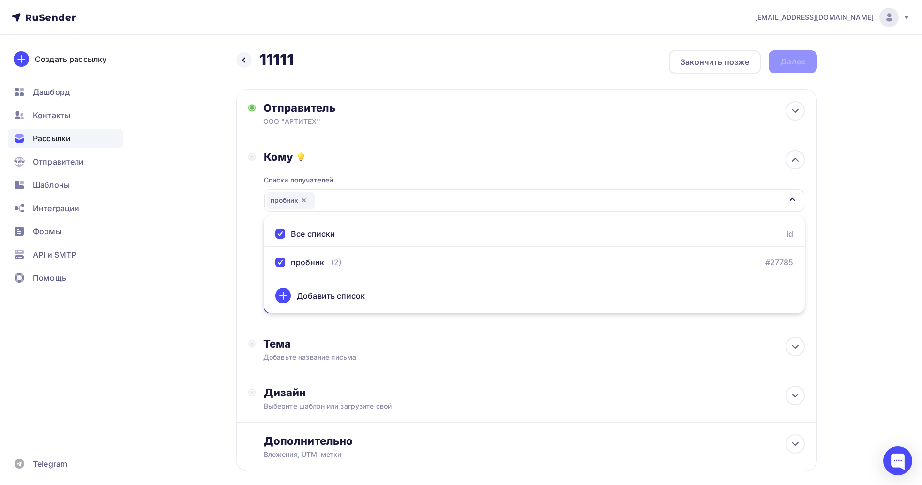
click at [857, 244] on div "Назад 11111 11111 Закончить позже Далее Отправитель ООО "АРТИТЕХ" Email * parts…" at bounding box center [460, 284] width 793 height 499
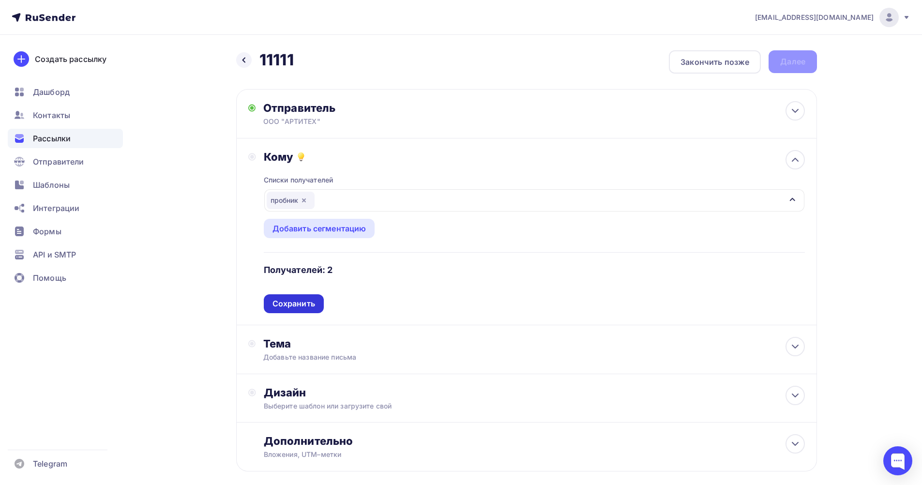
click at [313, 305] on div "Сохранить" at bounding box center [294, 303] width 43 height 11
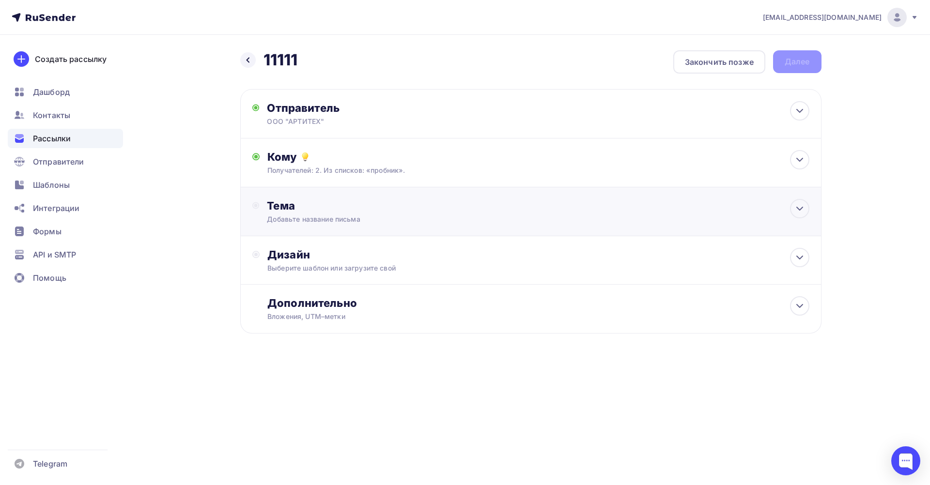
click at [372, 206] on div "Тема" at bounding box center [362, 206] width 191 height 14
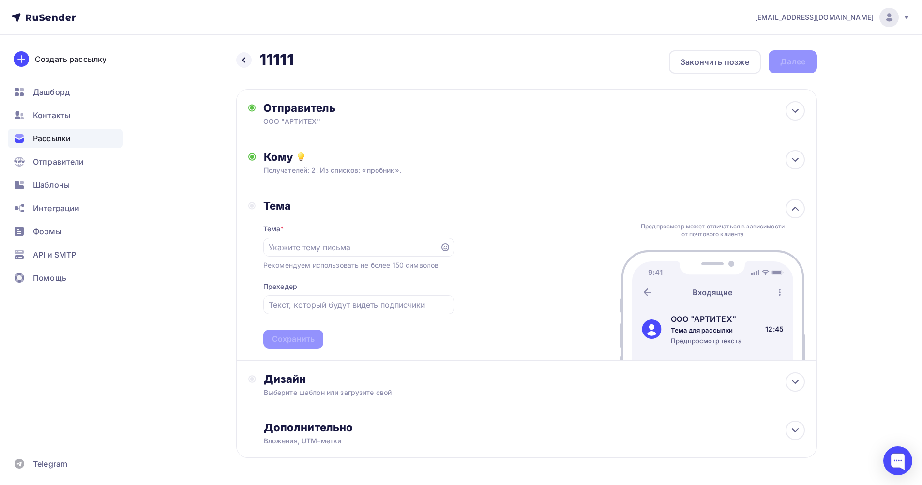
drag, startPoint x: 673, startPoint y: 330, endPoint x: 746, endPoint y: 330, distance: 72.6
click at [746, 330] on div "ООО "АРТИТЕХ" Тема для рассылки Предпросмотр текста 12:45" at bounding box center [712, 329] width 161 height 32
click at [327, 249] on input "text" at bounding box center [352, 248] width 166 height 12
click at [317, 245] on input "АКЦИЯ НА ЗПЧАСТИ" at bounding box center [352, 248] width 166 height 12
type input "АКЦИЯ НА ЗАПЧАСТИ"
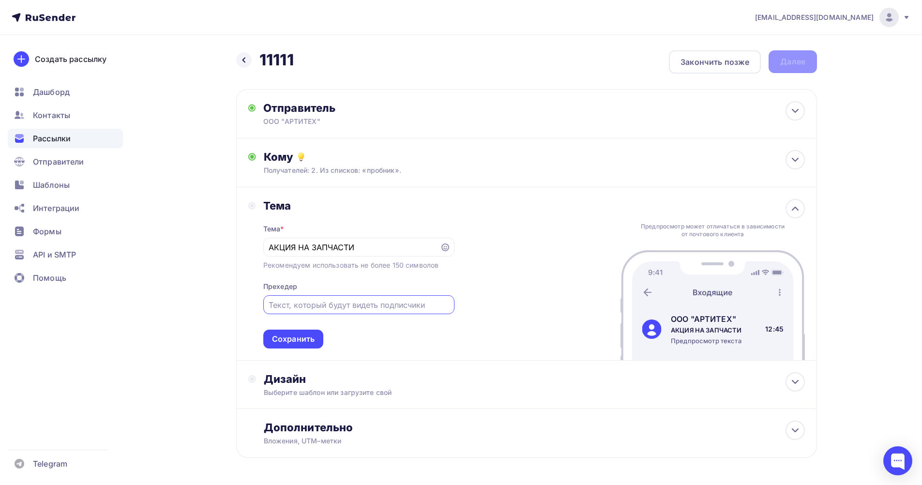
click at [338, 305] on input "text" at bounding box center [359, 305] width 180 height 12
type input "ЗАПЧАСТИ ПО СНИЖЕННЫМ ЦЕНАМ"
click at [301, 339] on div "Сохранить" at bounding box center [293, 339] width 43 height 11
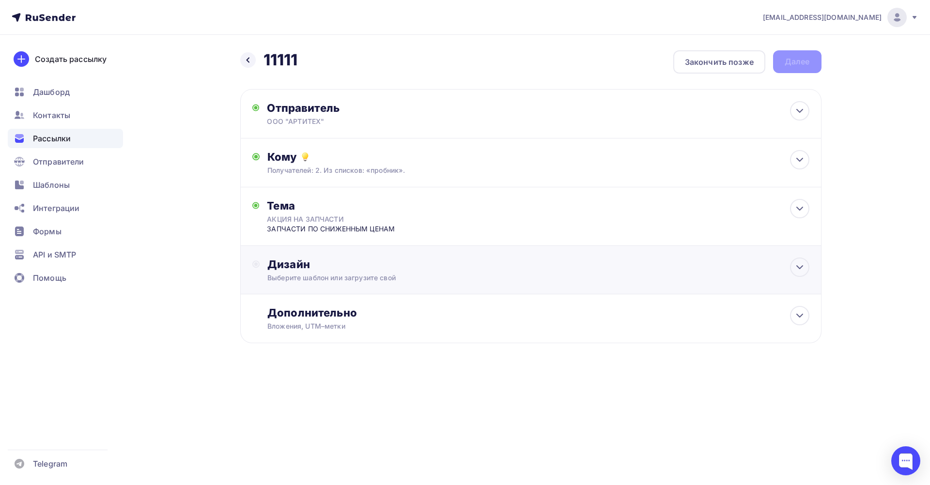
click at [402, 278] on div "Выберите шаблон или загрузите свой" at bounding box center [511, 278] width 488 height 10
click at [314, 306] on div "Выбрать шаблон" at bounding box center [309, 303] width 67 height 11
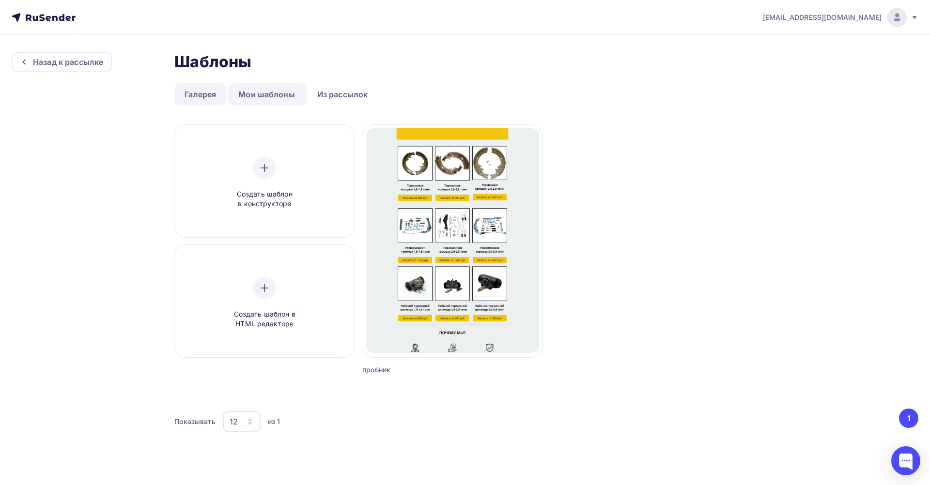
click at [197, 92] on link "Галерея" at bounding box center [200, 94] width 52 height 22
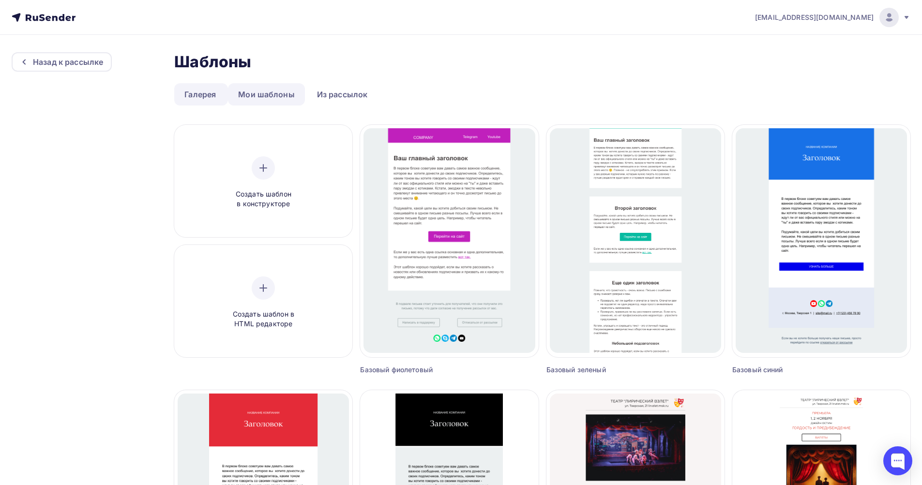
click at [266, 95] on link "Мои шаблоны" at bounding box center [266, 94] width 77 height 22
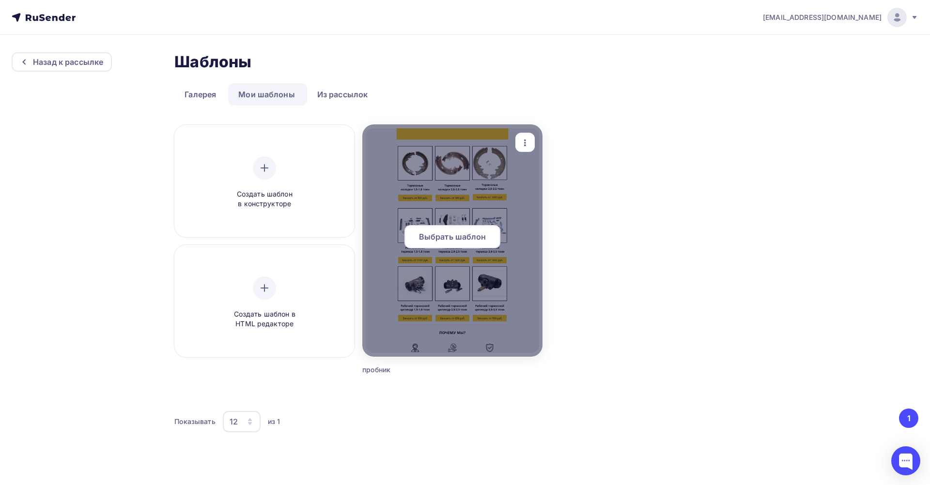
click at [444, 236] on span "Выбрать шаблон" at bounding box center [452, 237] width 67 height 12
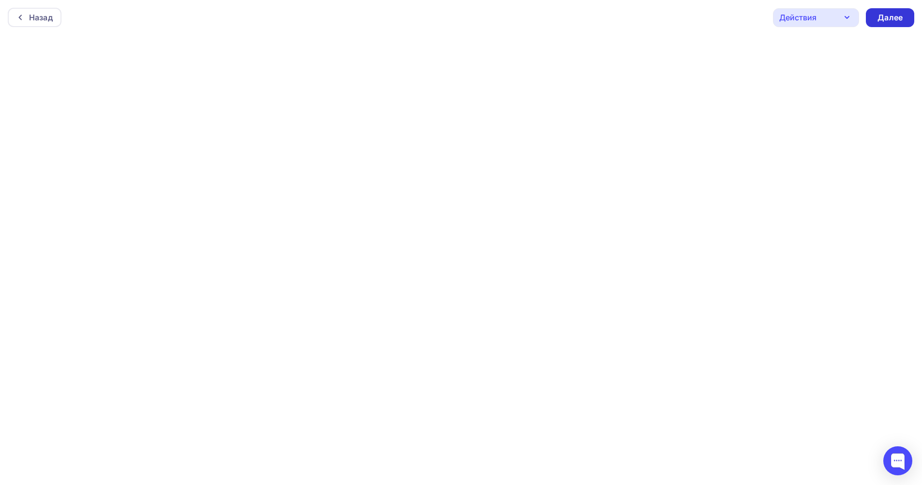
click at [890, 21] on div "Далее" at bounding box center [890, 17] width 25 height 11
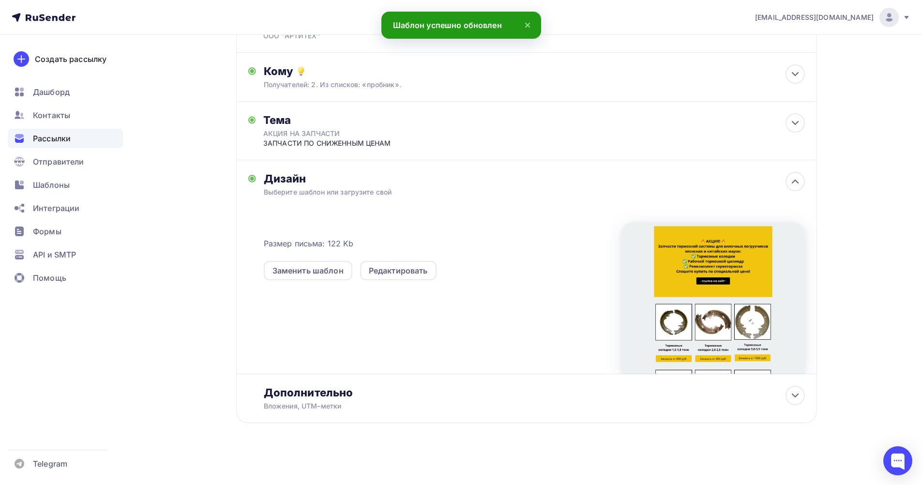
scroll to position [86, 0]
click at [803, 395] on div at bounding box center [795, 394] width 19 height 19
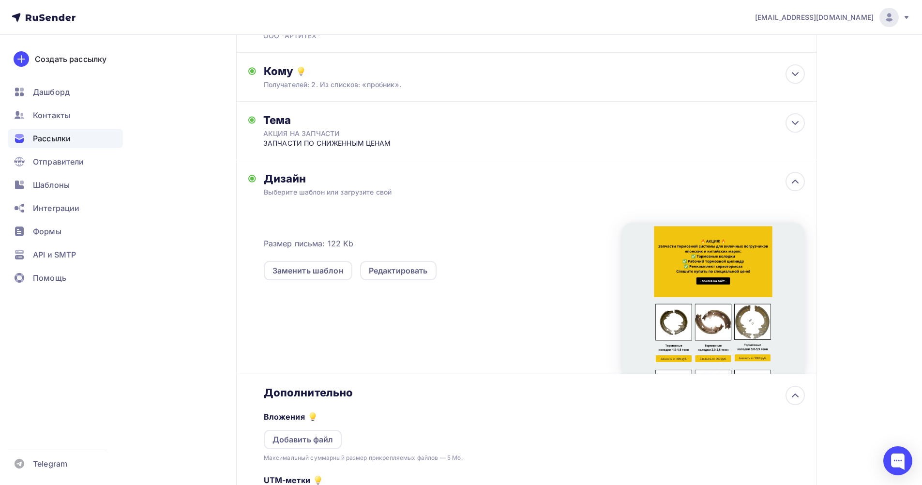
scroll to position [0, 0]
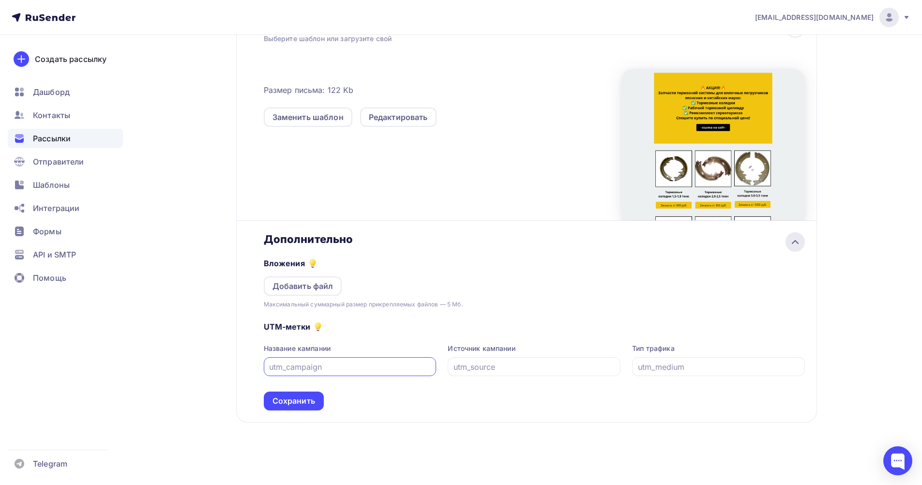
click at [796, 242] on icon at bounding box center [796, 242] width 6 height 3
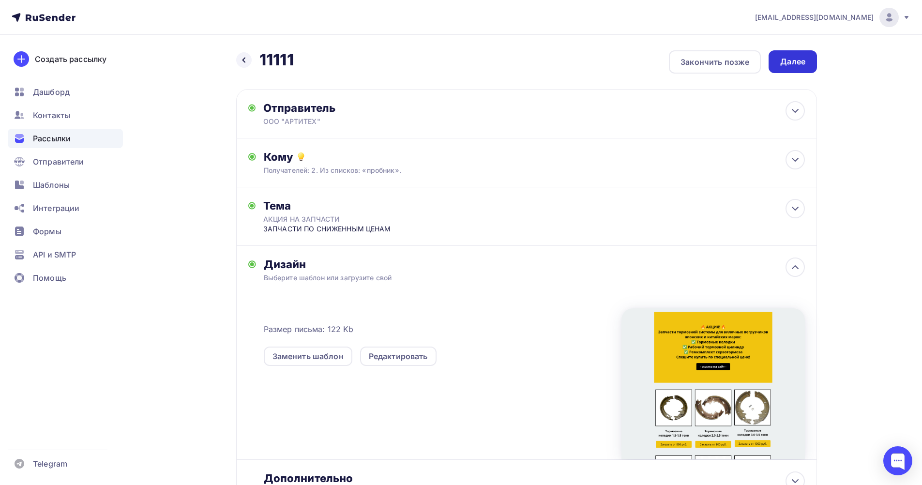
click at [793, 65] on div "Далее" at bounding box center [792, 61] width 25 height 11
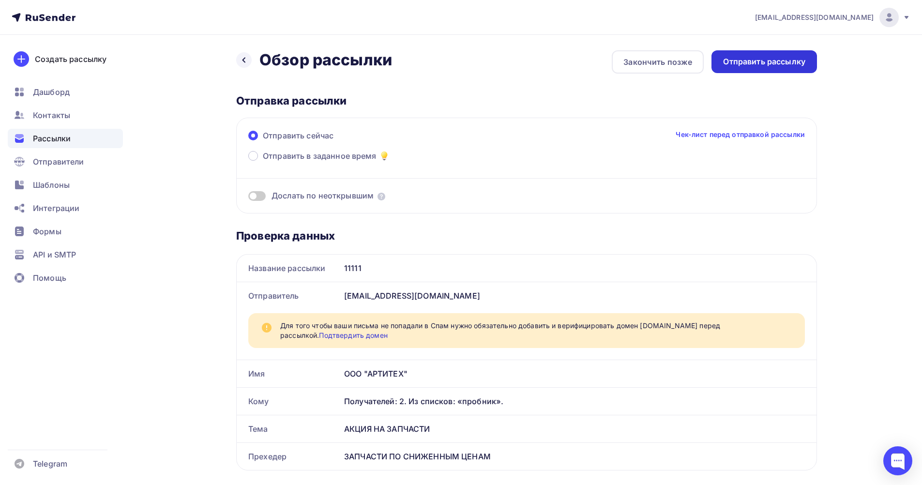
click at [749, 61] on div "Отправить рассылку" at bounding box center [764, 61] width 82 height 11
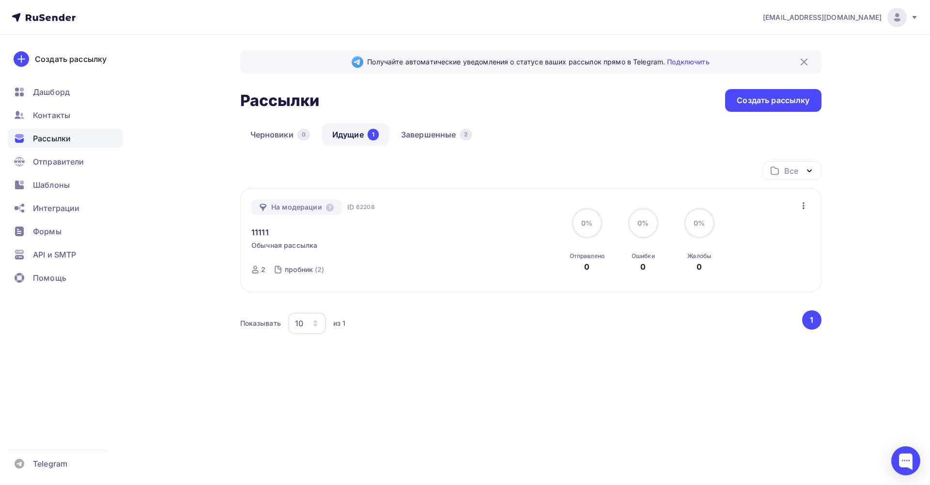
click at [801, 204] on icon "button" at bounding box center [803, 206] width 12 height 12
click at [770, 248] on div "Отменить рассылку" at bounding box center [747, 250] width 122 height 12
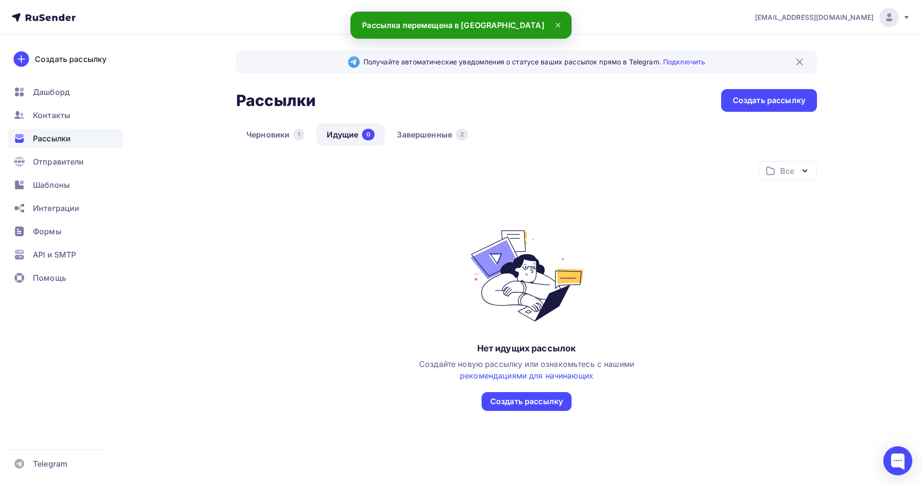
click at [389, 228] on div "Все Все папки Создать новую папку Нет идущих рассылок Создайте новую рассылку и…" at bounding box center [526, 286] width 581 height 250
click at [74, 89] on div "Дашборд" at bounding box center [65, 91] width 115 height 19
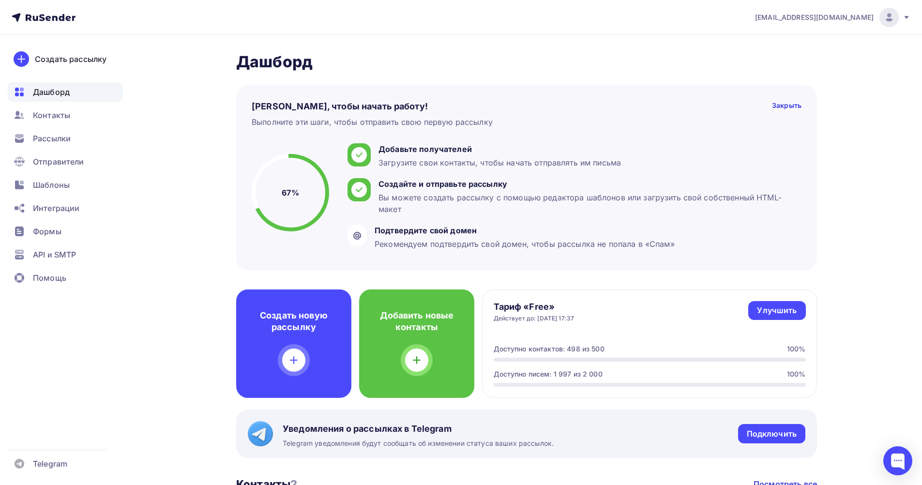
click at [868, 168] on div "parts@arti-tech.ru Аккаунт Тарифы Выйти Создать рассылку Дашборд Контакты Рассы…" at bounding box center [461, 478] width 922 height 957
click at [573, 93] on div "Пару шагов, чтобы начать работу! Закрыть Выполните эти шаги, чтобы отправить св…" at bounding box center [526, 177] width 581 height 185
click at [614, 60] on h2 "Дашборд" at bounding box center [526, 61] width 581 height 19
click at [859, 130] on div "parts@arti-tech.ru Аккаунт Тарифы Выйти Создать рассылку Дашборд Контакты Рассы…" at bounding box center [461, 478] width 922 height 957
click at [87, 118] on div "Контакты" at bounding box center [65, 115] width 115 height 19
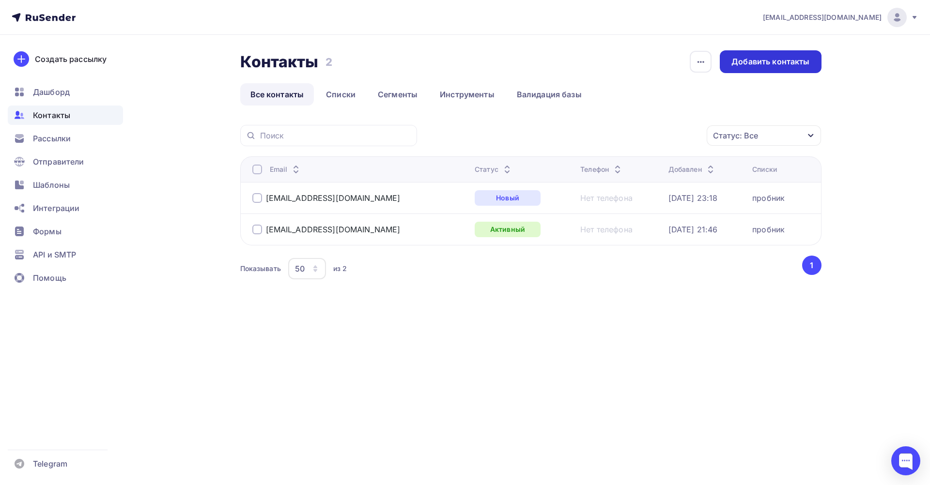
click at [777, 62] on div "Добавить контакты" at bounding box center [770, 61] width 78 height 11
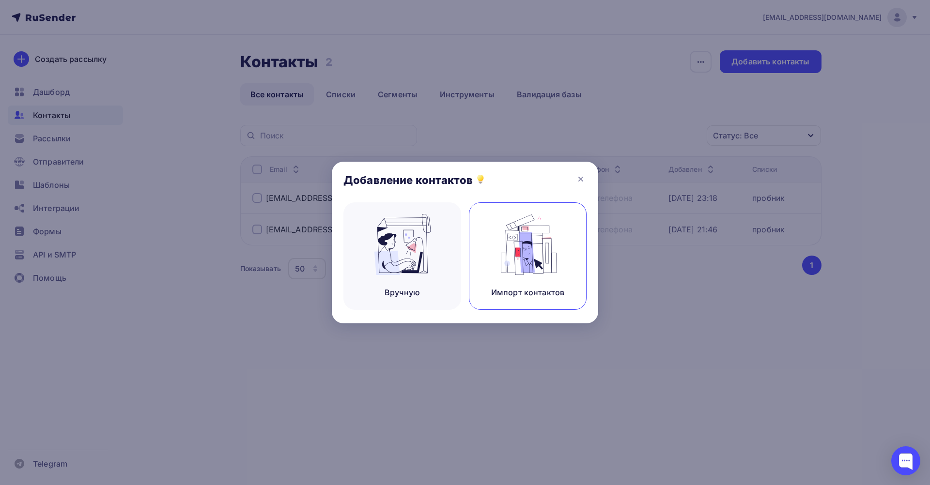
click at [489, 240] on div "Импорт контактов" at bounding box center [528, 255] width 118 height 107
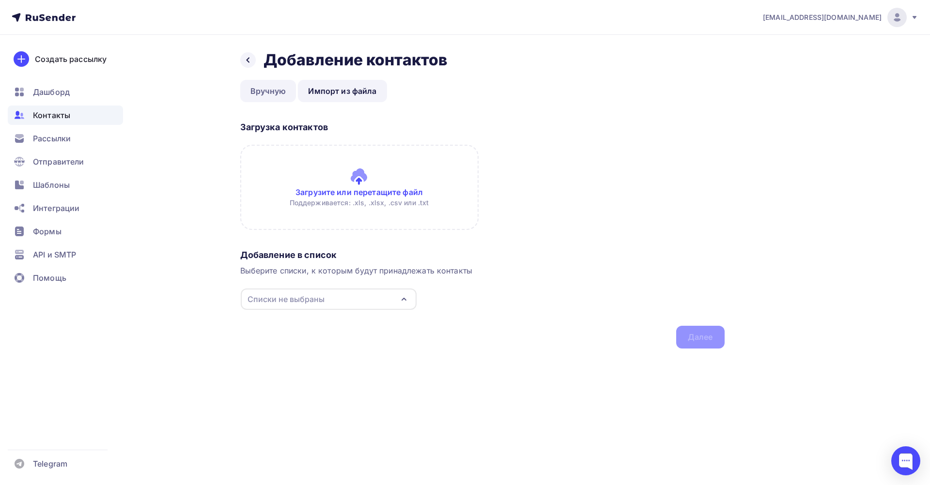
click at [272, 94] on link "Вручную" at bounding box center [268, 91] width 56 height 22
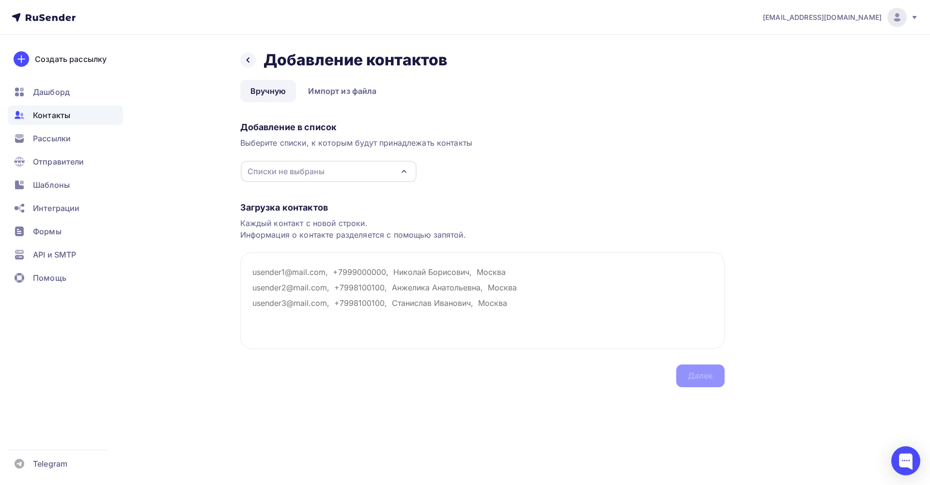
click at [332, 172] on div "Списки не выбраны" at bounding box center [329, 171] width 176 height 21
click at [80, 93] on div "Дашборд" at bounding box center [65, 91] width 115 height 19
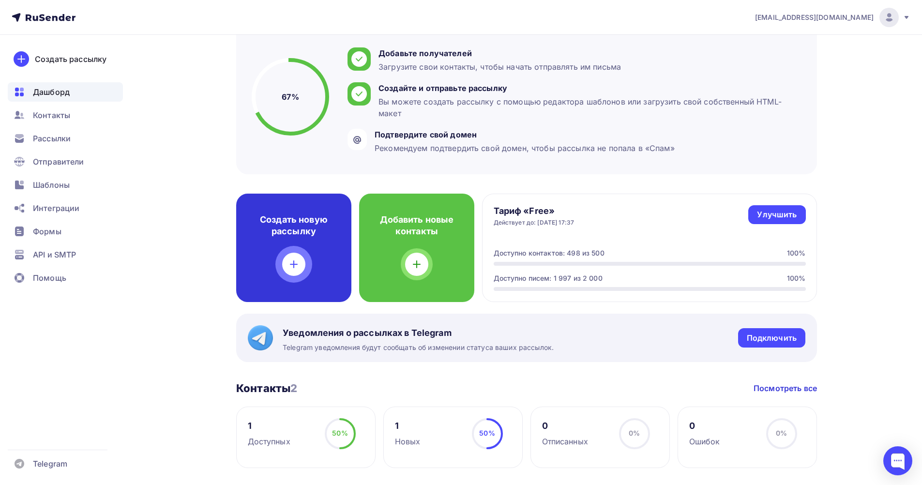
scroll to position [97, 0]
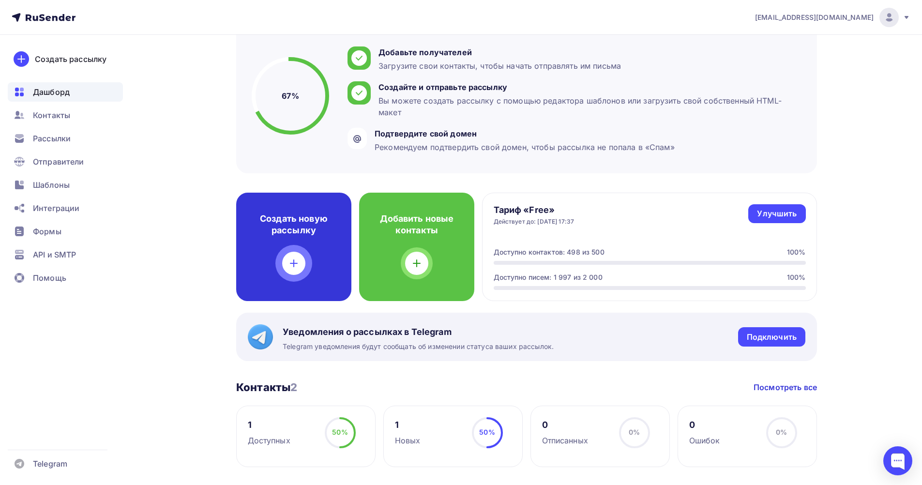
click at [315, 256] on div "Создать новую рассылку" at bounding box center [293, 247] width 115 height 108
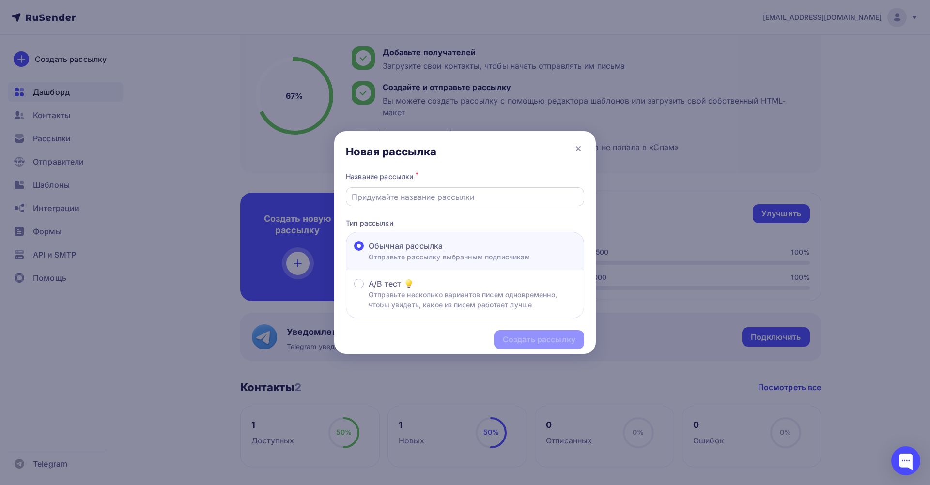
click at [413, 197] on input "text" at bounding box center [464, 197] width 227 height 12
type input "11111"
click at [519, 339] on div "Создать рассылку" at bounding box center [539, 339] width 73 height 11
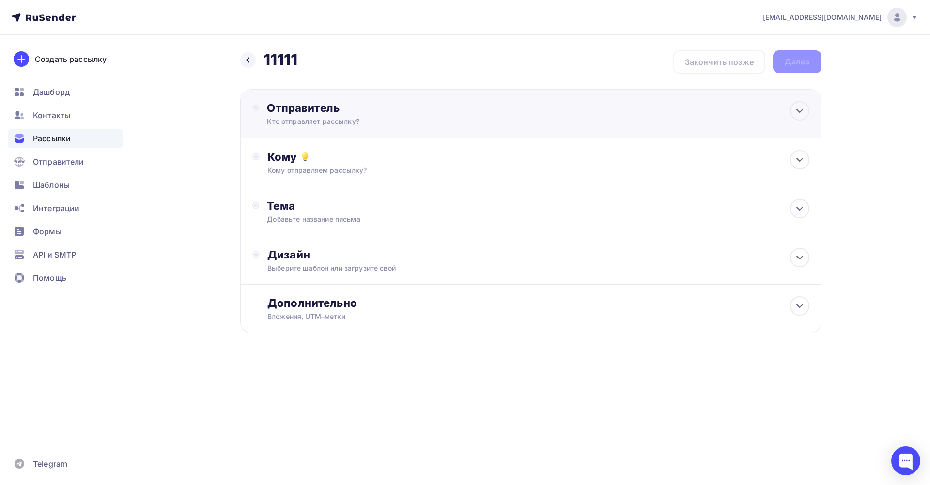
click at [402, 123] on div "Кто отправляет рассылку?" at bounding box center [361, 122] width 189 height 10
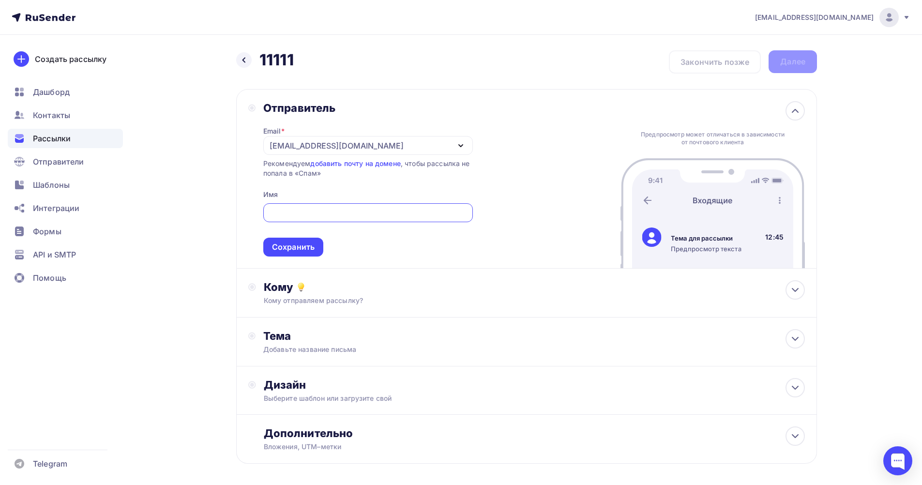
click at [335, 214] on input "text" at bounding box center [368, 213] width 198 height 12
type input "ООО "АРТИТЕХ""
click at [306, 249] on div "Сохранить" at bounding box center [293, 247] width 43 height 11
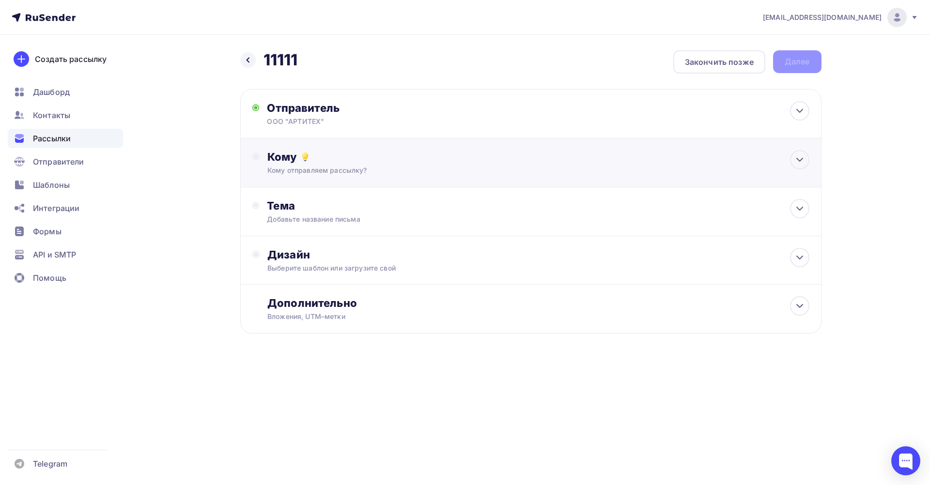
click at [395, 174] on div "Кому отправляем рассылку?" at bounding box center [511, 171] width 488 height 10
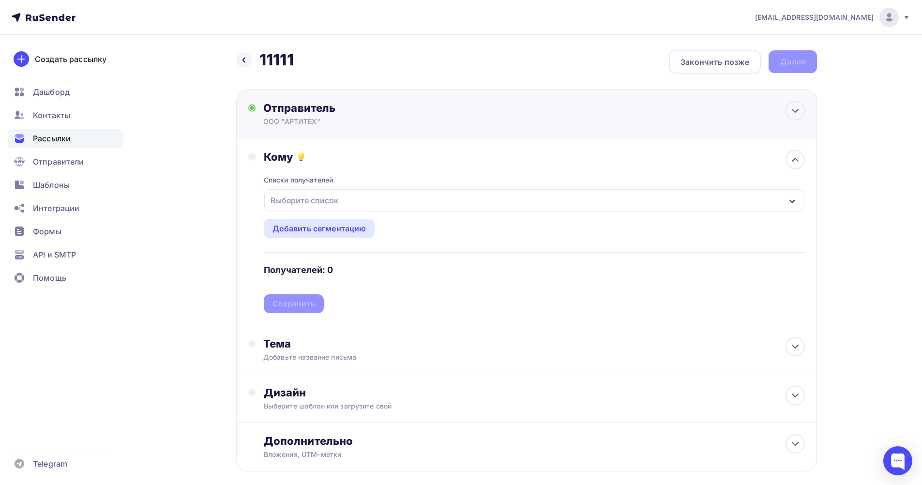
click at [438, 114] on div "Отправитель" at bounding box center [368, 108] width 210 height 14
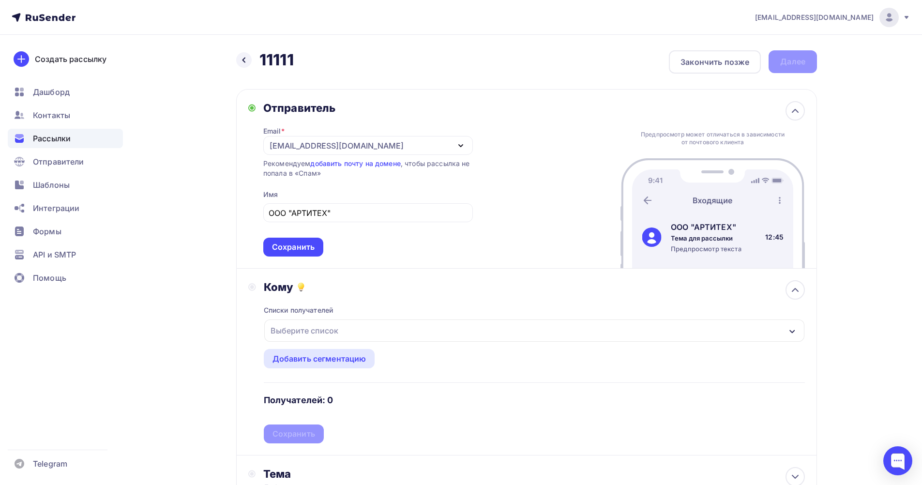
drag, startPoint x: 738, startPoint y: 225, endPoint x: 665, endPoint y: 222, distance: 73.1
click at [665, 222] on div "ООО "АРТИТЕХ" Тема для рассылки Предпросмотр текста 12:45" at bounding box center [712, 237] width 161 height 32
click at [294, 248] on div "Сохранить" at bounding box center [293, 247] width 43 height 11
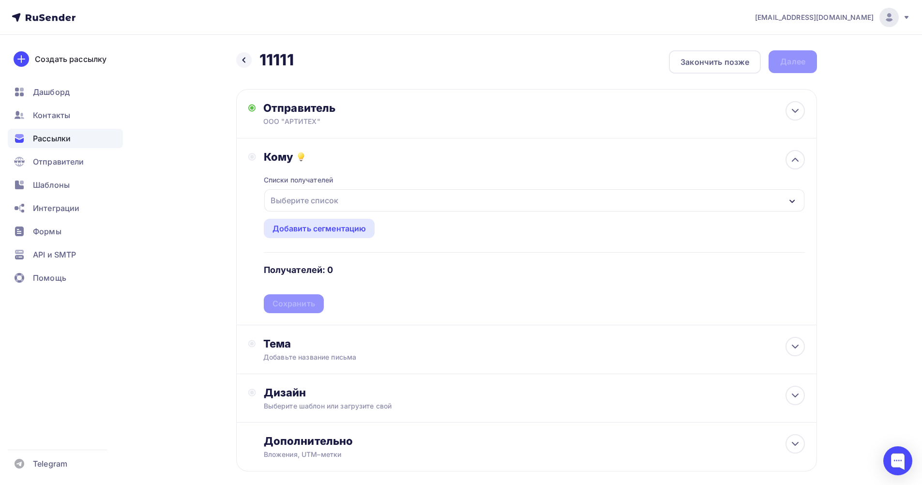
click at [367, 196] on div "Выберите список" at bounding box center [534, 200] width 540 height 22
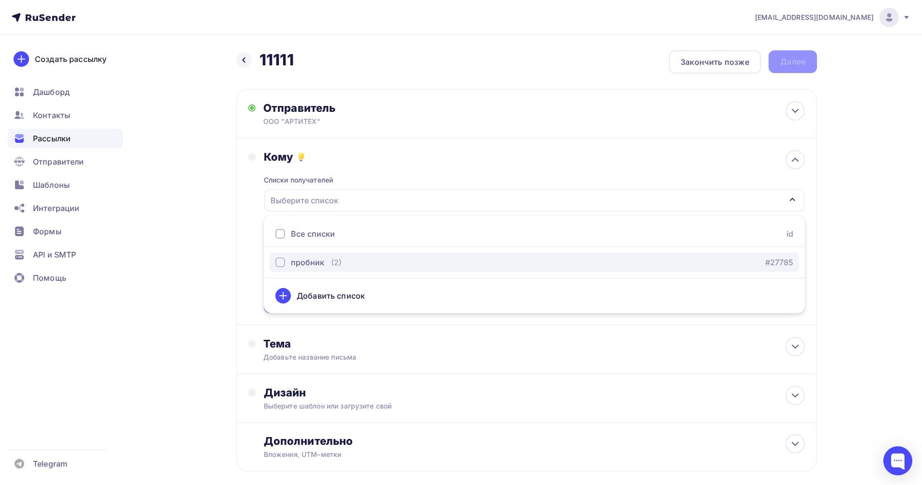
click at [338, 260] on div "(2)" at bounding box center [336, 263] width 11 height 12
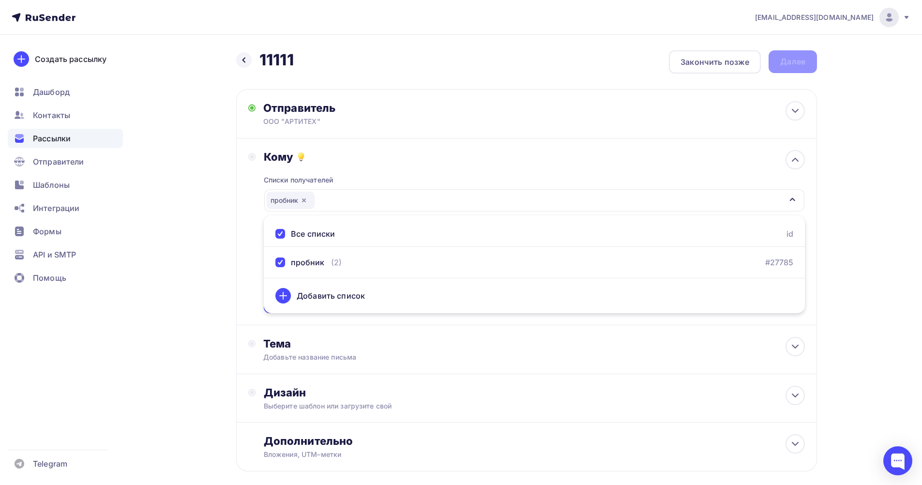
click at [863, 291] on div "parts@arti-tech.ru Аккаунт Тарифы Выйти Создать рассылку Дашборд Контакты Рассы…" at bounding box center [461, 267] width 922 height 534
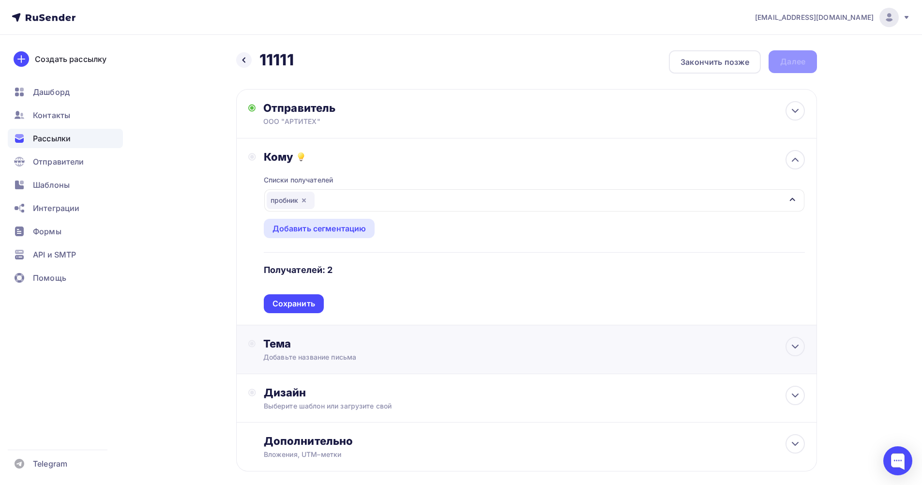
click at [301, 301] on div "Сохранить" at bounding box center [294, 303] width 43 height 11
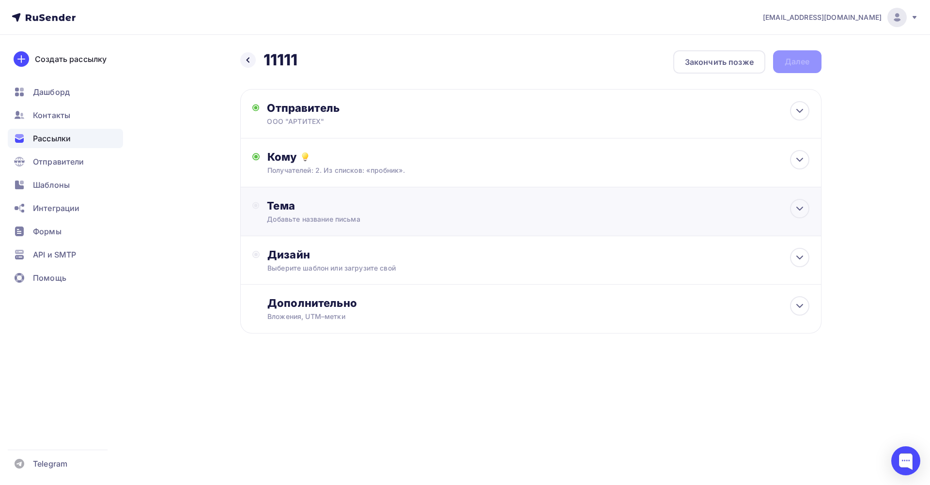
click at [369, 211] on div "Тема" at bounding box center [362, 206] width 191 height 14
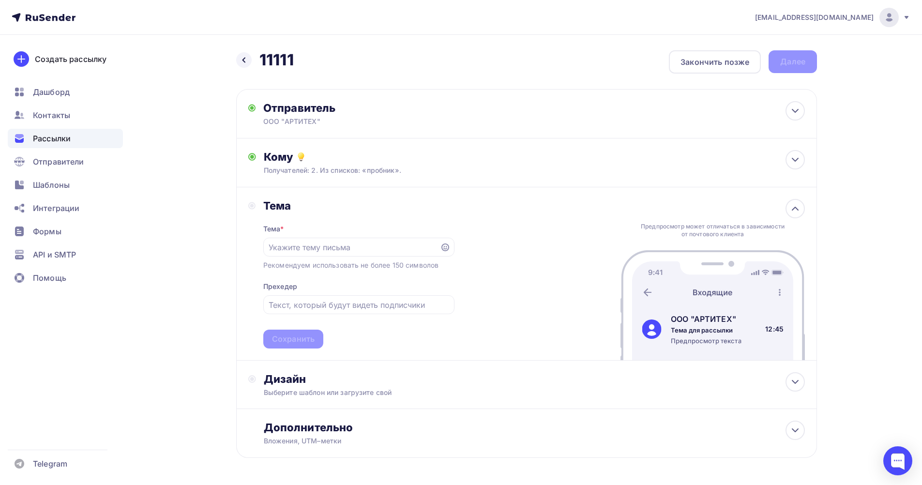
drag, startPoint x: 737, startPoint y: 332, endPoint x: 666, endPoint y: 332, distance: 71.2
click at [666, 332] on div "ООО "АРТИТЕХ" Тема для рассылки Предпросмотр текста 12:45" at bounding box center [712, 329] width 161 height 32
click at [364, 307] on input "text" at bounding box center [359, 305] width 180 height 12
drag, startPoint x: 720, startPoint y: 340, endPoint x: 667, endPoint y: 343, distance: 52.8
click at [667, 343] on div "ООО "АРТИТЕХ" Тема для рассылки Предпросмотр текста 12:45" at bounding box center [712, 329] width 161 height 32
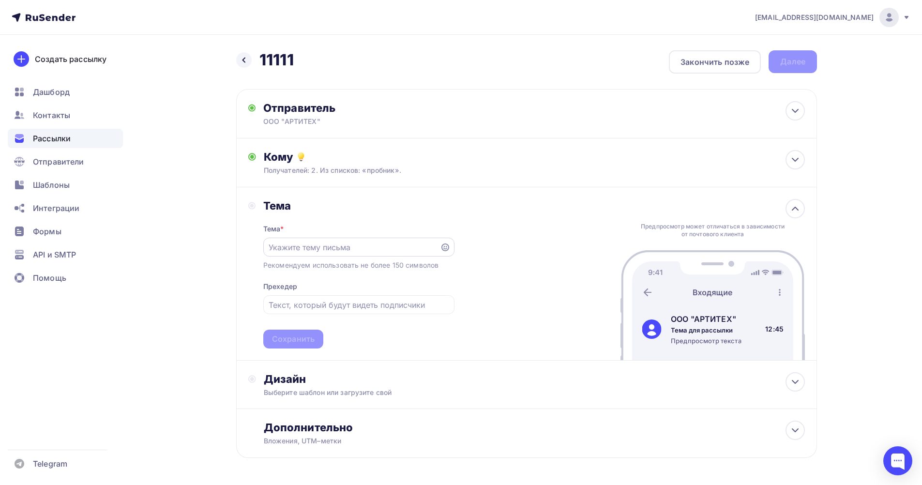
click at [333, 243] on input "text" at bounding box center [352, 248] width 166 height 12
type input "АКЦИЯ"
click at [319, 307] on input "text" at bounding box center [359, 305] width 180 height 12
type input "запчасти по сниженным ценам"
click at [307, 339] on div "Сохранить" at bounding box center [293, 339] width 43 height 11
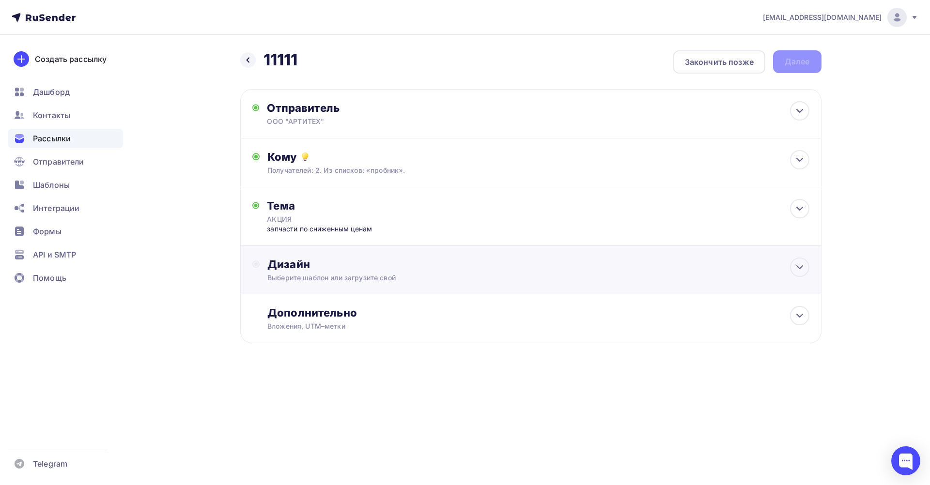
click at [451, 274] on div "Выберите шаблон или загрузите свой" at bounding box center [511, 278] width 488 height 10
click at [309, 307] on div "Выбрать шаблон" at bounding box center [309, 303] width 67 height 11
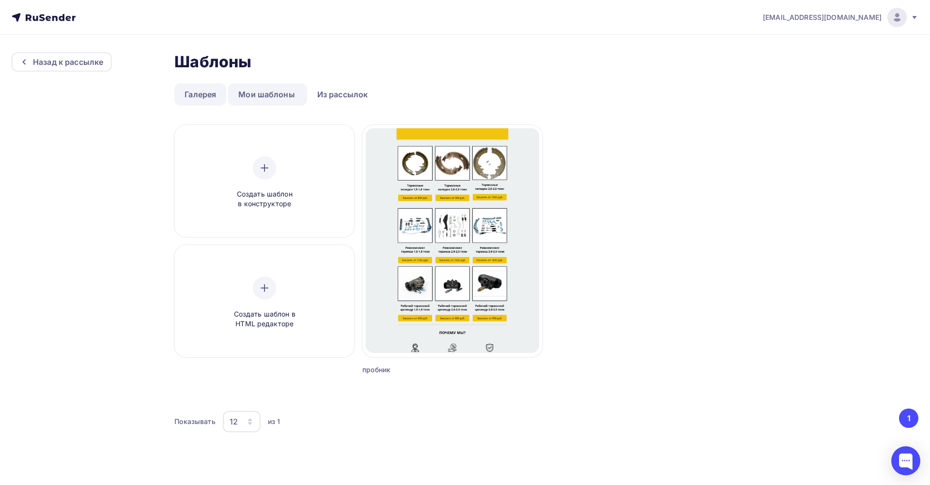
click at [205, 93] on link "Галерея" at bounding box center [200, 94] width 52 height 22
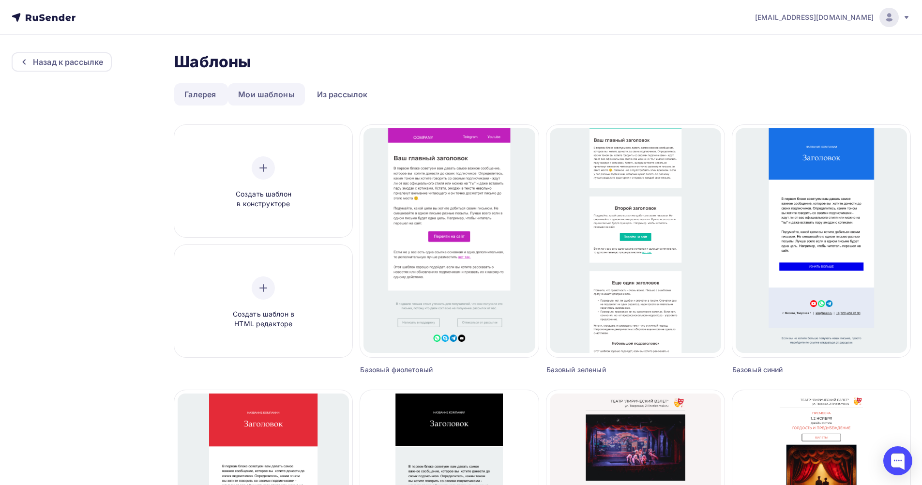
click at [269, 96] on link "Мои шаблоны" at bounding box center [266, 94] width 77 height 22
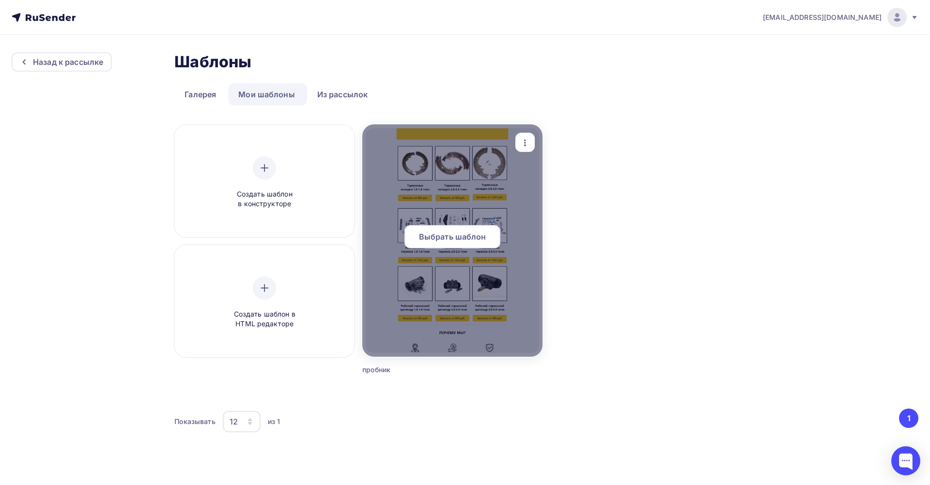
click at [469, 236] on span "Выбрать шаблон" at bounding box center [452, 237] width 67 height 12
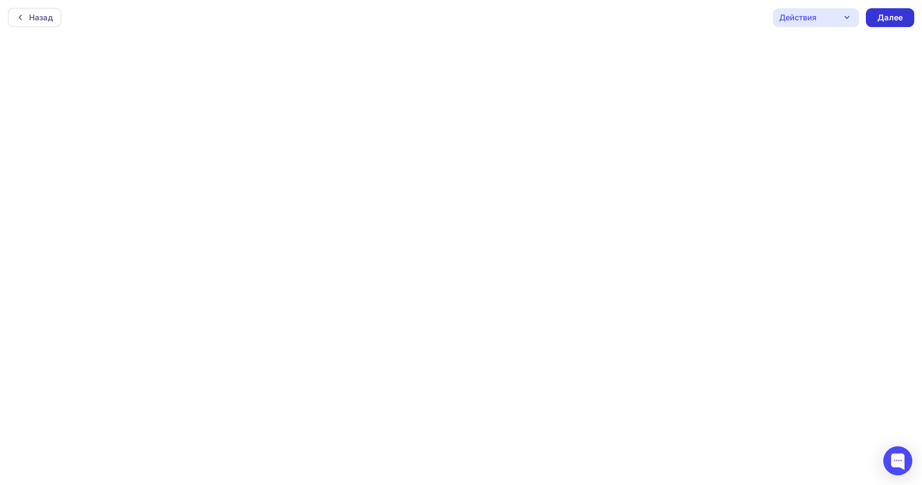
click at [885, 19] on div "Далее" at bounding box center [890, 17] width 25 height 11
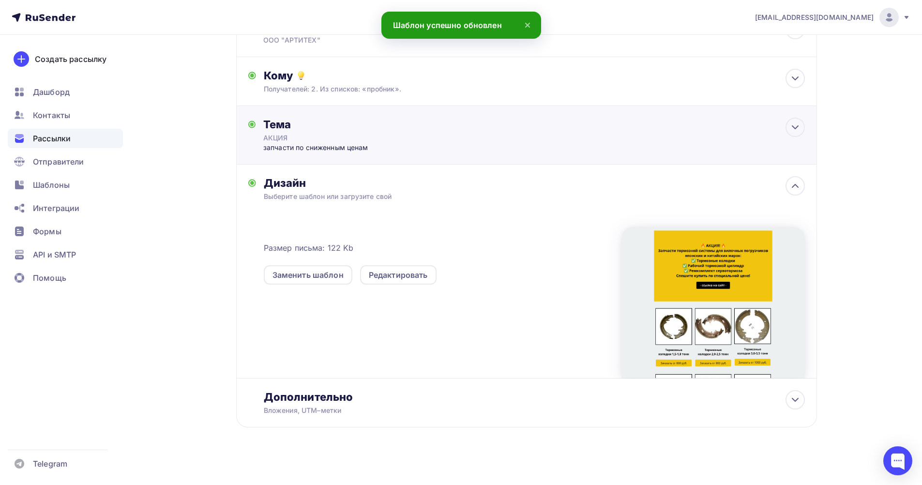
scroll to position [86, 0]
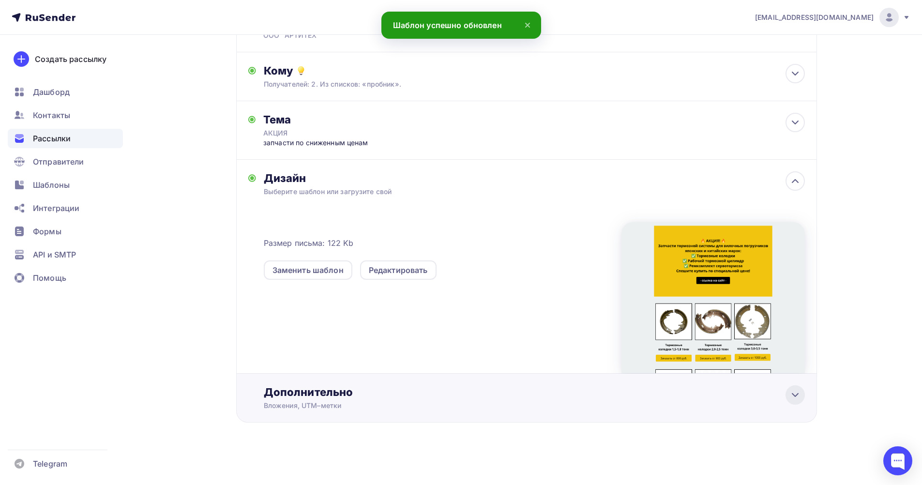
click at [803, 399] on div at bounding box center [795, 394] width 19 height 19
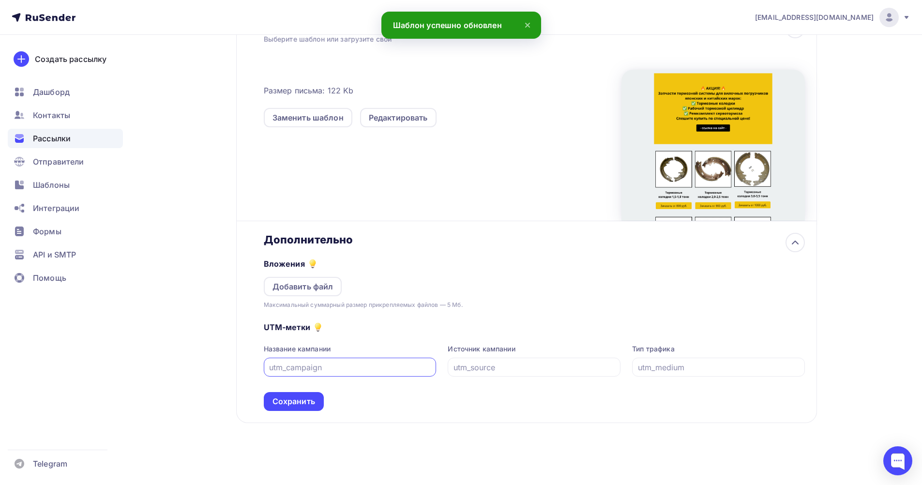
scroll to position [239, 0]
click at [749, 266] on div "Вложения Добавить файл Максимальный суммарный размер прикрепляемых файлов — 5 М…" at bounding box center [534, 277] width 541 height 63
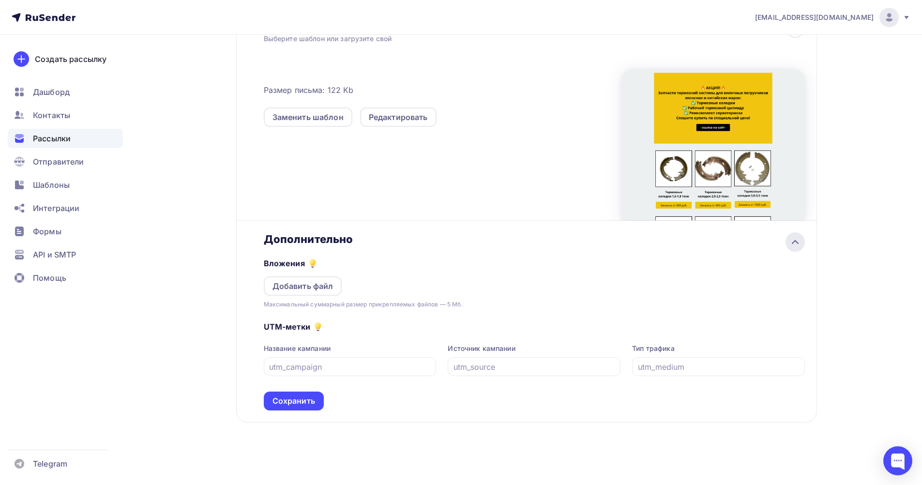
click at [795, 249] on div at bounding box center [795, 241] width 19 height 19
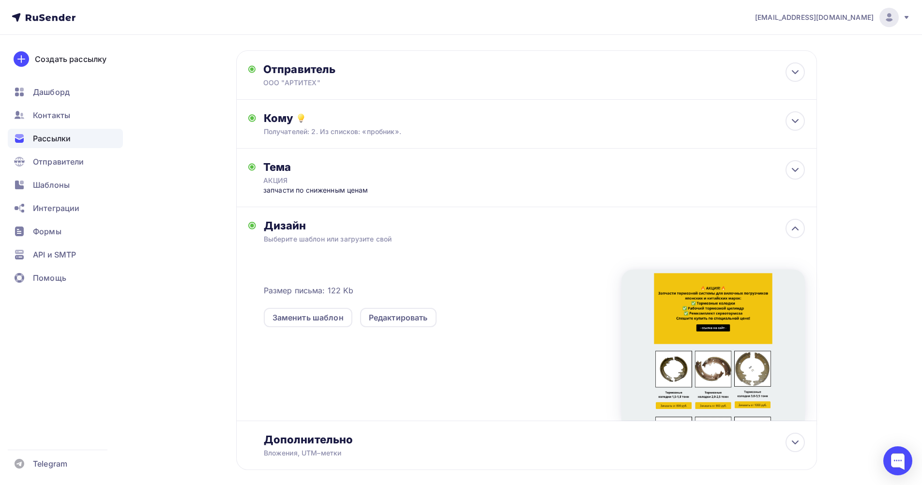
scroll to position [0, 0]
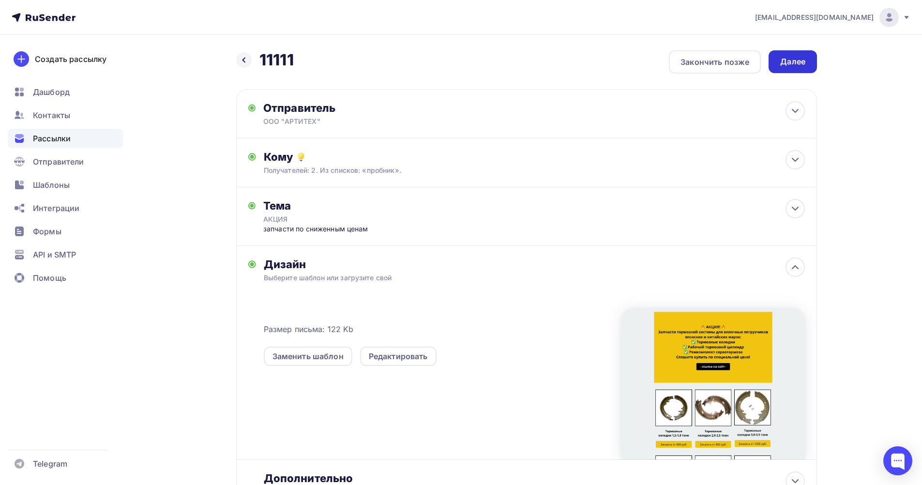
click at [797, 66] on div "Далее" at bounding box center [792, 61] width 25 height 11
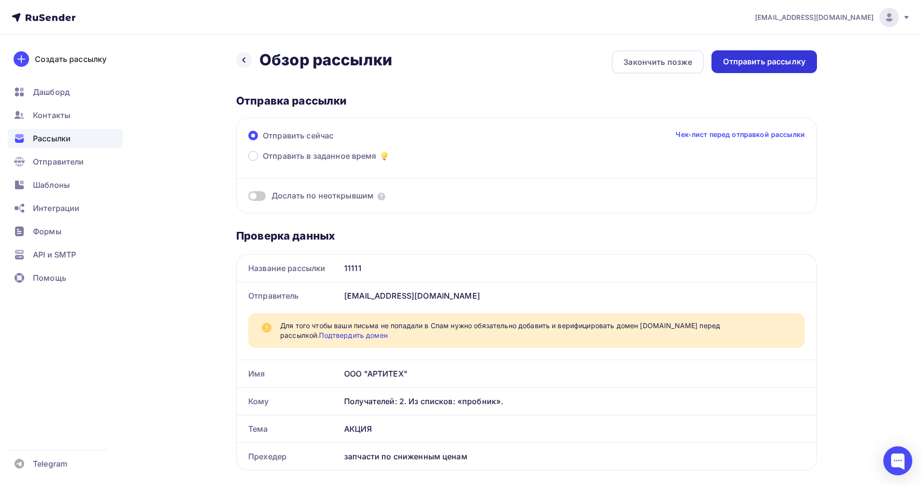
click at [770, 61] on div "Отправить рассылку" at bounding box center [764, 61] width 82 height 11
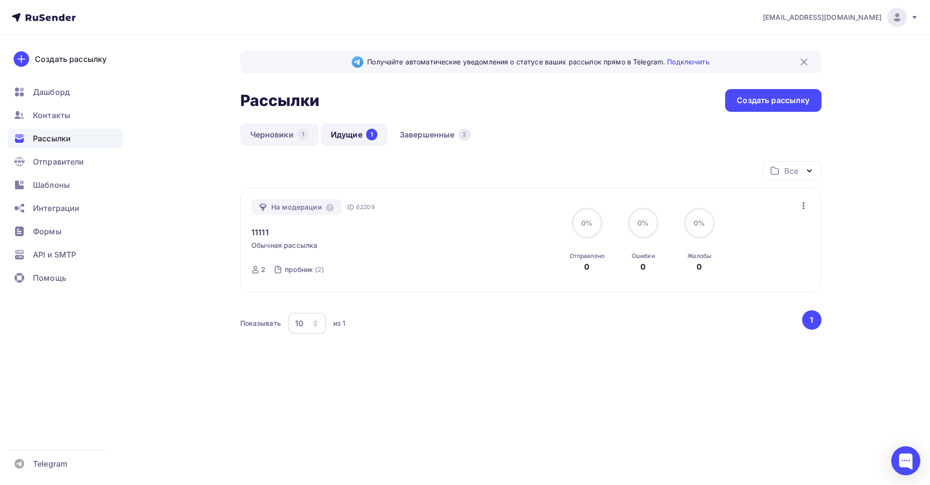
click at [280, 129] on link "Черновики 1" at bounding box center [279, 134] width 78 height 22
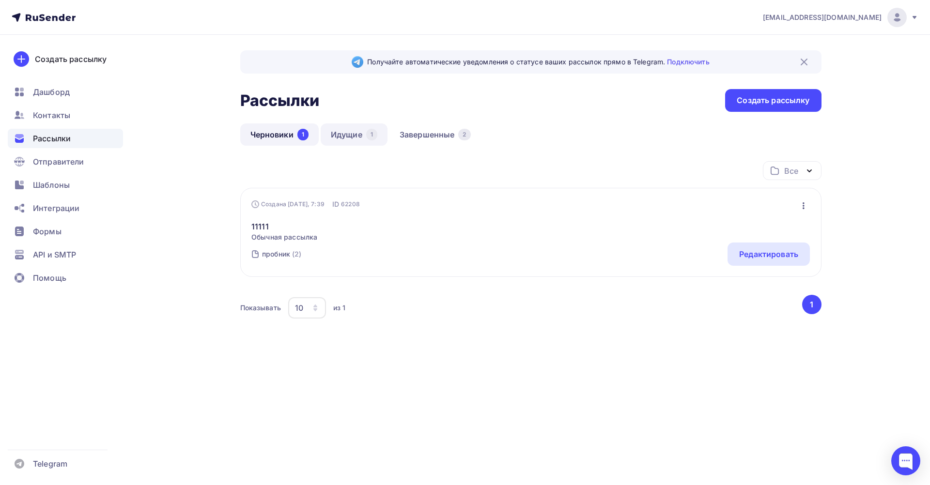
click at [353, 135] on link "Идущие 1" at bounding box center [353, 134] width 67 height 22
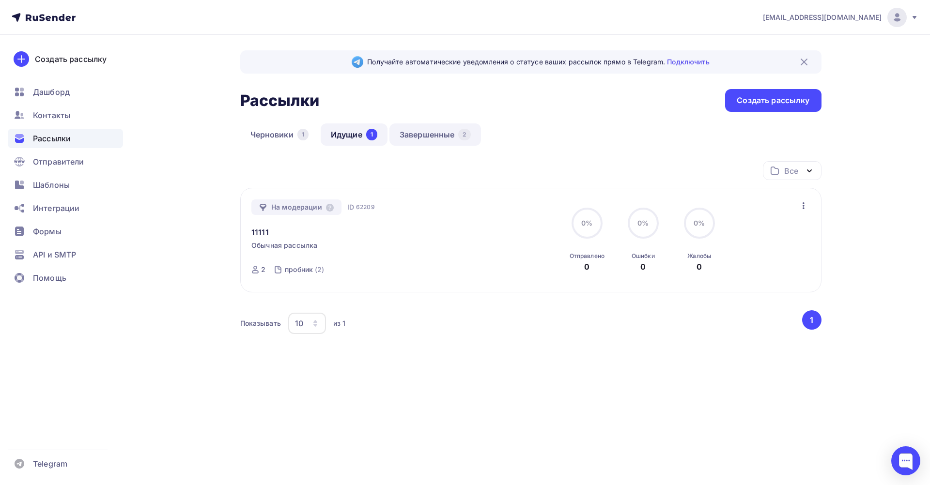
click at [414, 132] on link "Завершенные 2" at bounding box center [435, 134] width 92 height 22
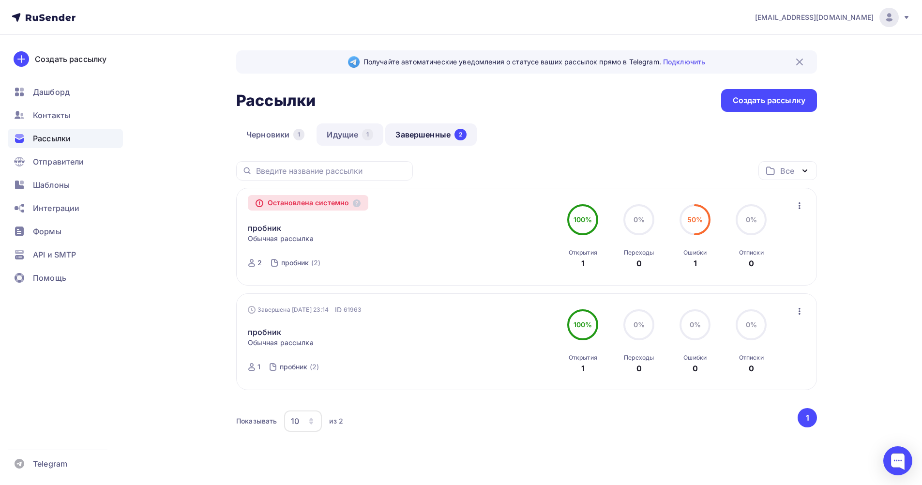
click at [348, 132] on link "Идущие 1" at bounding box center [350, 134] width 67 height 22
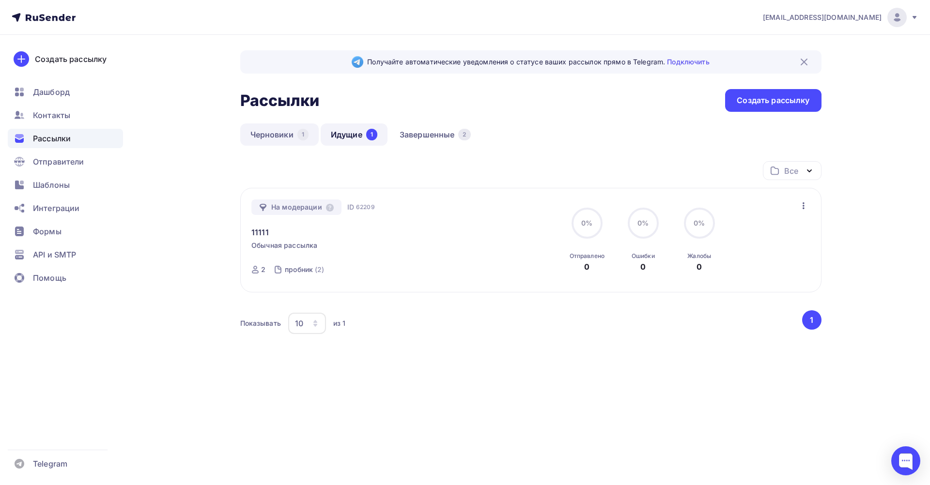
click at [288, 136] on link "Черновики 1" at bounding box center [279, 134] width 78 height 22
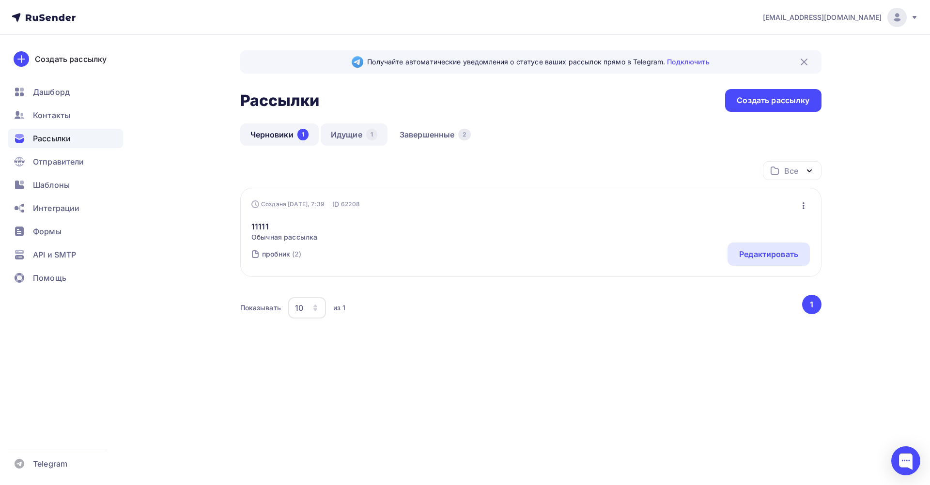
click at [350, 133] on link "Идущие 1" at bounding box center [353, 134] width 67 height 22
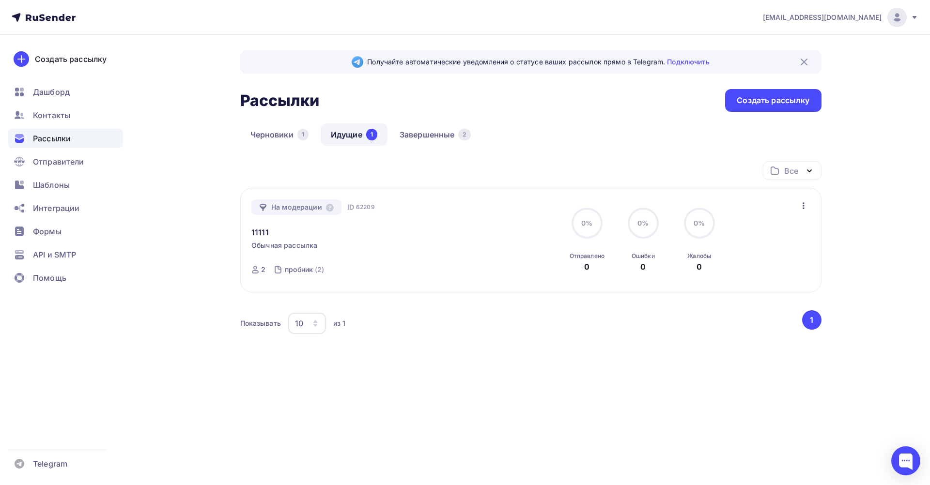
click at [803, 206] on icon "button" at bounding box center [803, 205] width 2 height 7
click at [751, 252] on div "Отменить рассылку" at bounding box center [747, 250] width 122 height 12
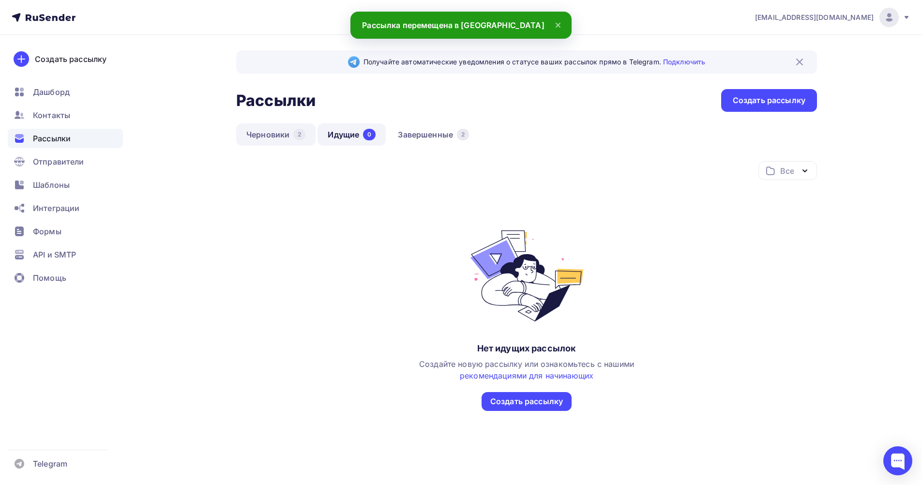
click at [256, 136] on link "Черновики 2" at bounding box center [275, 134] width 79 height 22
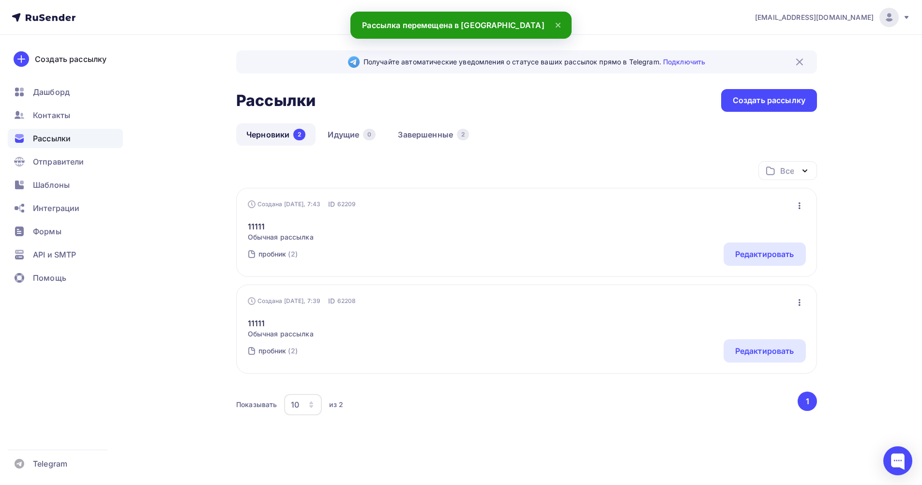
click at [798, 205] on icon "button" at bounding box center [800, 206] width 12 height 12
click at [739, 301] on div "Удалить" at bounding box center [757, 304] width 93 height 12
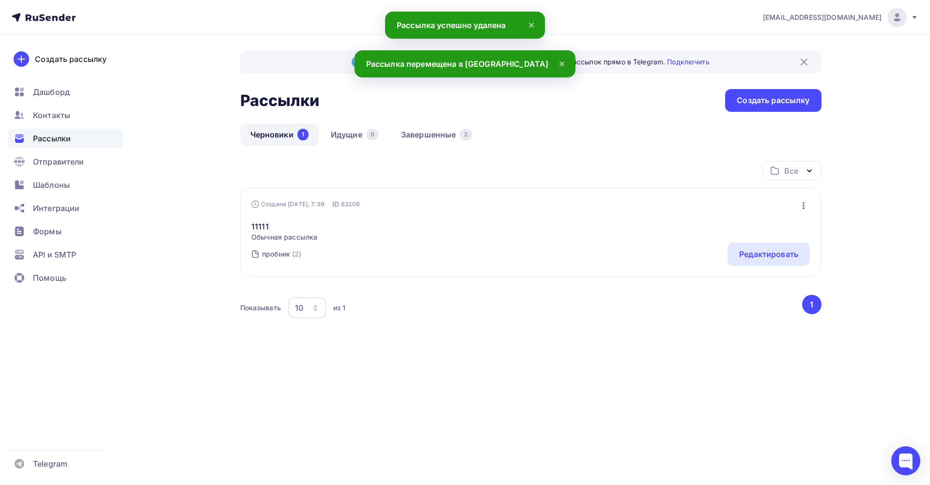
click at [800, 203] on icon "button" at bounding box center [803, 206] width 12 height 12
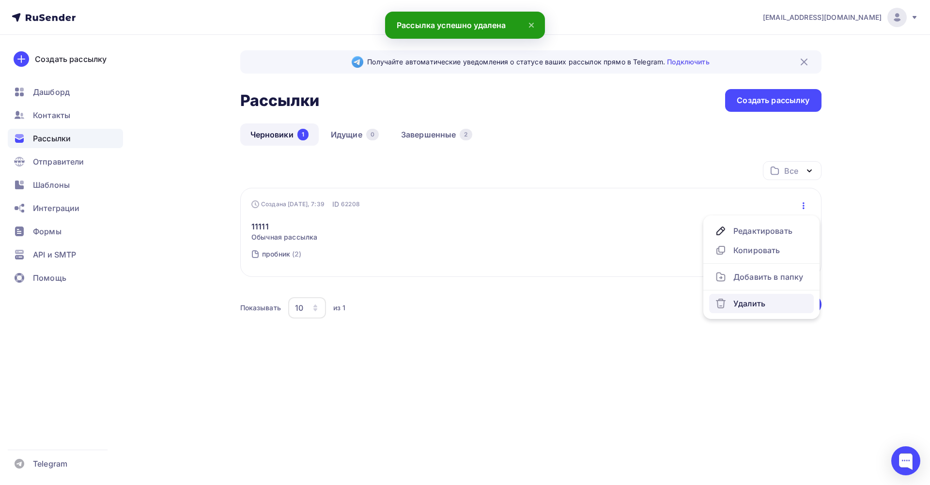
click at [751, 299] on div "Удалить" at bounding box center [761, 304] width 93 height 12
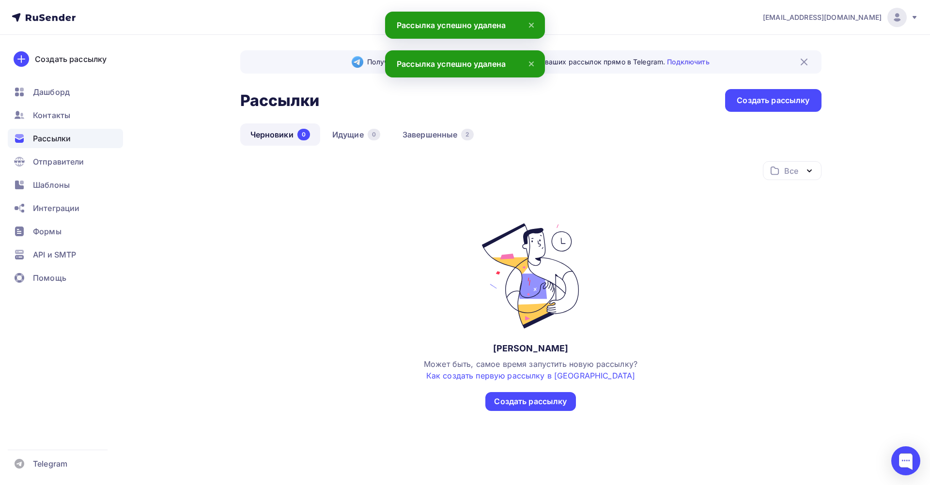
click at [766, 279] on div "Все Все папки Создать новую папку Нет черновиков Может быть, самое время запуст…" at bounding box center [530, 286] width 581 height 250
click at [65, 89] on span "Дашборд" at bounding box center [51, 92] width 37 height 12
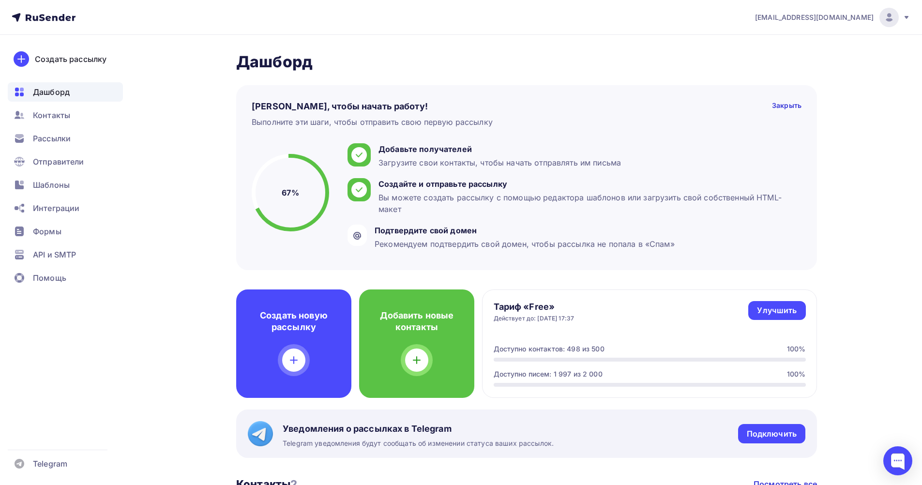
click at [71, 87] on div "Дашборд" at bounding box center [65, 91] width 115 height 19
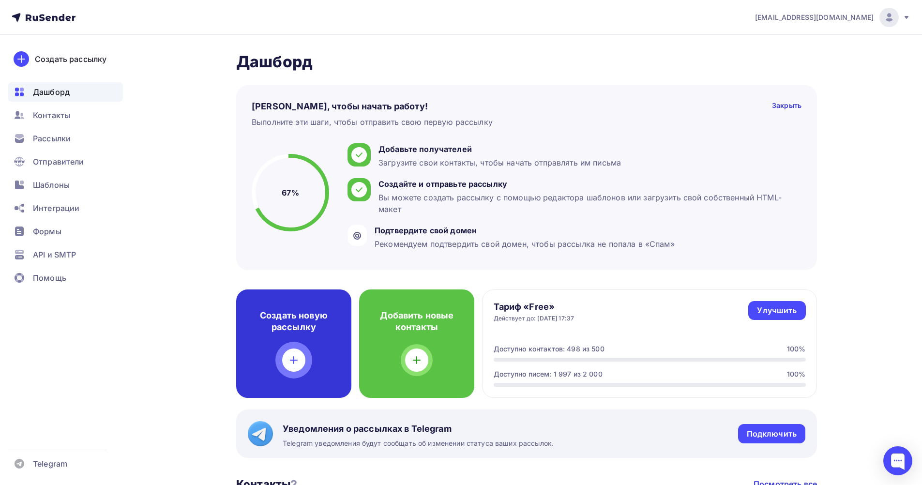
click at [328, 334] on div "Создать новую рассылку" at bounding box center [293, 344] width 115 height 108
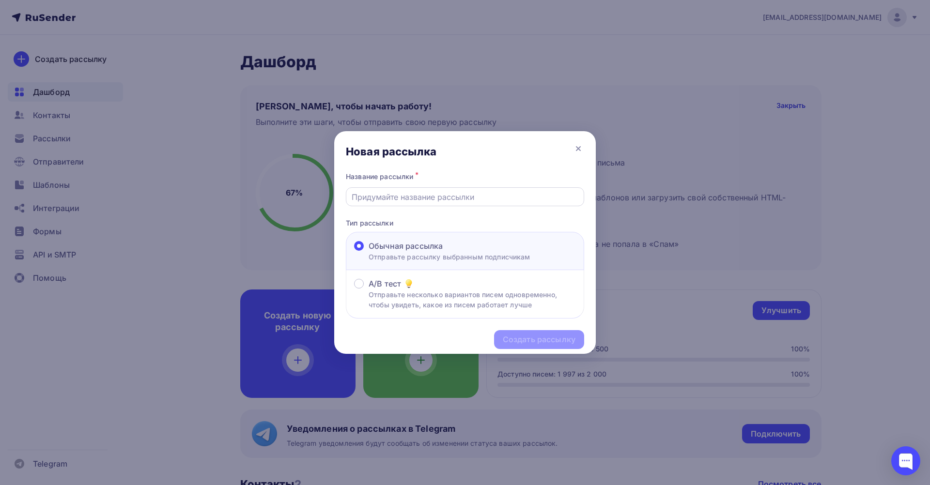
click at [397, 202] on input "text" at bounding box center [464, 197] width 227 height 12
type input "11111"
click at [534, 331] on div "Создать рассылку" at bounding box center [539, 339] width 90 height 19
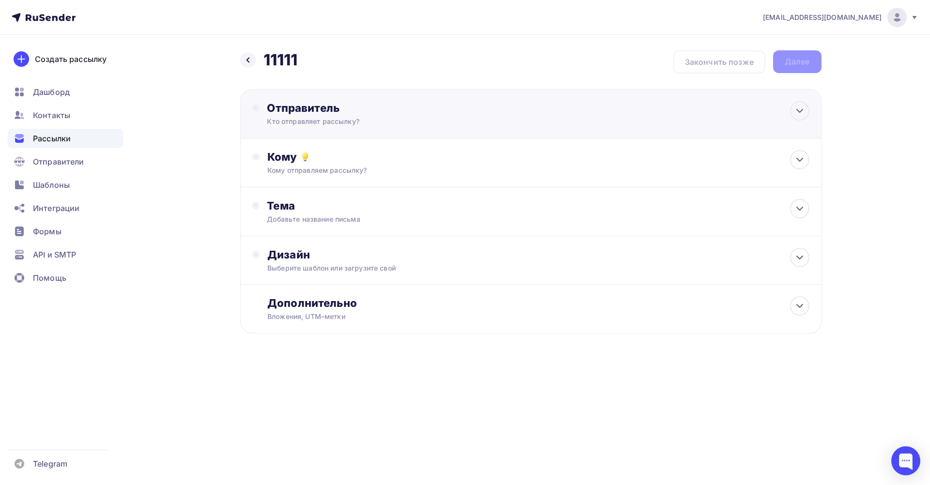
click at [348, 96] on div "Отправитель Кто отправляет рассылку? Email * parts@arti-tech.ru parts@arti-tech…" at bounding box center [530, 113] width 581 height 49
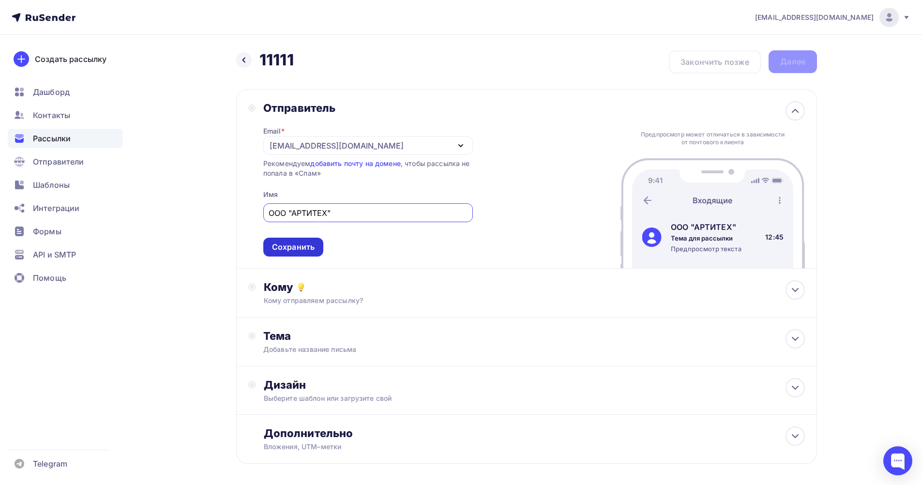
type input "ООО "АРТИТЕХ""
click at [304, 244] on div "Сохранить" at bounding box center [293, 247] width 43 height 11
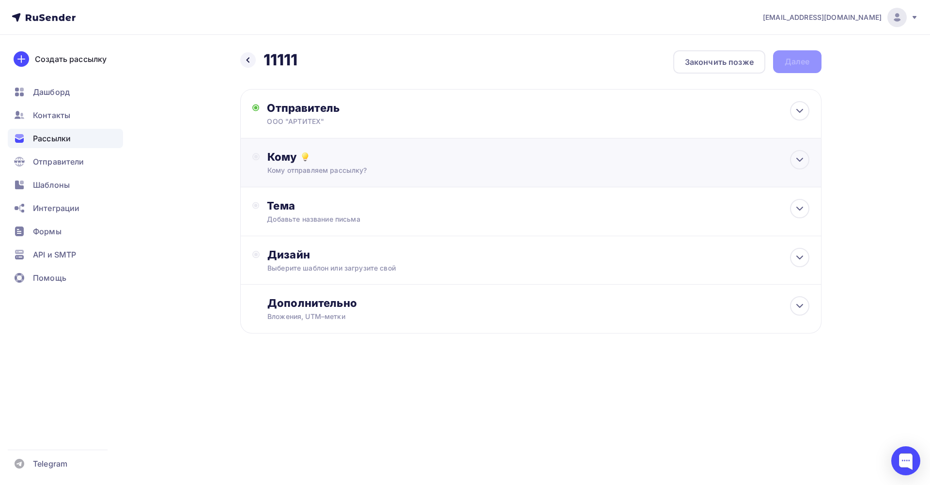
click at [399, 168] on div "Кому отправляем рассылку?" at bounding box center [511, 171] width 488 height 10
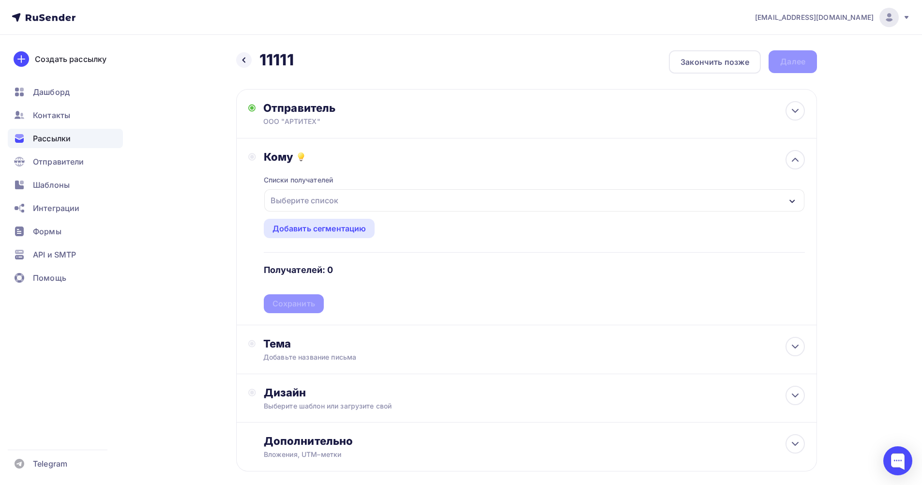
click at [383, 198] on div "Выберите список" at bounding box center [534, 200] width 540 height 22
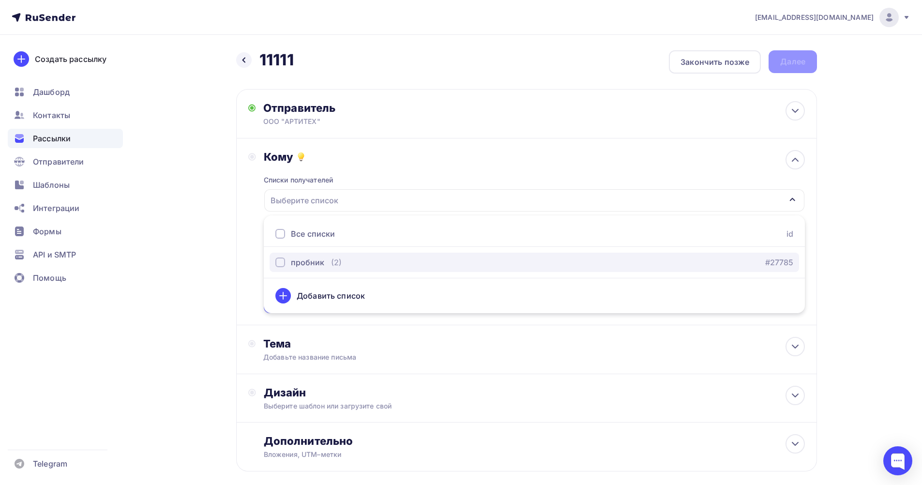
click at [338, 256] on button "пробник (2) #27785" at bounding box center [535, 262] width 530 height 19
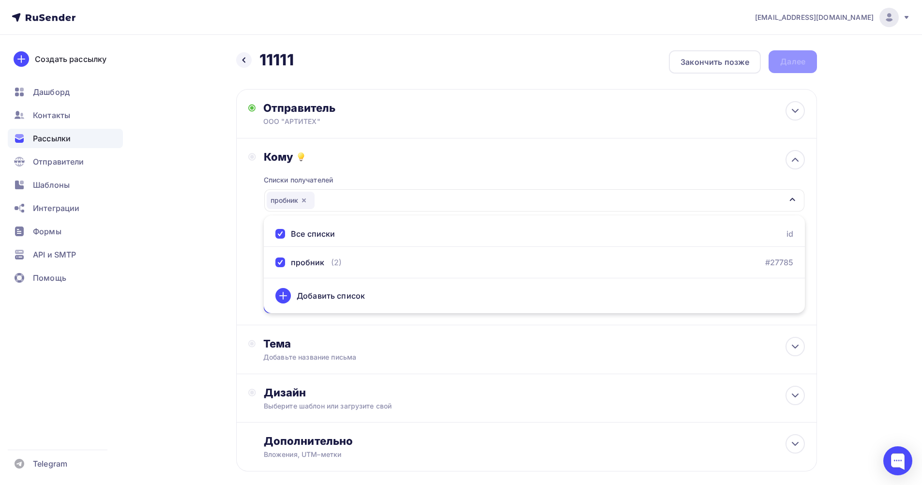
click at [858, 305] on div "parts@arti-tech.ru Аккаунт Тарифы Выйти Создать рассылку Дашборд Контакты Рассы…" at bounding box center [461, 267] width 922 height 534
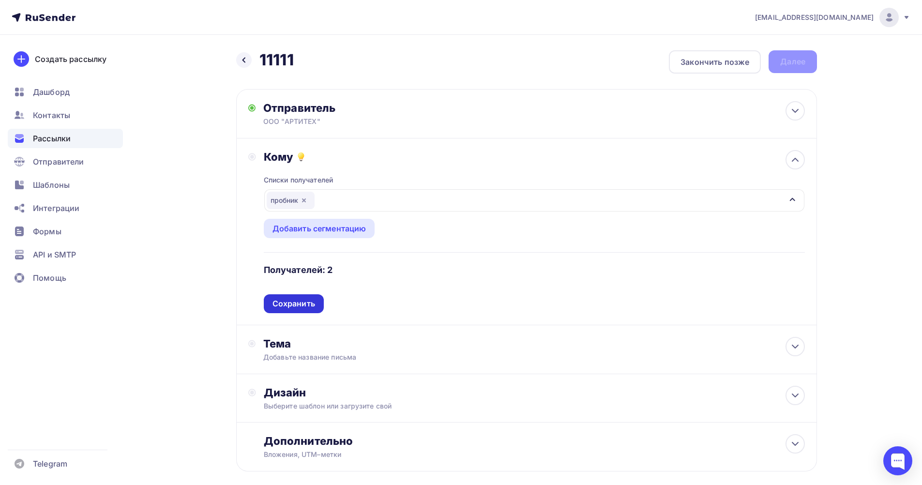
click at [304, 306] on div "Сохранить" at bounding box center [294, 303] width 43 height 11
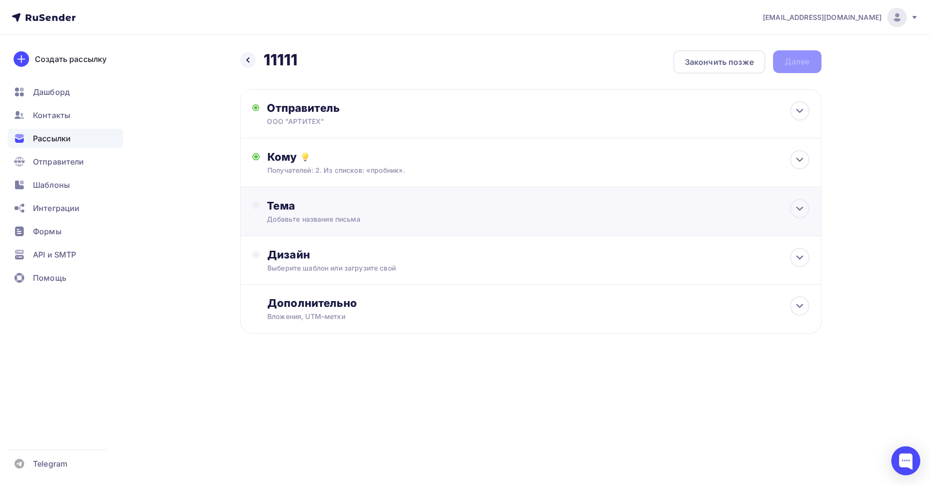
click at [371, 213] on div "Тема Добавьте название письма Тема * Рекомендуем использовать не более 150 симв…" at bounding box center [362, 211] width 191 height 25
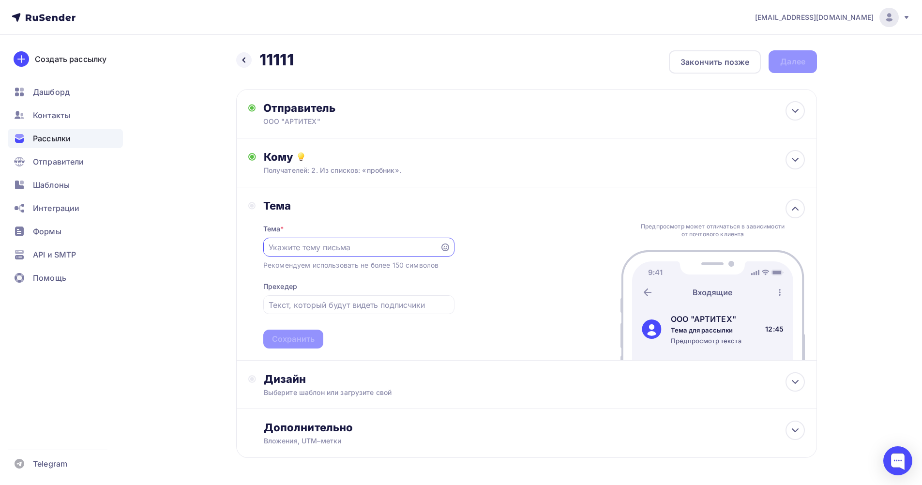
click at [330, 244] on input "text" at bounding box center [352, 248] width 166 height 12
drag, startPoint x: 735, startPoint y: 328, endPoint x: 672, endPoint y: 333, distance: 62.6
click at [672, 333] on div "Тема для рассылки" at bounding box center [706, 330] width 71 height 9
click at [373, 305] on input "text" at bounding box center [359, 305] width 180 height 12
drag, startPoint x: 746, startPoint y: 344, endPoint x: 672, endPoint y: 344, distance: 73.6
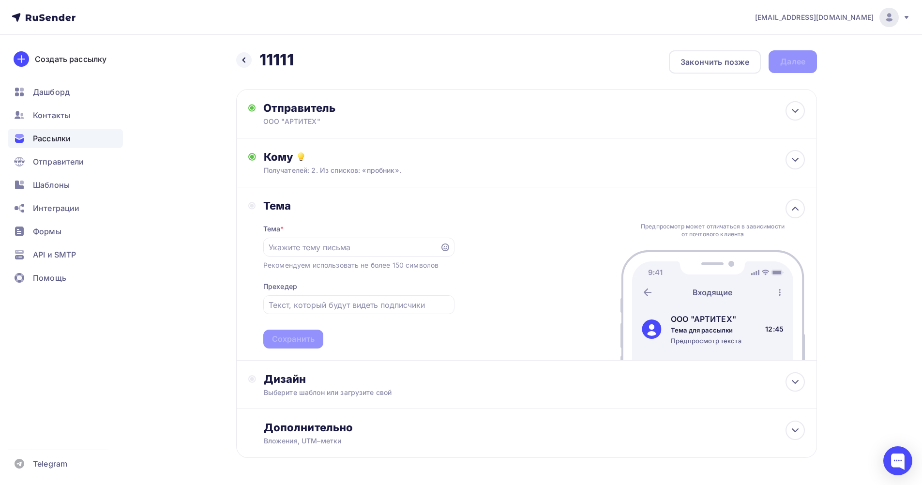
click at [672, 344] on div "ООО "АРТИТЕХ" Тема для рассылки Предпросмотр текста 12:45" at bounding box center [712, 329] width 161 height 32
click at [344, 252] on input "text" at bounding box center [352, 248] width 166 height 12
type input "акция"
type input "запчасти по сниженным ценам"
click at [303, 340] on div "Сохранить" at bounding box center [293, 339] width 43 height 11
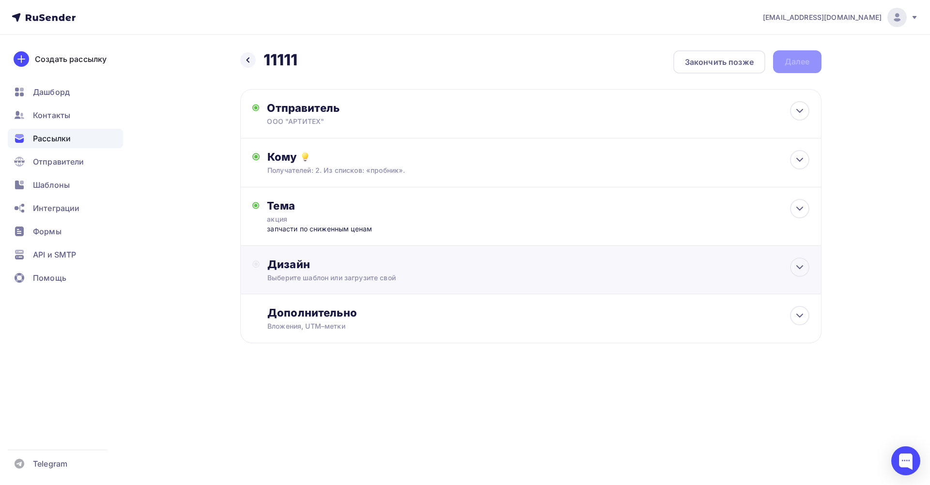
click at [390, 267] on div "Дизайн" at bounding box center [537, 265] width 541 height 14
click at [316, 299] on div "Выбрать шаблон" at bounding box center [309, 303] width 67 height 11
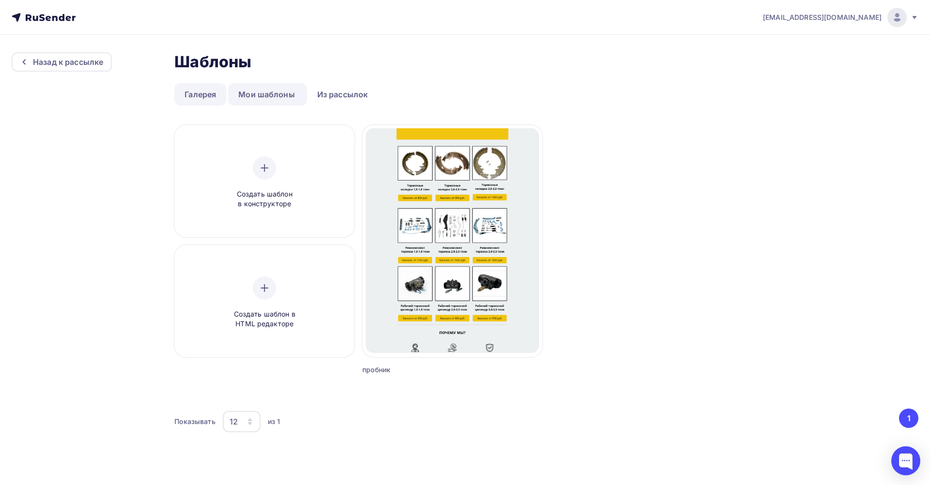
click at [214, 104] on link "Галерея" at bounding box center [200, 94] width 52 height 22
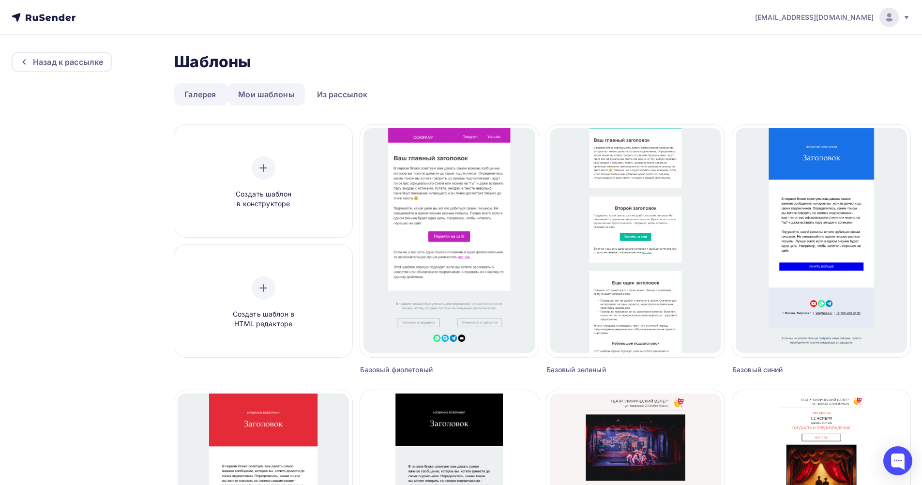
click at [275, 90] on link "Мои шаблоны" at bounding box center [266, 94] width 77 height 22
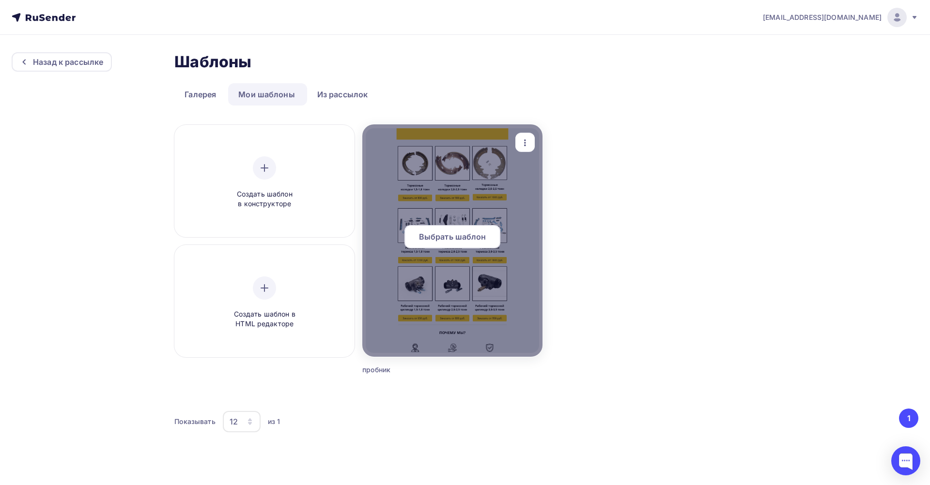
click at [460, 239] on span "Выбрать шаблон" at bounding box center [452, 237] width 67 height 12
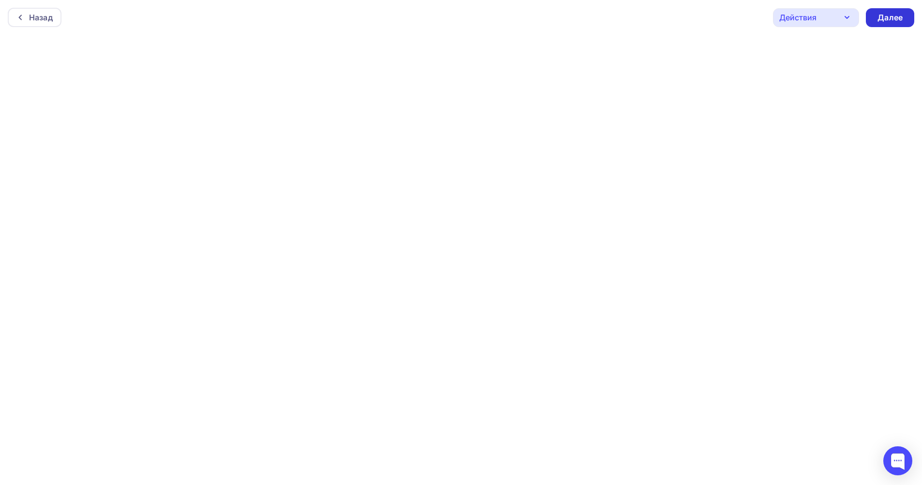
click at [892, 13] on div "Далее" at bounding box center [890, 17] width 25 height 11
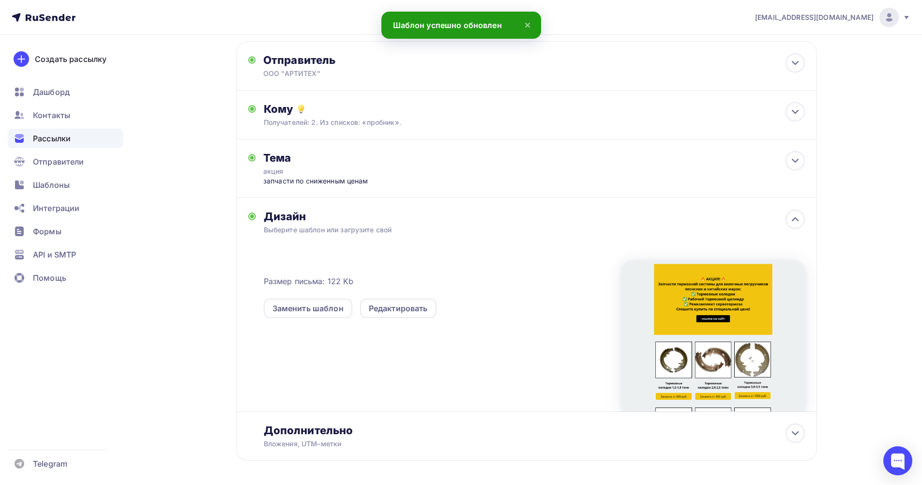
scroll to position [86, 0]
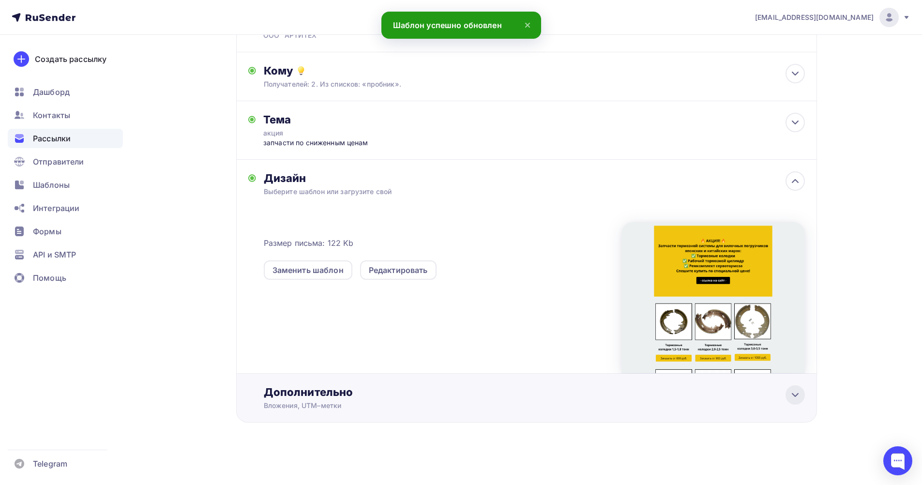
click at [792, 393] on icon at bounding box center [796, 395] width 12 height 12
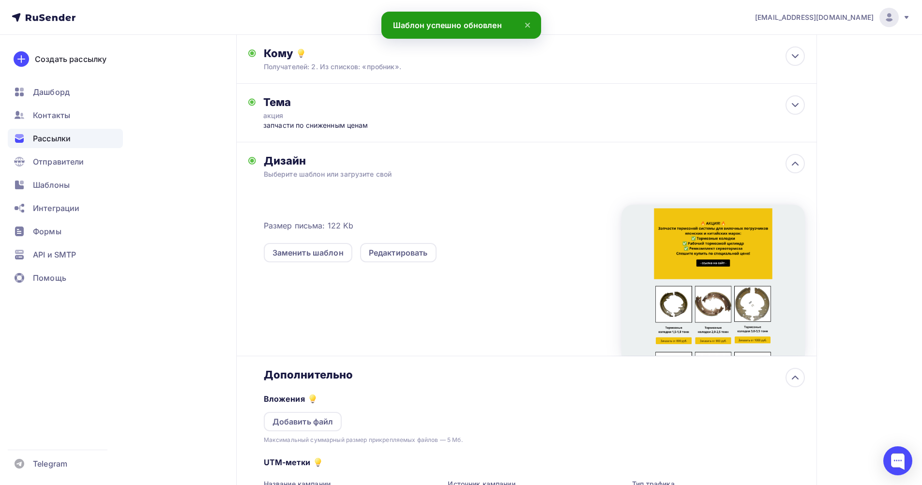
scroll to position [239, 0]
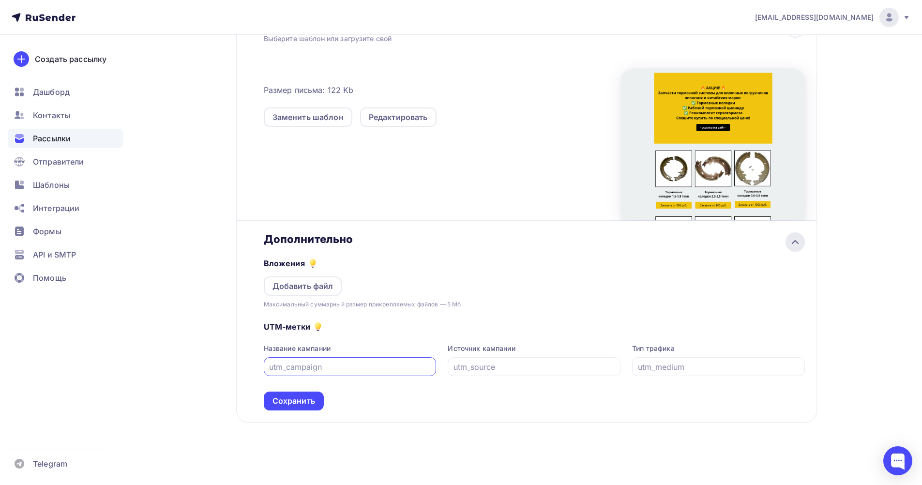
drag, startPoint x: 797, startPoint y: 242, endPoint x: 802, endPoint y: 243, distance: 5.1
click at [802, 243] on div at bounding box center [795, 241] width 19 height 19
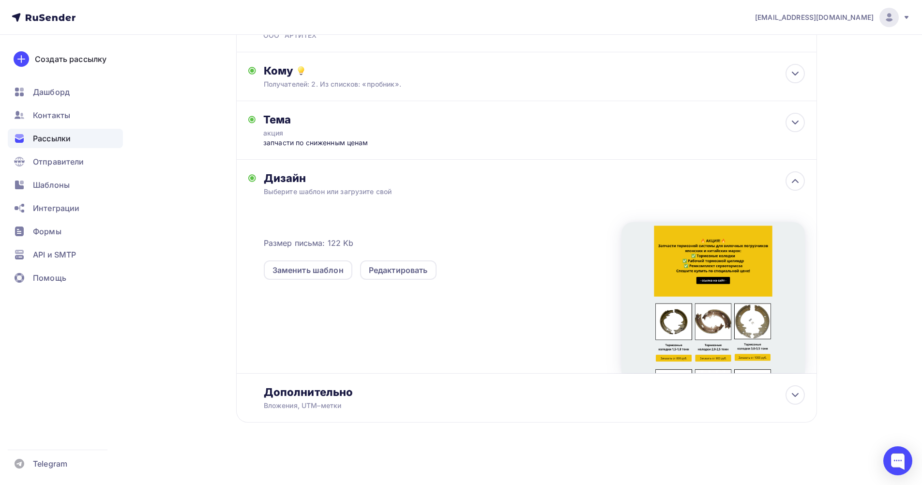
scroll to position [0, 0]
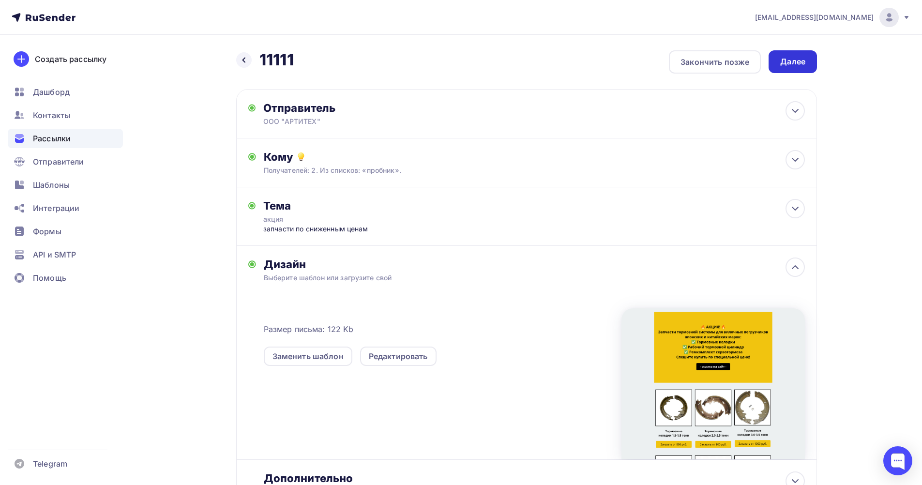
click at [801, 61] on div "Далее" at bounding box center [792, 61] width 25 height 11
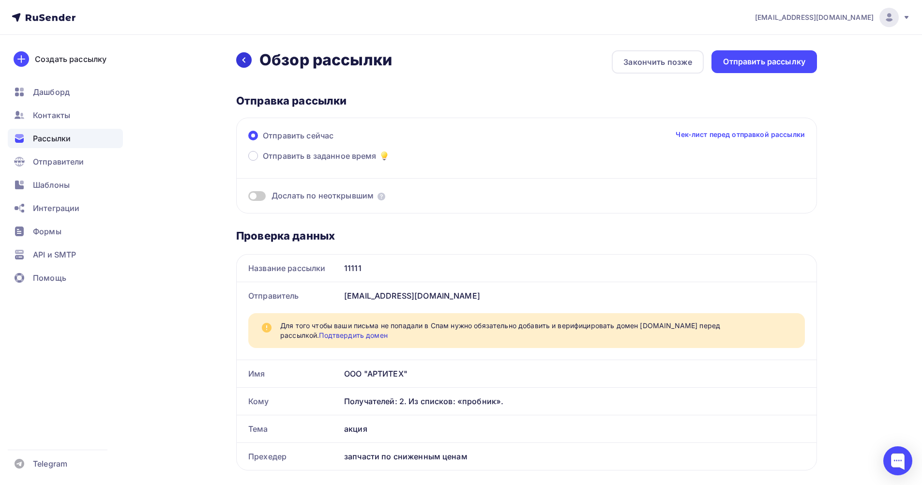
click at [247, 63] on icon at bounding box center [244, 60] width 8 height 8
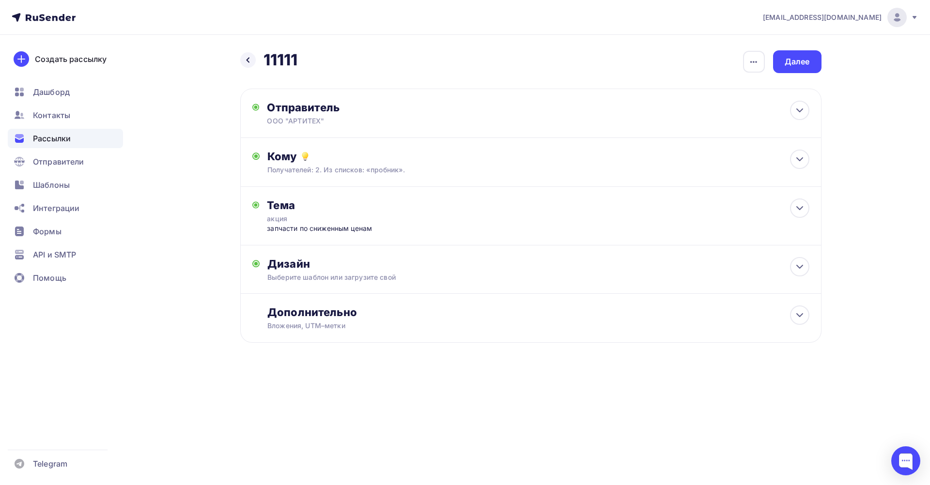
click at [247, 63] on icon at bounding box center [248, 60] width 8 height 8
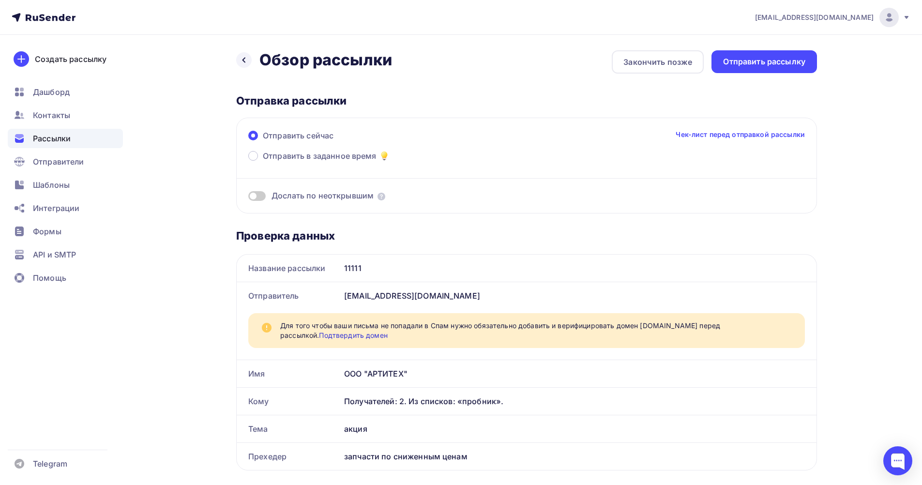
click at [247, 63] on icon at bounding box center [244, 60] width 8 height 8
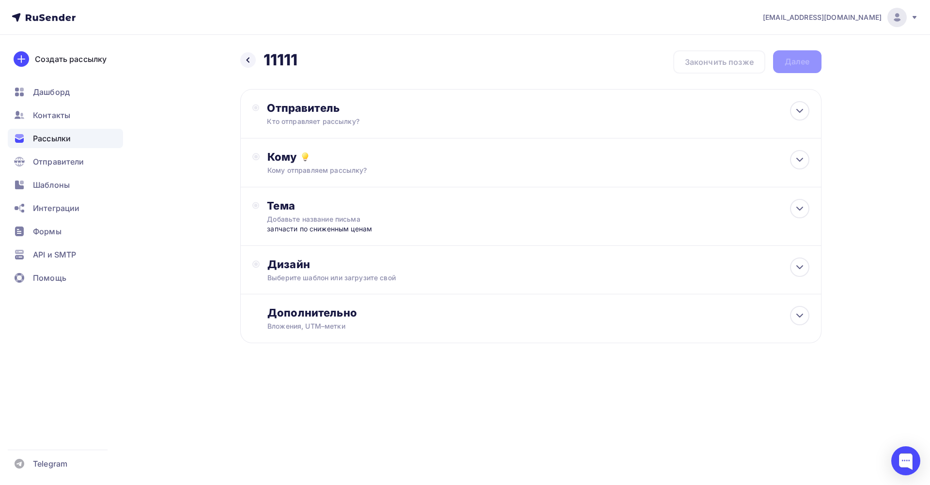
click at [247, 63] on icon at bounding box center [248, 60] width 8 height 8
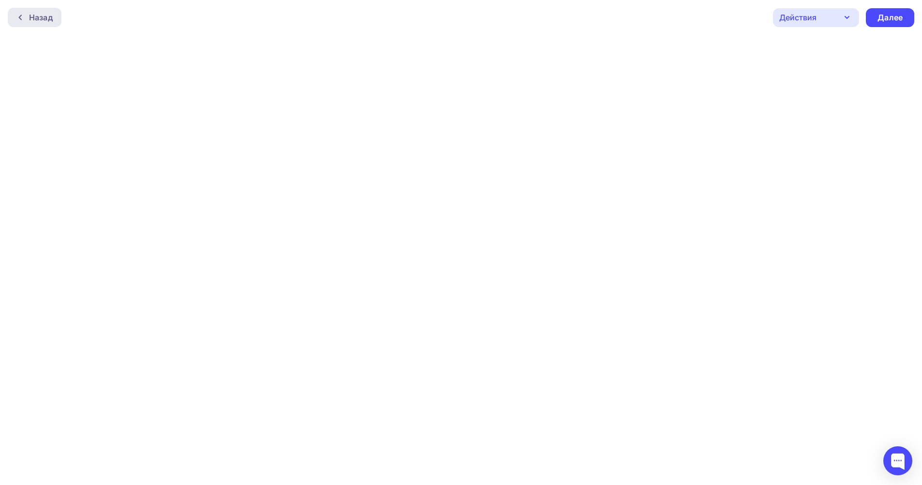
click at [43, 17] on div "Назад" at bounding box center [41, 18] width 24 height 12
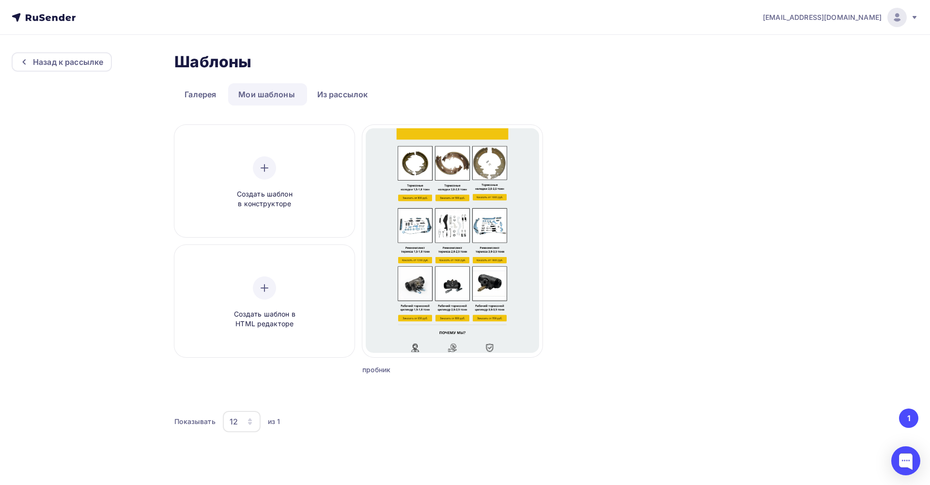
click at [47, 19] on icon at bounding box center [48, 17] width 5 height 5
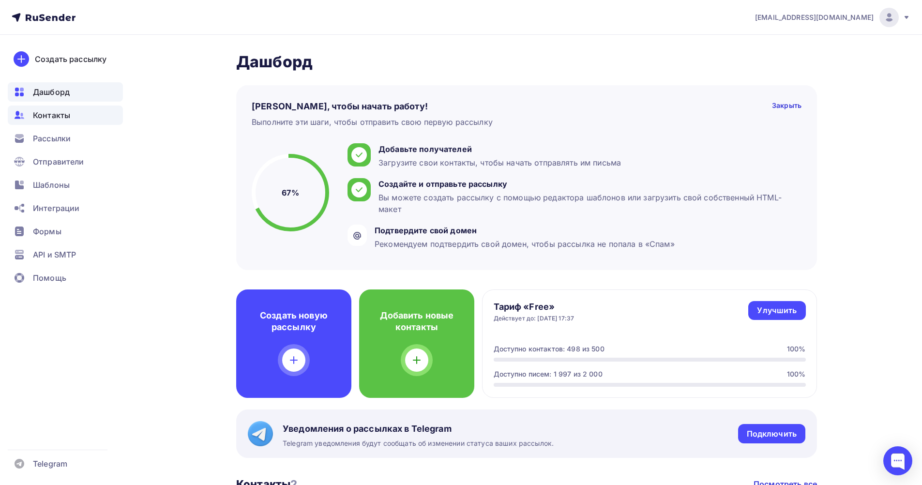
click at [61, 116] on span "Контакты" at bounding box center [51, 115] width 37 height 12
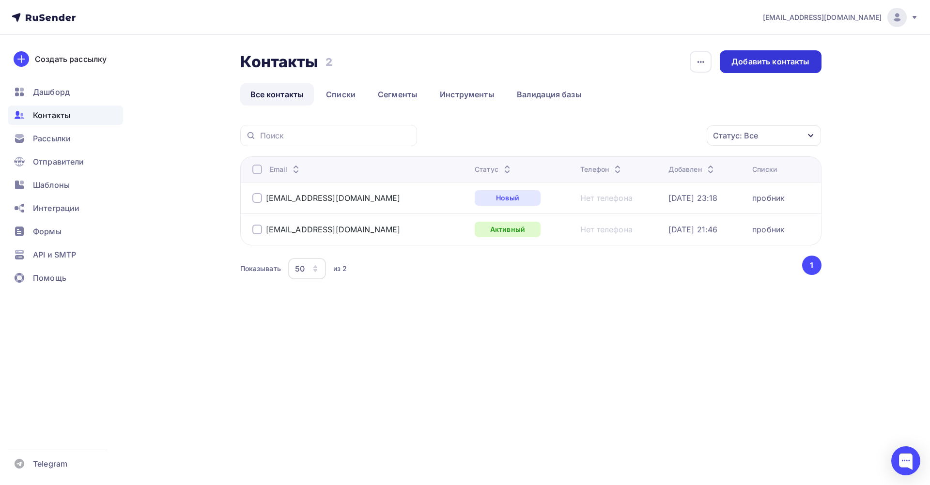
click at [774, 59] on div "Добавить контакты" at bounding box center [770, 61] width 78 height 11
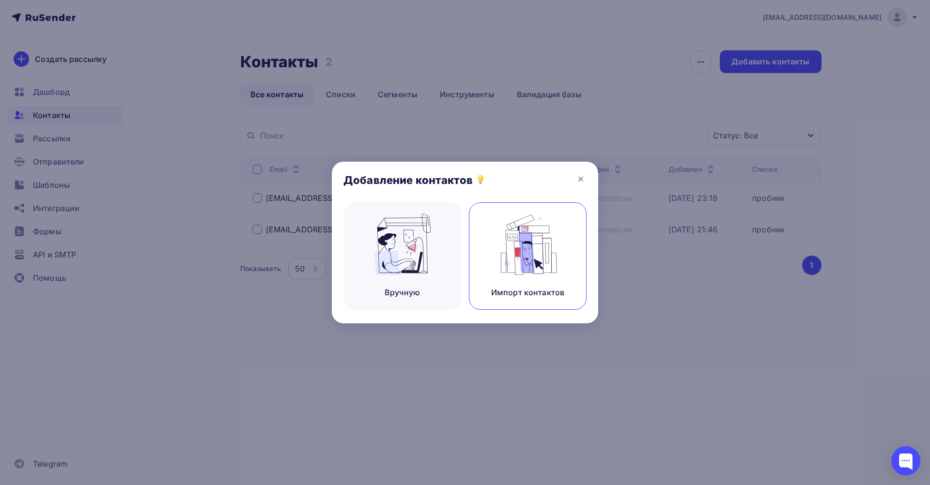
click at [534, 254] on img at bounding box center [527, 244] width 65 height 61
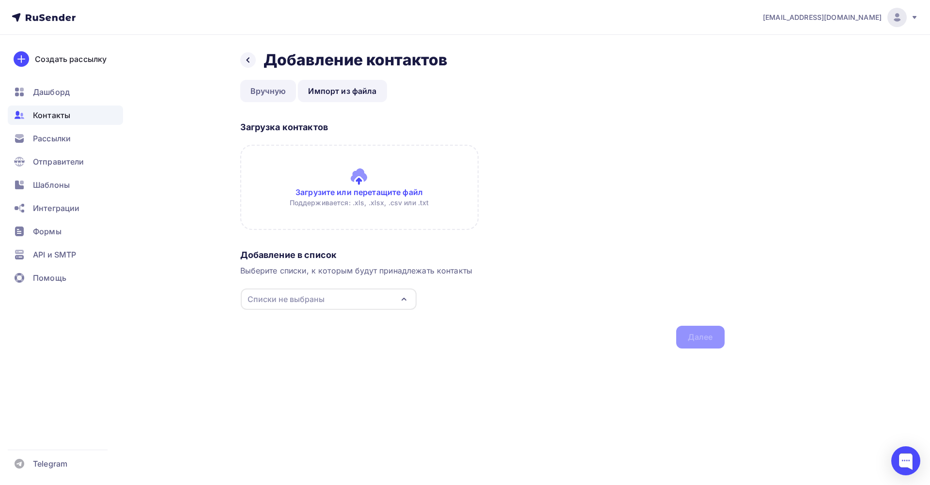
click at [273, 92] on link "Вручную" at bounding box center [268, 91] width 56 height 22
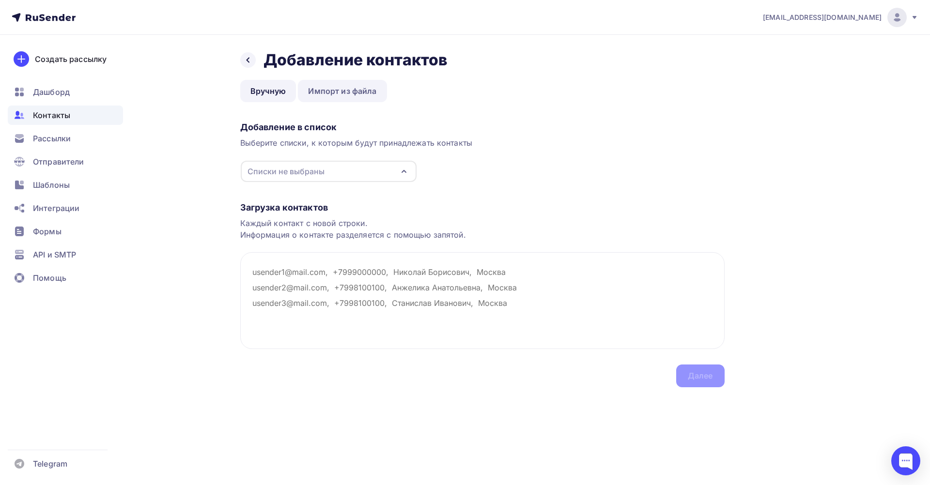
click at [346, 92] on link "Импорт из файла" at bounding box center [342, 91] width 89 height 22
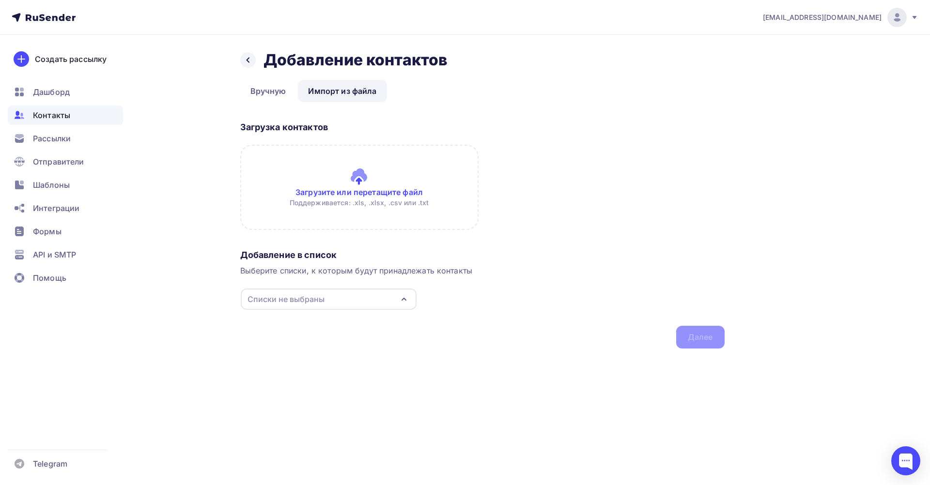
click at [297, 296] on div "Списки не выбраны" at bounding box center [285, 299] width 77 height 12
click at [273, 88] on link "Вручную" at bounding box center [268, 91] width 56 height 22
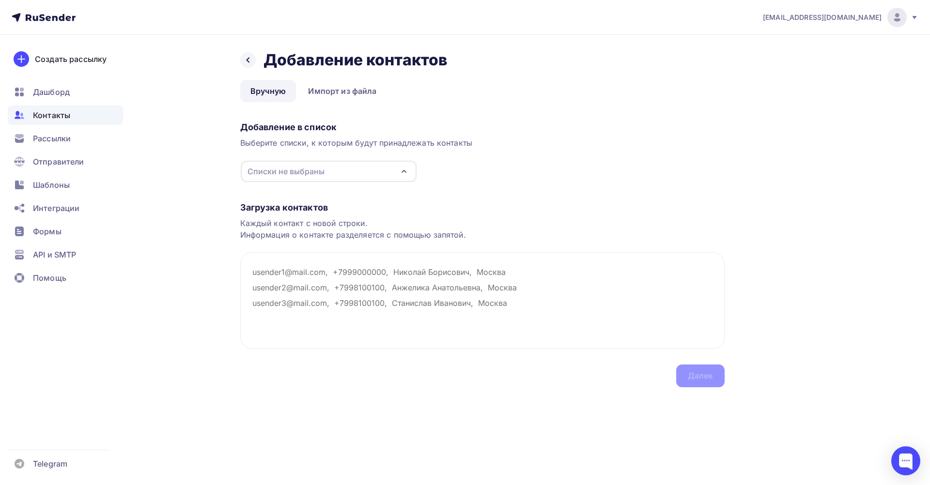
click at [325, 170] on div "Списки не выбраны" at bounding box center [329, 171] width 176 height 21
click at [817, 174] on div "Назад Добавление контактов Добавление контактов Вручную Импорт из файла Вручную…" at bounding box center [464, 230] width 793 height 391
click at [89, 137] on div "Рассылки" at bounding box center [65, 138] width 115 height 19
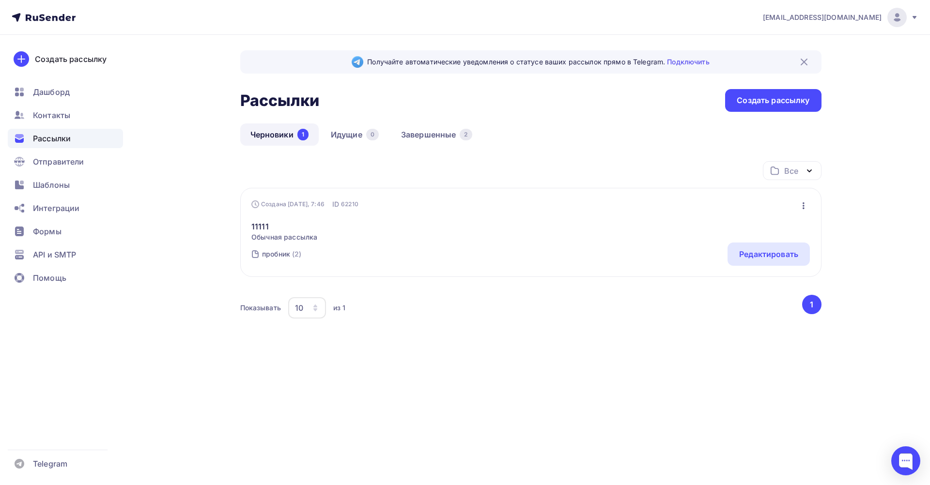
click at [804, 207] on icon "button" at bounding box center [803, 206] width 12 height 12
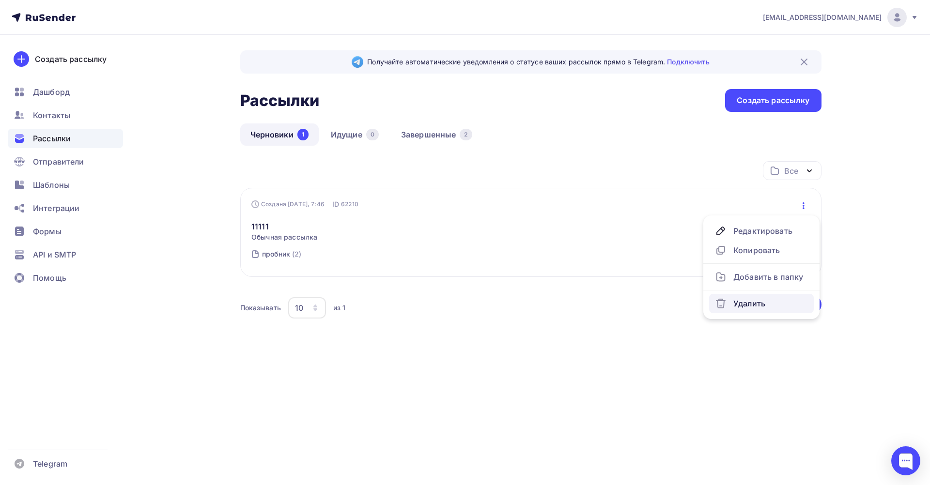
click at [747, 305] on div "Удалить" at bounding box center [761, 304] width 93 height 12
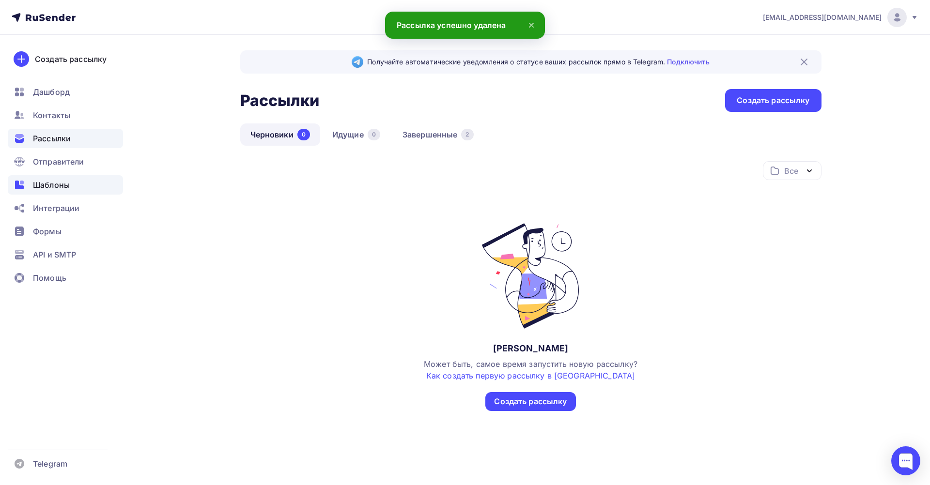
click at [66, 184] on span "Шаблоны" at bounding box center [51, 185] width 37 height 12
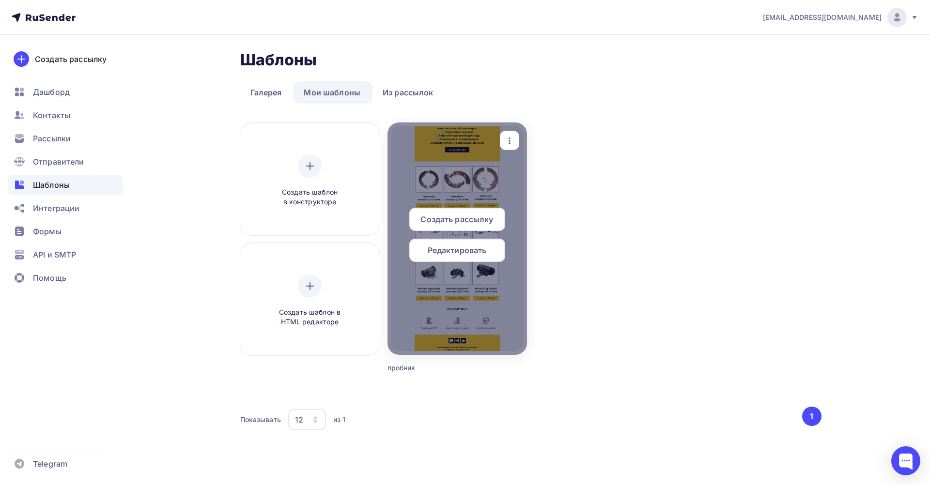
click at [510, 138] on icon "button" at bounding box center [509, 140] width 2 height 7
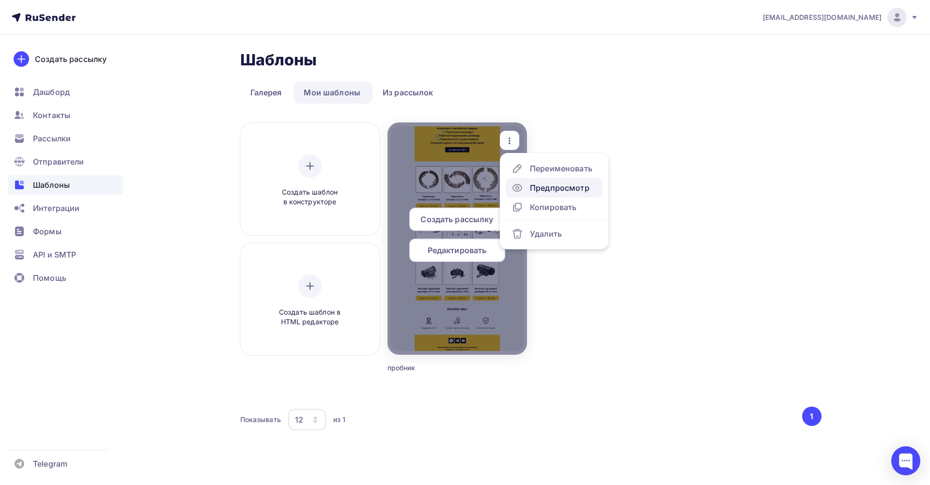
click at [543, 188] on div "Предпросмотр" at bounding box center [560, 188] width 60 height 12
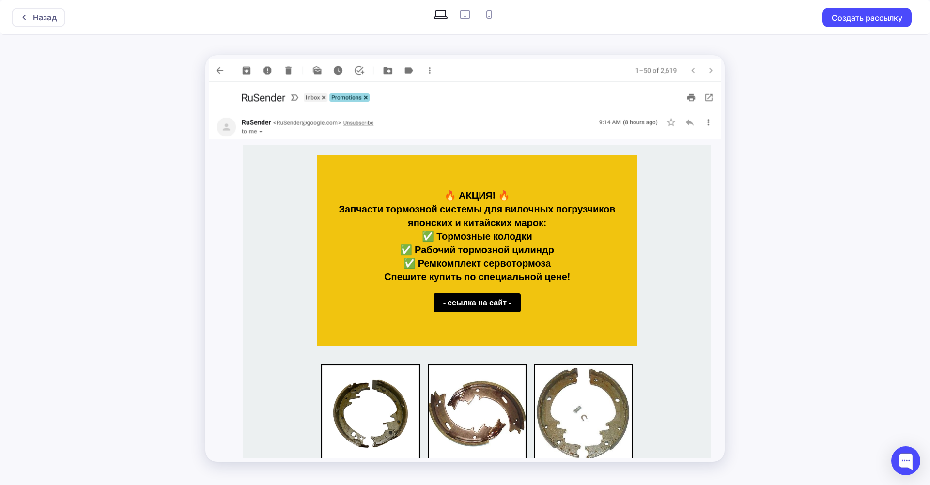
click at [473, 20] on label at bounding box center [465, 14] width 24 height 19
radio input "true"
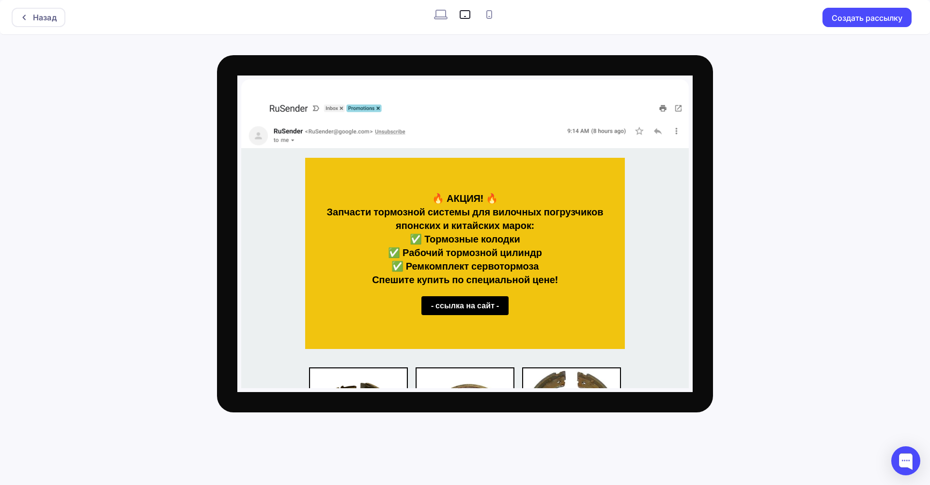
click at [487, 15] on icon at bounding box center [489, 14] width 6 height 9
radio input "true"
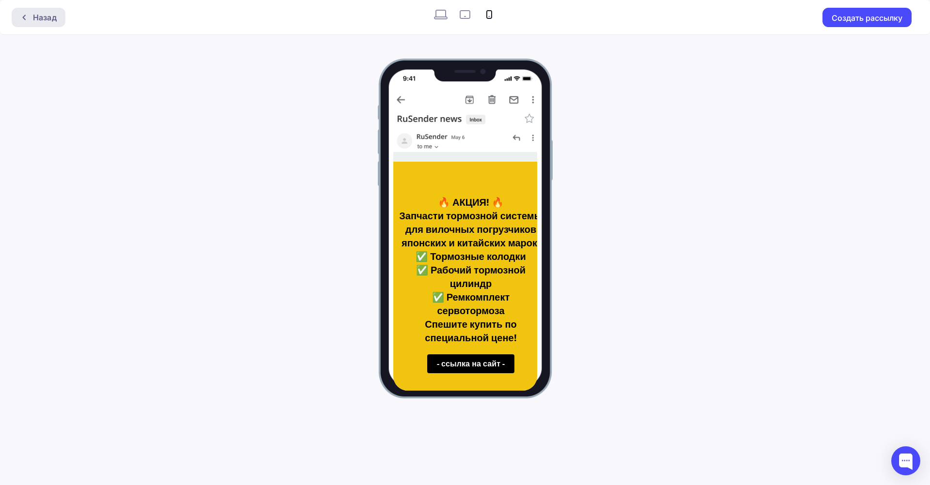
click at [50, 18] on div "Назад" at bounding box center [45, 18] width 24 height 12
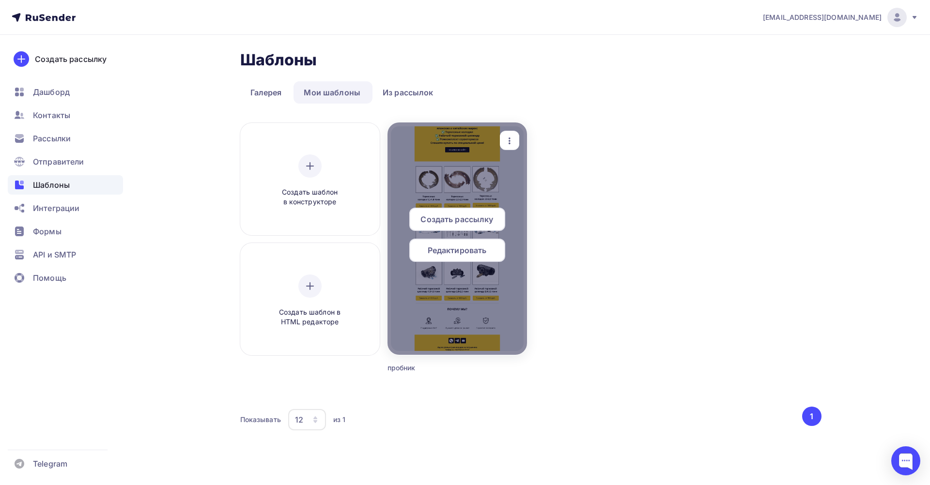
click at [466, 251] on span "Редактировать" at bounding box center [456, 250] width 59 height 12
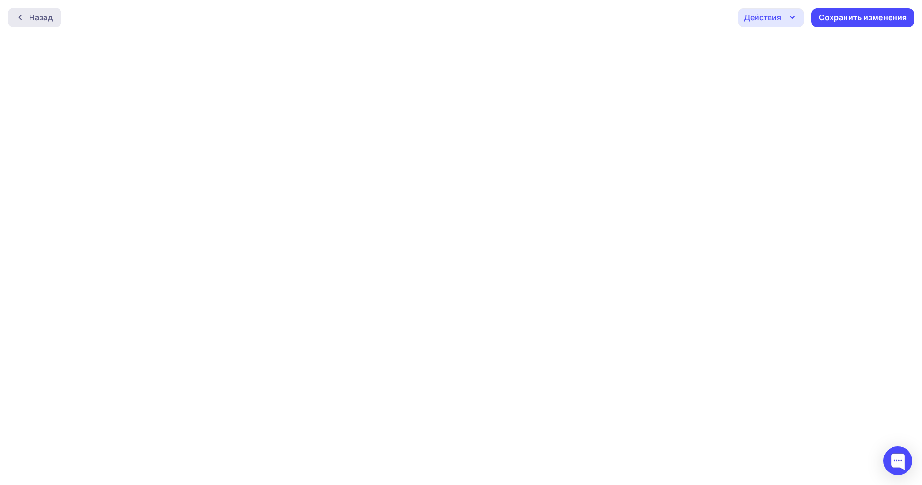
click at [29, 12] on div "Назад" at bounding box center [35, 17] width 54 height 19
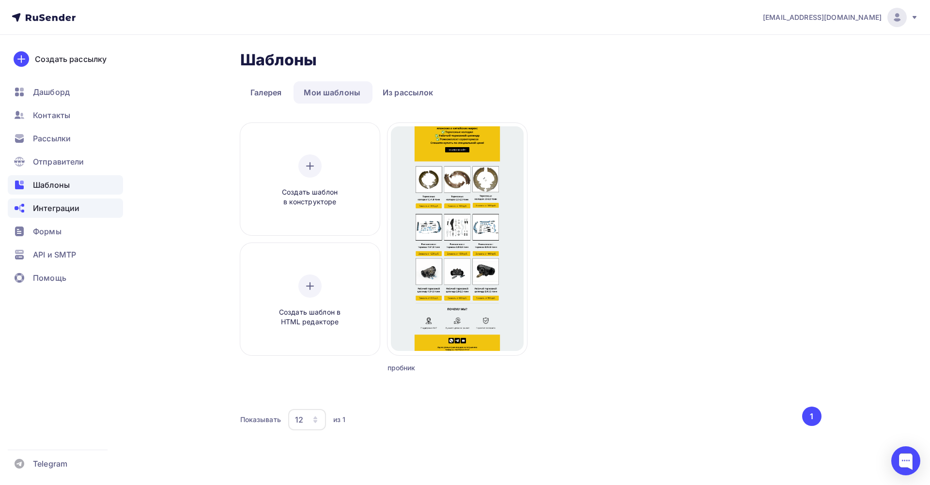
click at [67, 211] on span "Интеграции" at bounding box center [56, 208] width 46 height 12
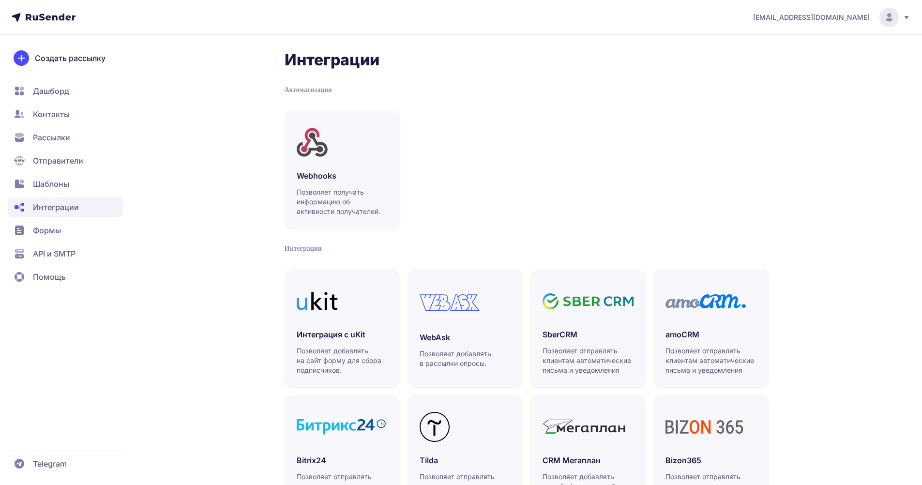
click at [72, 227] on span "Формы" at bounding box center [65, 230] width 115 height 19
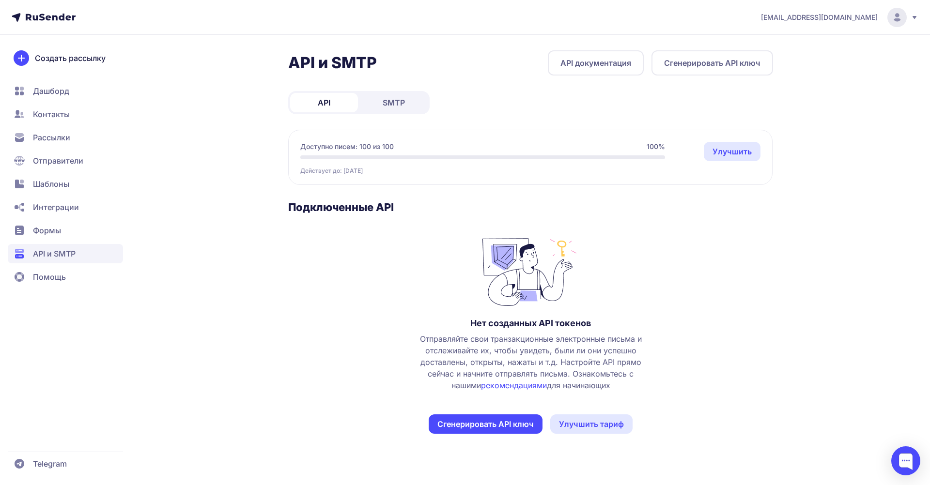
click at [75, 165] on span "Отправители" at bounding box center [58, 161] width 50 height 12
